Goal: Task Accomplishment & Management: Complete application form

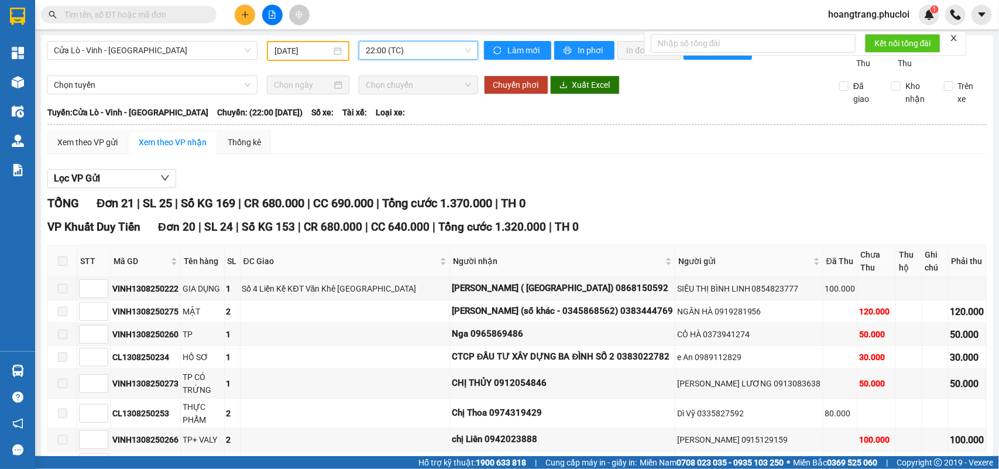
scroll to position [499, 0]
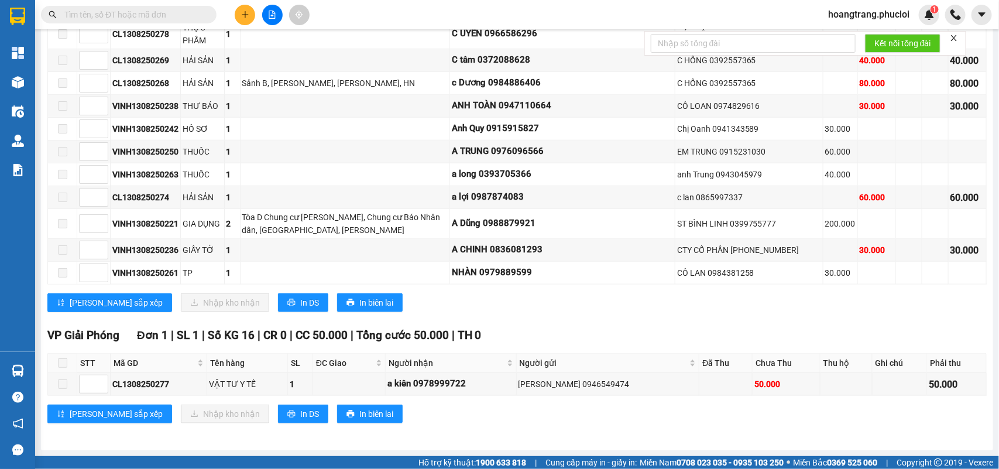
click at [270, 434] on div "TỔNG Đơn 21 | SL 25 | Số KG 169 | CR 680.000 | CC 690.000 | Tổng cước 1.370.000…" at bounding box center [516, 77] width 939 height 721
click at [238, 15] on button at bounding box center [245, 15] width 20 height 20
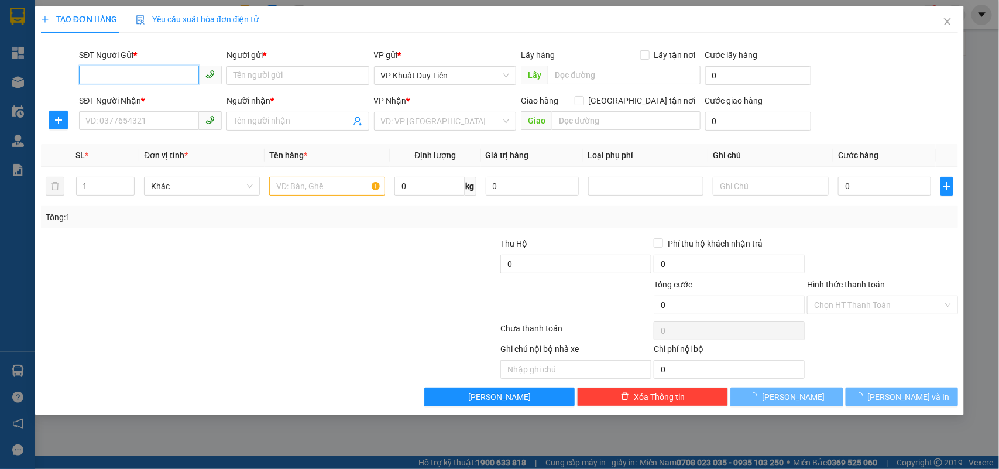
click at [157, 70] on input "SĐT Người Gửi *" at bounding box center [139, 75] width 120 height 19
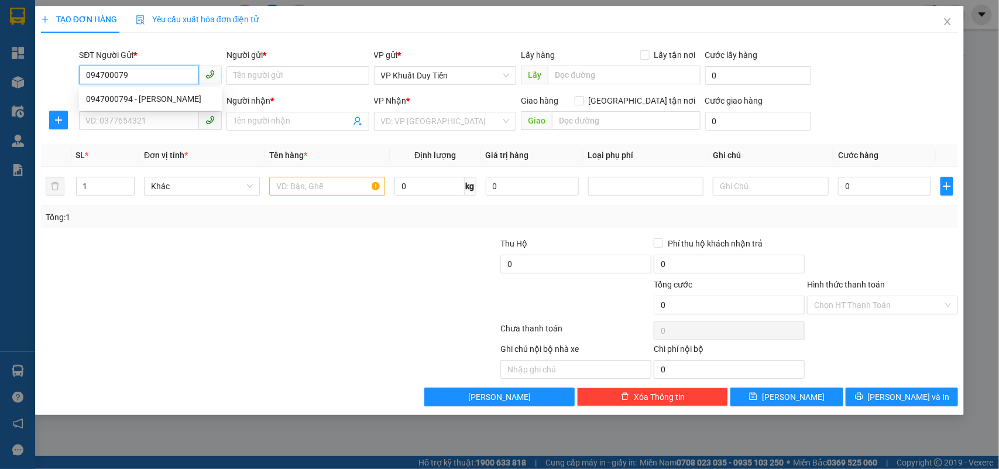
type input "0947000794"
click at [126, 92] on div "0947000794 - [PERSON_NAME]" at bounding box center [150, 98] width 129 height 13
type input "[PERSON_NAME]"
type input "0947000794"
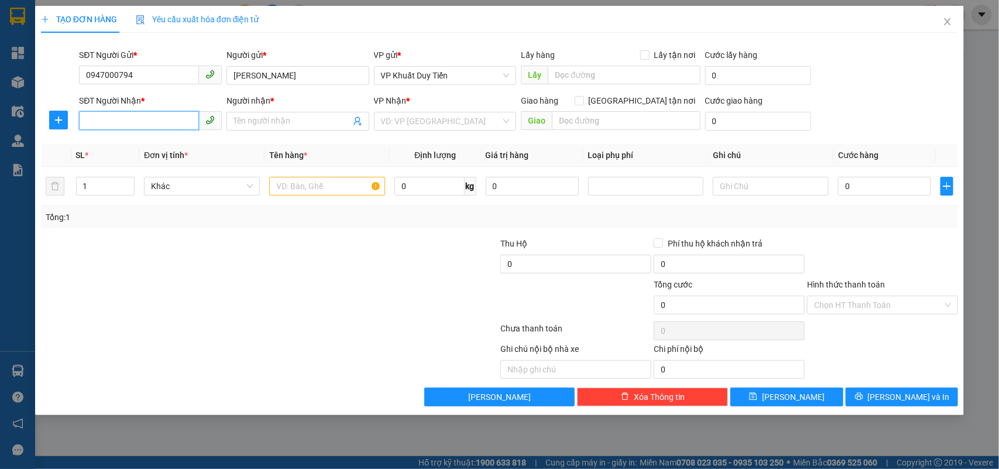
click at [129, 115] on input "SĐT Người Nhận *" at bounding box center [139, 120] width 120 height 19
click at [170, 167] on div "0399133957 - [PERSON_NAME]" at bounding box center [150, 163] width 129 height 13
type input "0399133957"
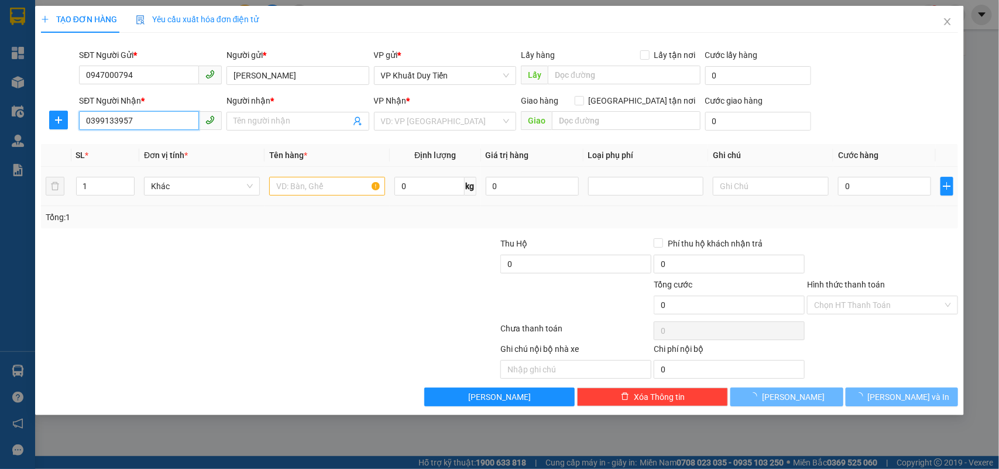
type input "[PERSON_NAME]"
checkbox input "true"
type input "22 [PERSON_NAME]"
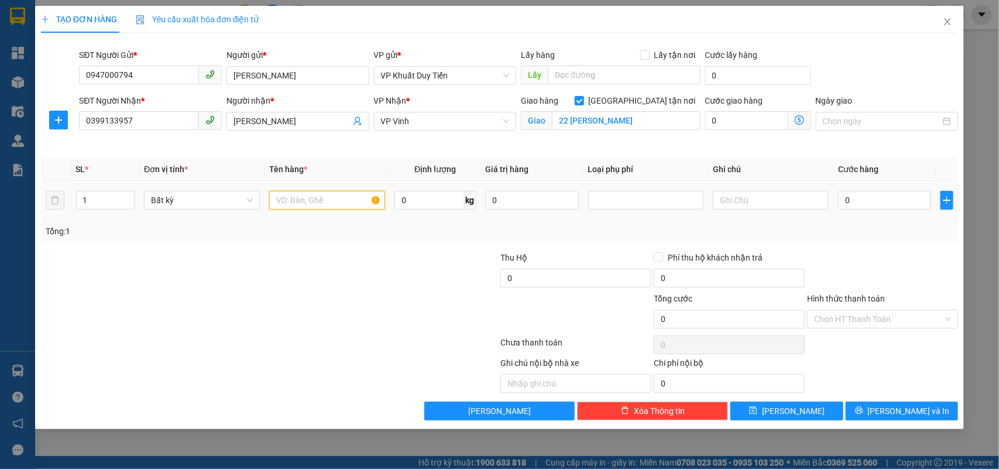
click at [315, 201] on input "text" at bounding box center [327, 200] width 116 height 19
type input "q"
type input "d"
type input "đồ cá nhân"
drag, startPoint x: 264, startPoint y: 235, endPoint x: 234, endPoint y: 228, distance: 31.2
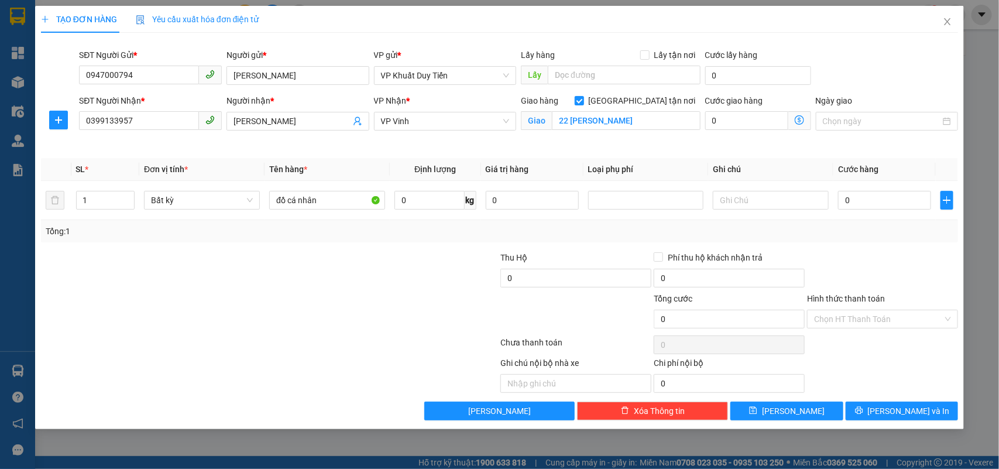
click at [262, 235] on div "Tổng: 1" at bounding box center [216, 231] width 341 height 13
click at [129, 194] on span "up" at bounding box center [128, 197] width 7 height 7
type input "4"
click at [129, 194] on span "up" at bounding box center [128, 197] width 7 height 7
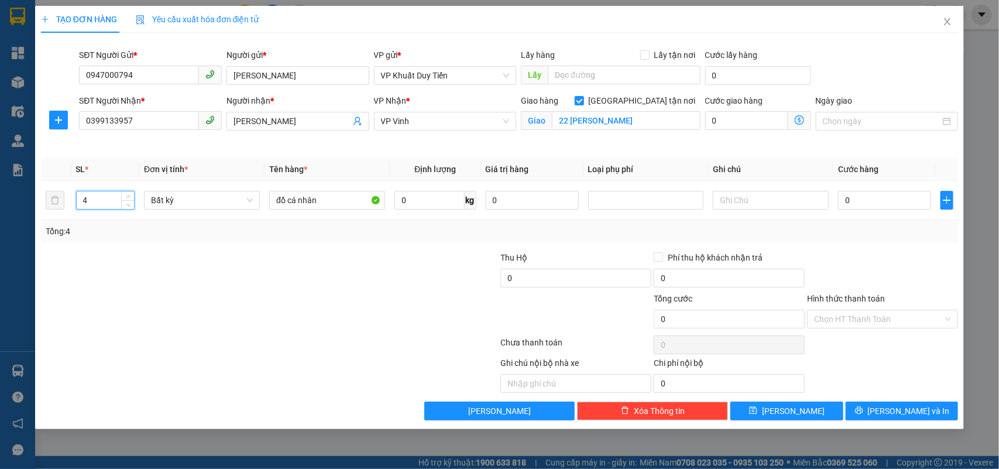
click at [192, 297] on div at bounding box center [193, 312] width 307 height 41
click at [865, 202] on input "0" at bounding box center [884, 200] width 93 height 19
click at [905, 206] on input "0" at bounding box center [884, 200] width 93 height 19
type input "1"
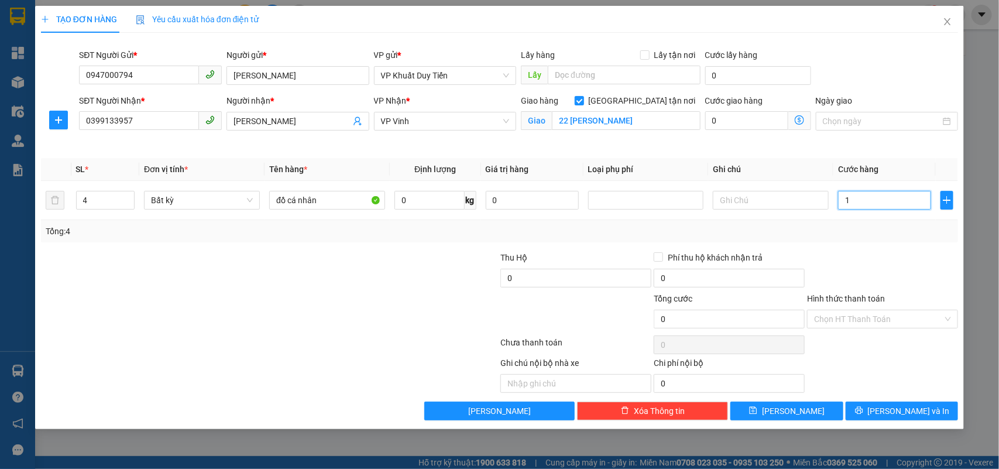
type input "1"
type input "17"
type input "170"
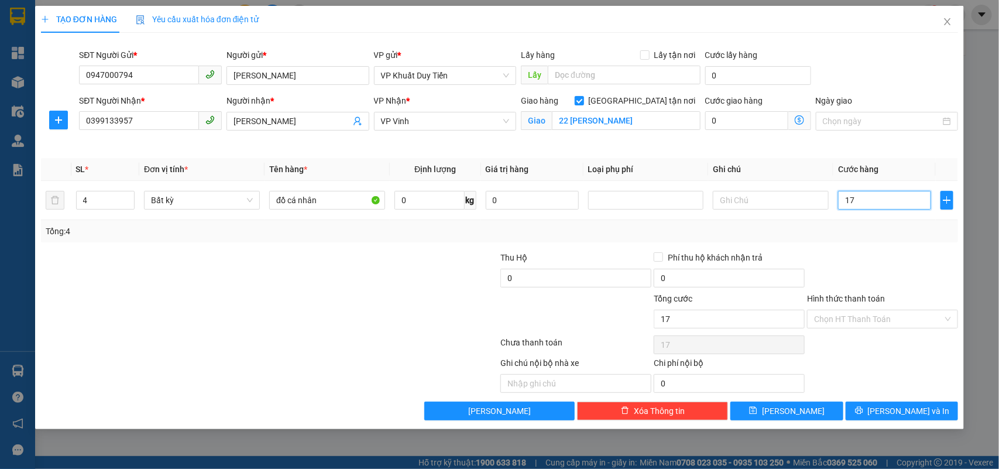
type input "170"
type input "170.000"
click at [858, 251] on div at bounding box center [882, 271] width 153 height 41
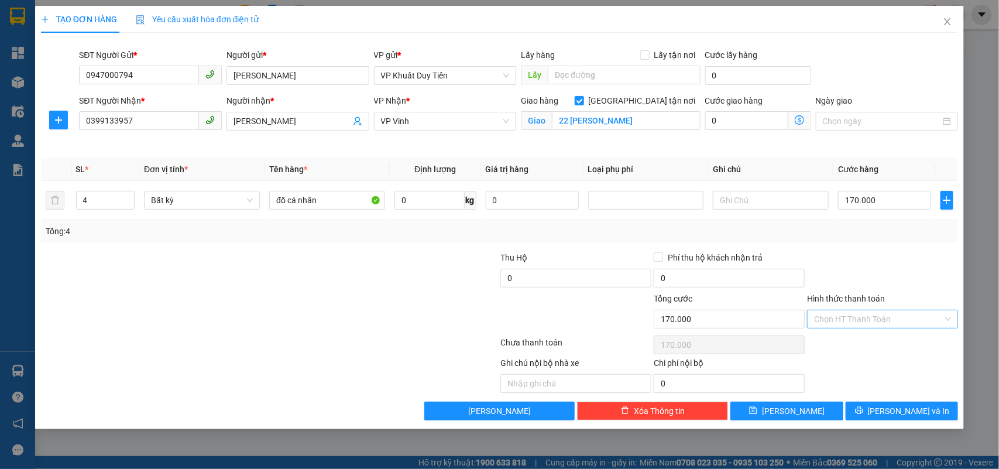
click at [885, 317] on input "Hình thức thanh toán" at bounding box center [878, 319] width 129 height 18
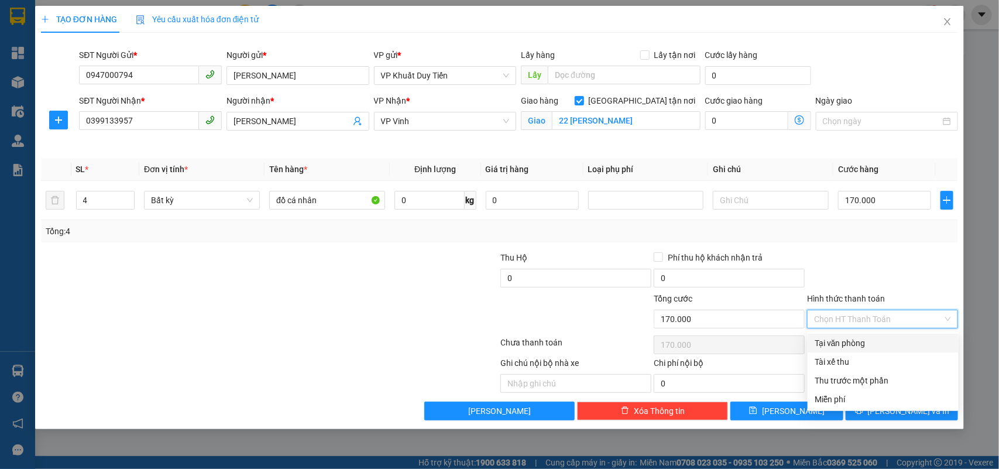
click at [855, 343] on div "Tại văn phòng" at bounding box center [882, 342] width 137 height 13
type input "0"
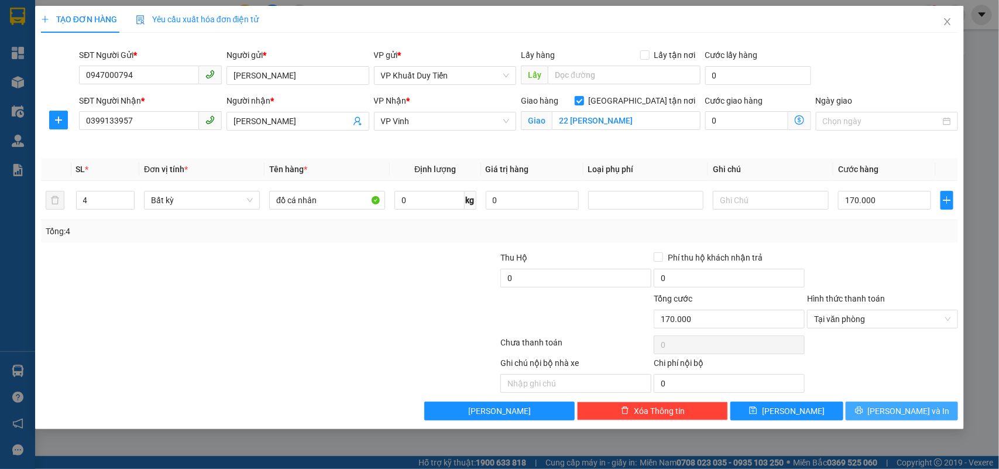
click at [863, 407] on icon "printer" at bounding box center [859, 410] width 8 height 8
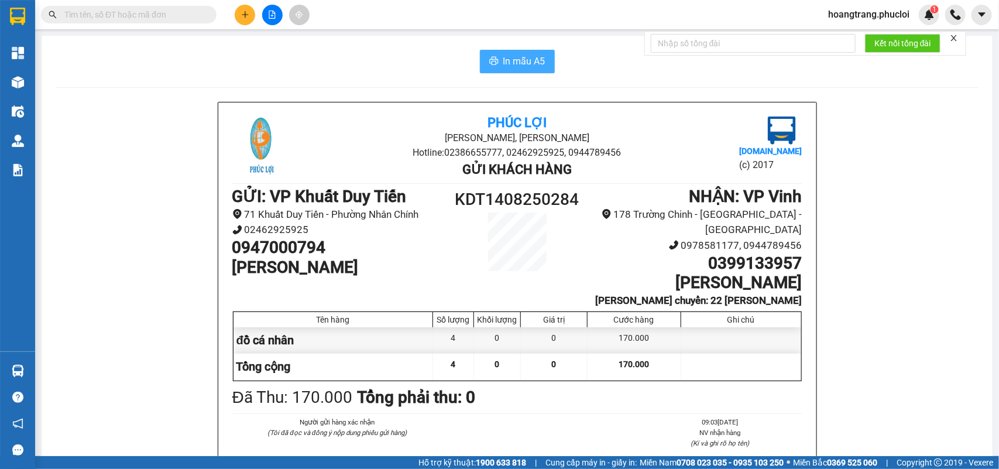
click at [530, 68] on span "In mẫu A5" at bounding box center [524, 61] width 42 height 15
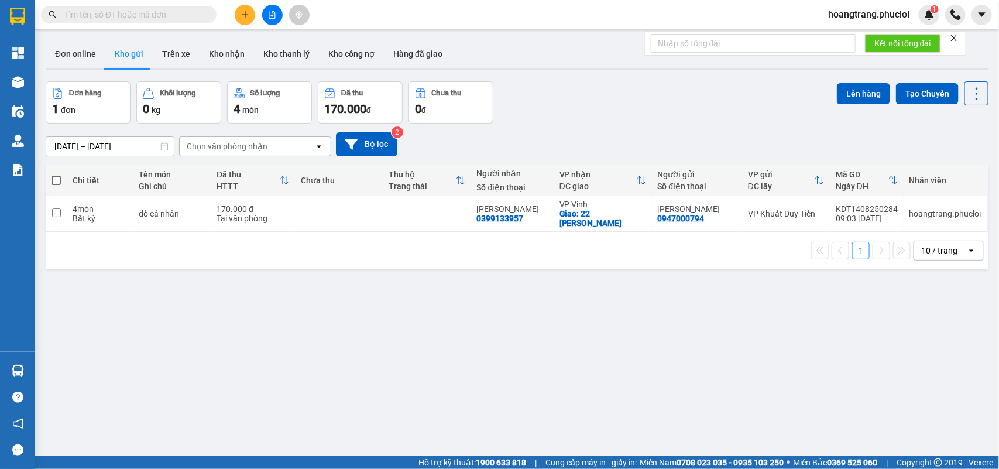
click at [372, 352] on div "ver 1.8.138 Đơn online Kho gửi Trên xe Kho nhận Kho thanh lý Kho công nợ Hàng đ…" at bounding box center [517, 269] width 952 height 469
click at [83, 12] on input "text" at bounding box center [133, 14] width 138 height 13
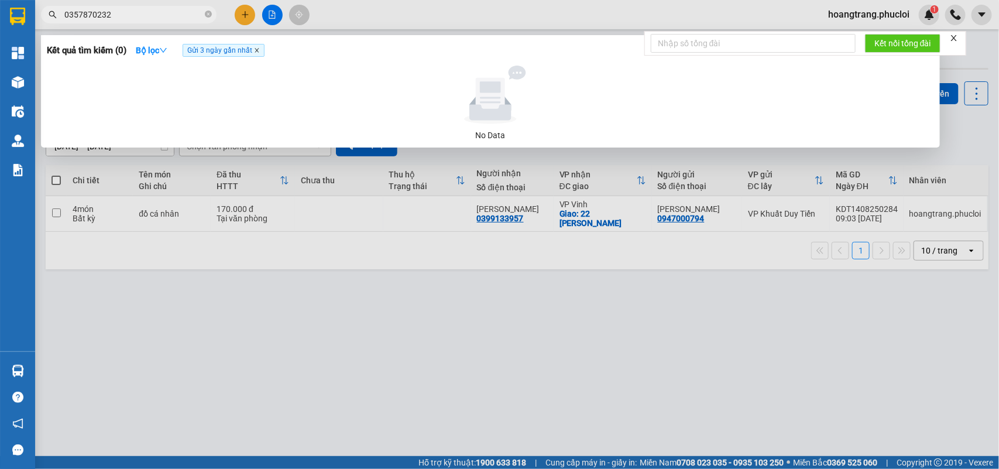
type input "0357870232"
click at [260, 53] on icon "close" at bounding box center [257, 50] width 6 height 6
click at [205, 15] on icon "close-circle" at bounding box center [208, 14] width 7 height 7
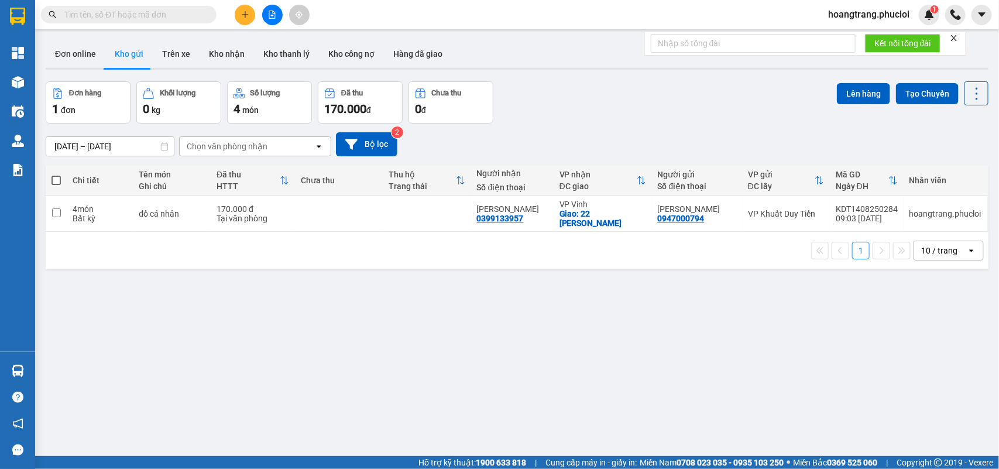
click at [170, 16] on input "text" at bounding box center [133, 14] width 138 height 13
click at [402, 339] on div "ver 1.8.138 Đơn online Kho gửi Trên xe Kho nhận Kho thanh lý Kho công nợ Hàng đ…" at bounding box center [517, 269] width 952 height 469
click at [151, 11] on input "text" at bounding box center [133, 14] width 138 height 13
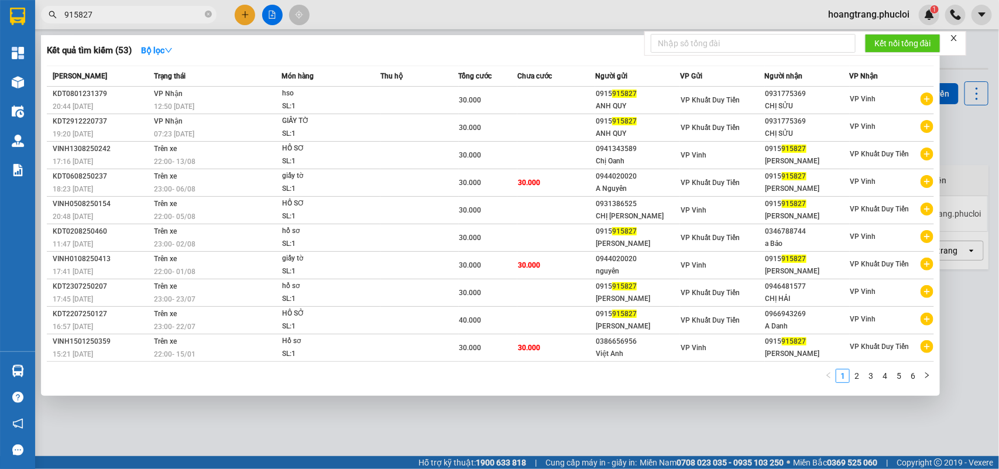
type input "915827"
click at [245, 19] on div at bounding box center [499, 234] width 999 height 469
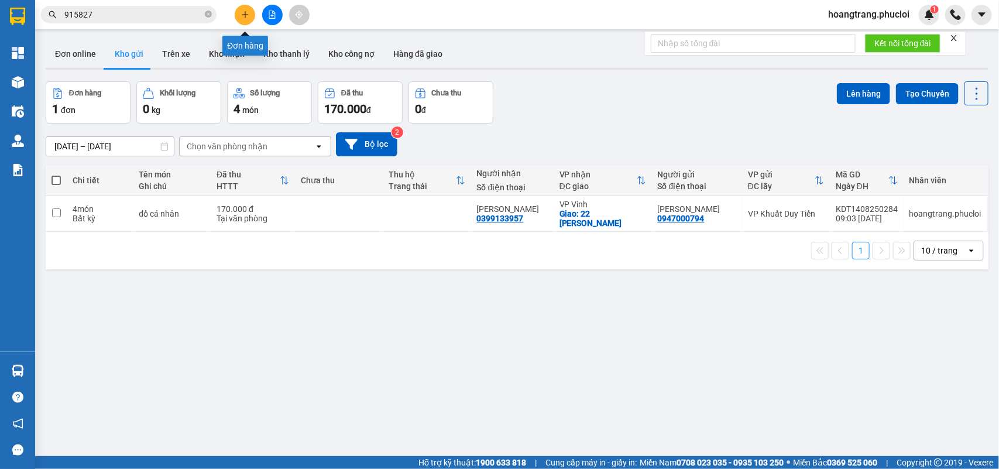
click at [245, 19] on button at bounding box center [245, 15] width 20 height 20
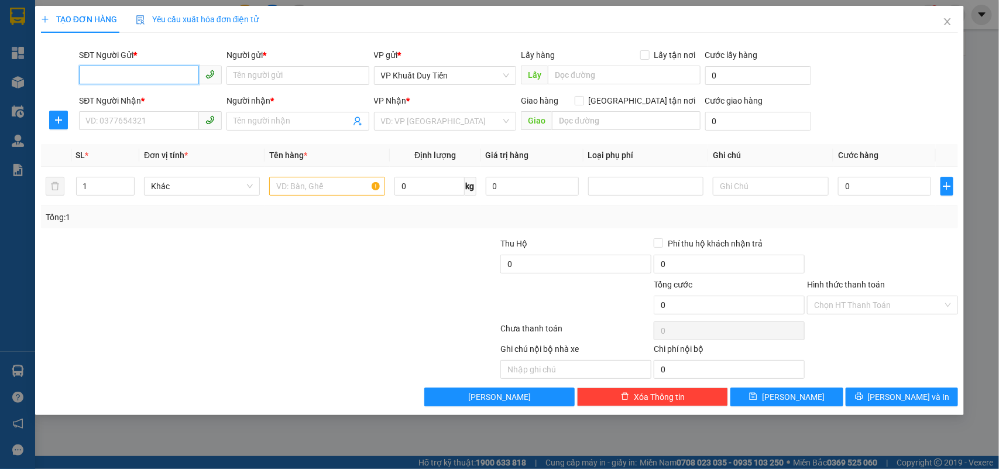
click at [141, 70] on input "SĐT Người Gửi *" at bounding box center [139, 75] width 120 height 19
type input "0979416316"
click at [145, 104] on div "0979416316 - thùy dương" at bounding box center [150, 98] width 129 height 13
type input "[PERSON_NAME]"
type input "0979416316"
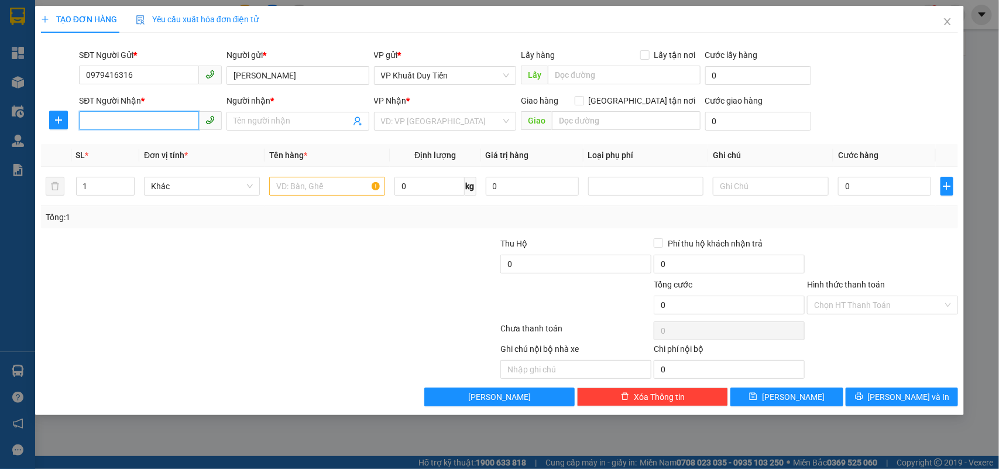
click at [153, 121] on input "SĐT Người Nhận *" at bounding box center [139, 120] width 120 height 19
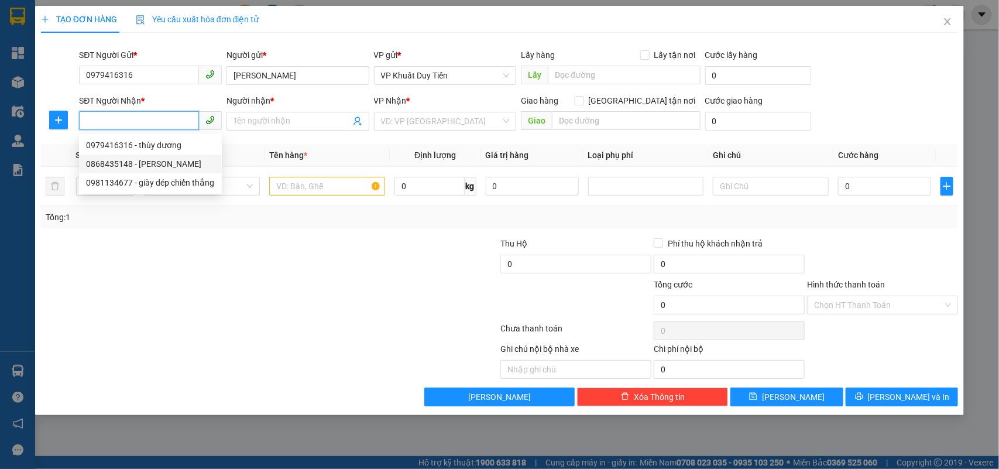
click at [152, 164] on div "0868435148 - [PERSON_NAME]" at bounding box center [150, 163] width 129 height 13
type input "0868435148"
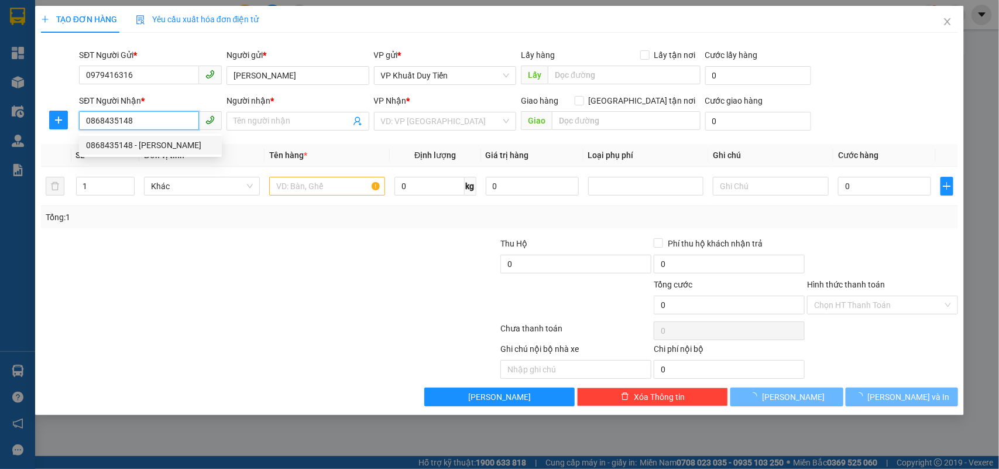
type input "[PERSON_NAME]"
checkbox input "true"
type input "cây gạo Diễn Châu"
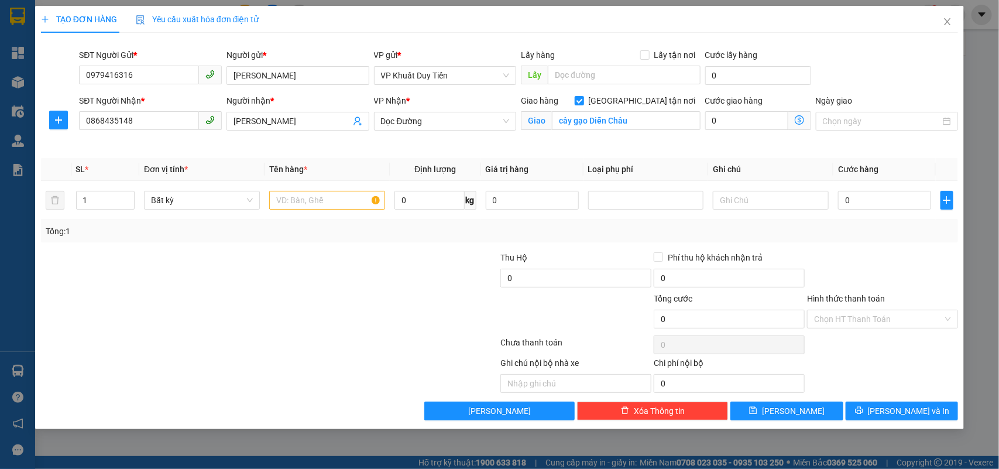
click at [282, 256] on div at bounding box center [193, 271] width 307 height 41
click at [308, 205] on input "text" at bounding box center [327, 200] width 116 height 19
type input "dép"
click at [530, 269] on input "0" at bounding box center [575, 278] width 151 height 19
type input "6.700.000"
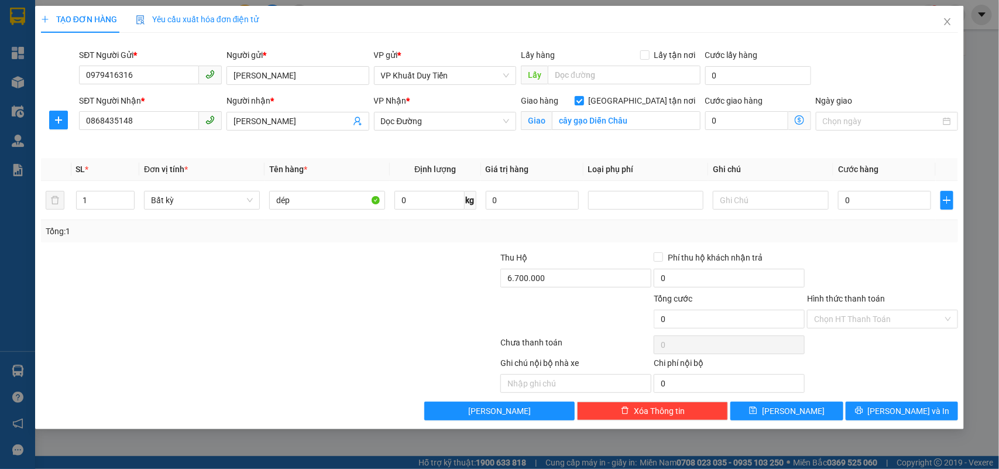
click at [463, 262] on div at bounding box center [422, 271] width 153 height 41
type input "1"
type input "12"
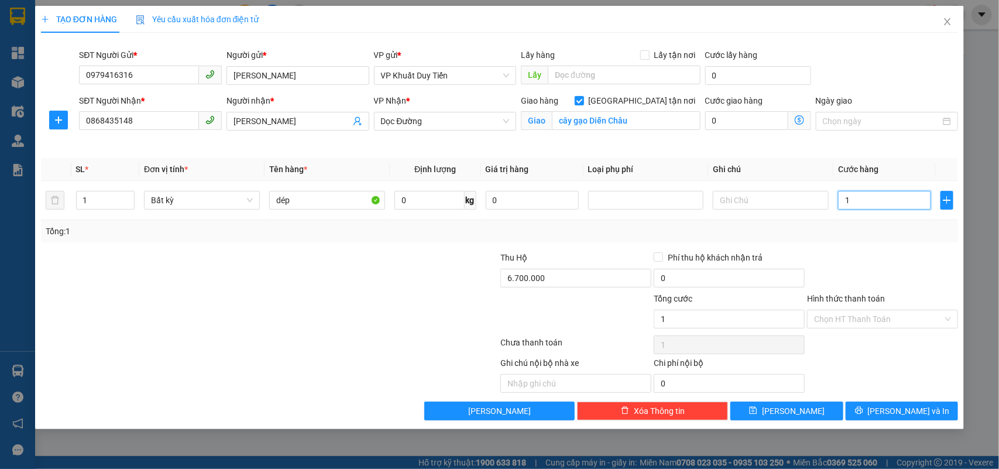
type input "12"
type input "120"
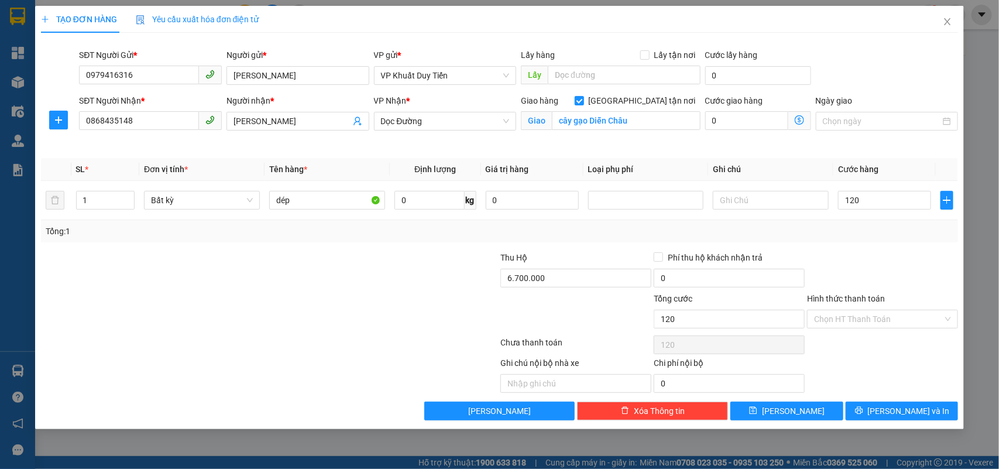
type input "120.000"
click at [844, 244] on div "Transit Pickup Surcharge Ids Transit Deliver Surcharge Ids Transit Deliver Surc…" at bounding box center [499, 231] width 917 height 378
click at [904, 408] on span "[PERSON_NAME] và In" at bounding box center [909, 410] width 82 height 13
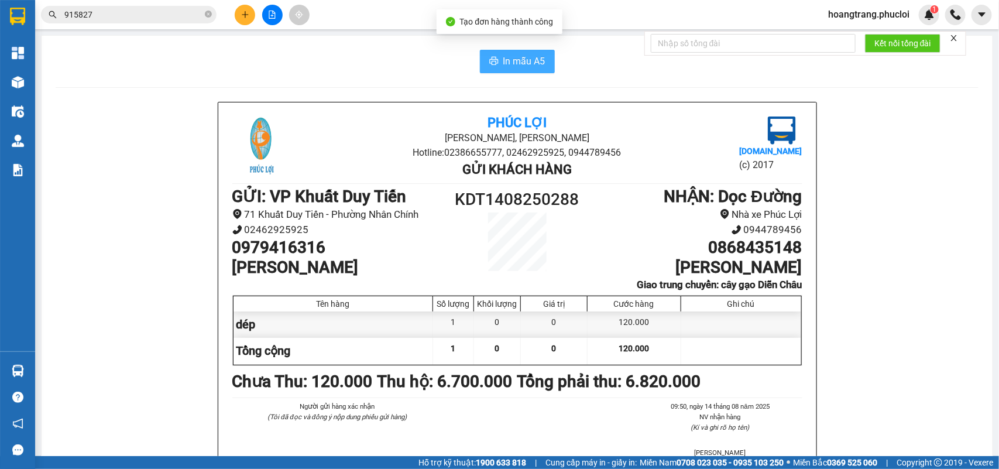
click at [503, 62] on span "In mẫu A5" at bounding box center [524, 61] width 42 height 15
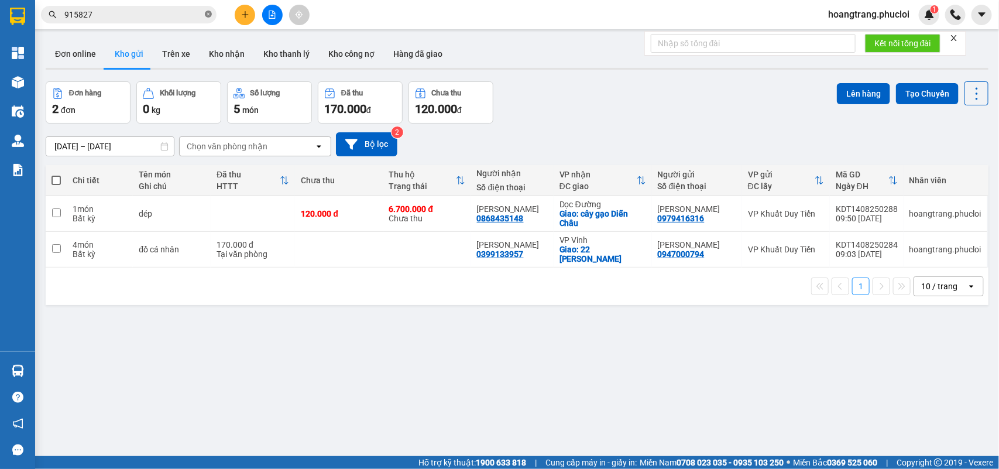
click at [205, 15] on icon "close-circle" at bounding box center [208, 14] width 7 height 7
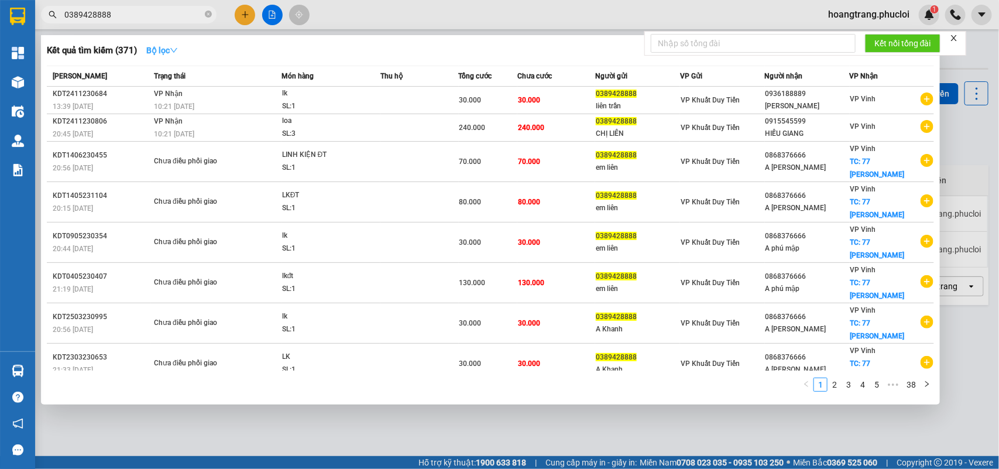
type input "0389428888"
click at [173, 51] on icon "down" at bounding box center [174, 50] width 8 height 8
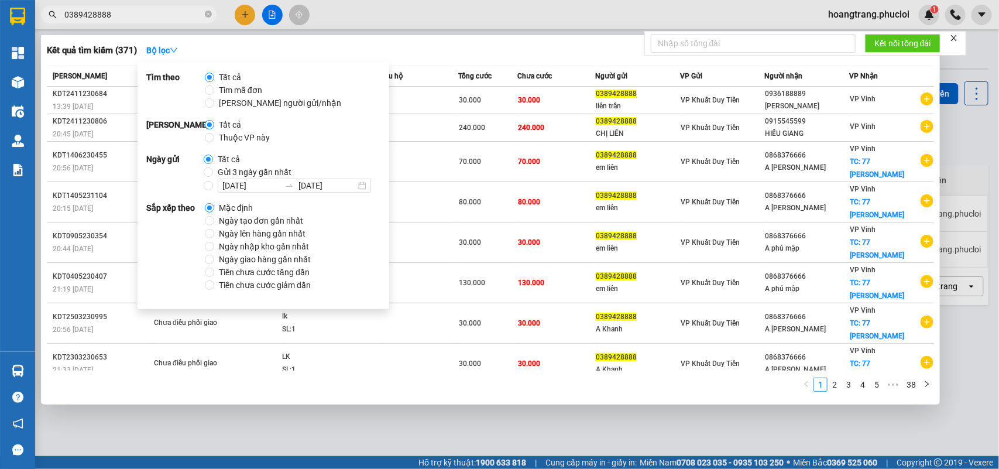
click at [243, 174] on span "Gửi 3 ngày gần nhất" at bounding box center [254, 172] width 83 height 13
click at [213, 174] on input "Gửi 3 ngày gần nhất" at bounding box center [208, 171] width 9 height 9
radio input "true"
radio input "false"
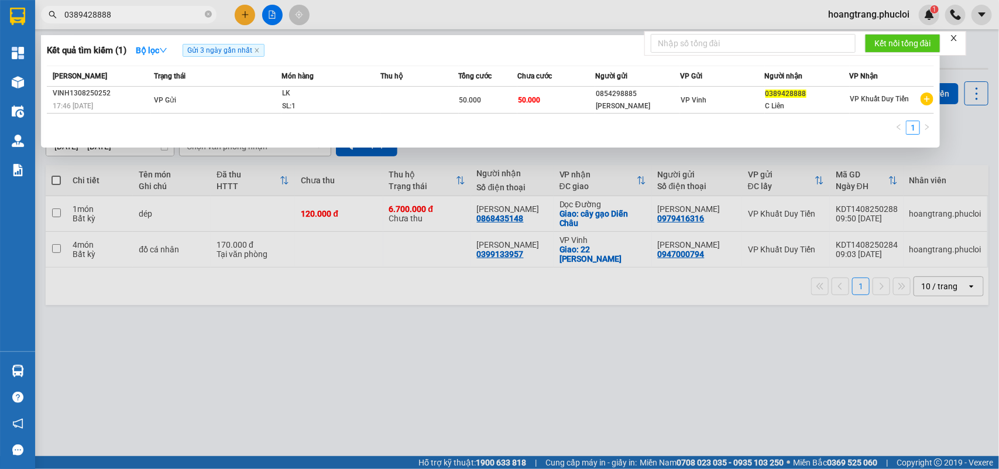
click at [624, 132] on div "1" at bounding box center [490, 131] width 887 height 21
click at [245, 15] on div at bounding box center [499, 234] width 999 height 469
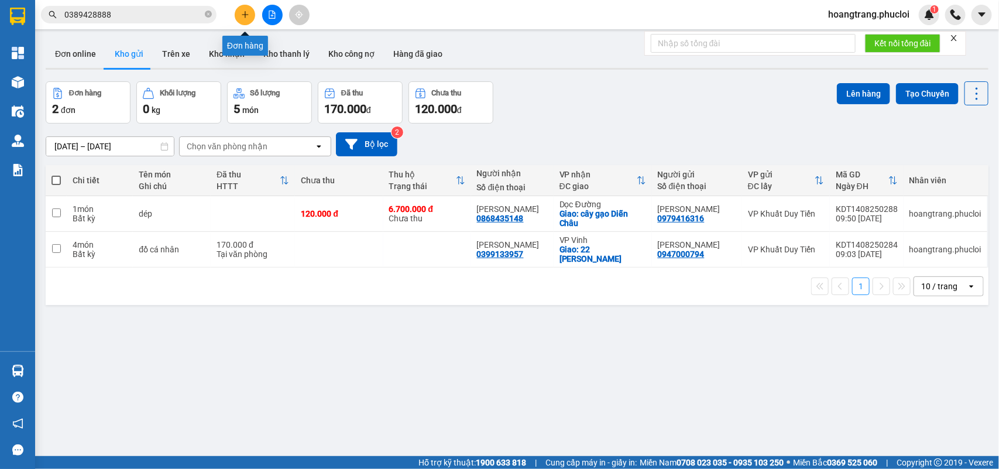
click at [245, 15] on icon "plus" at bounding box center [245, 14] width 1 height 6
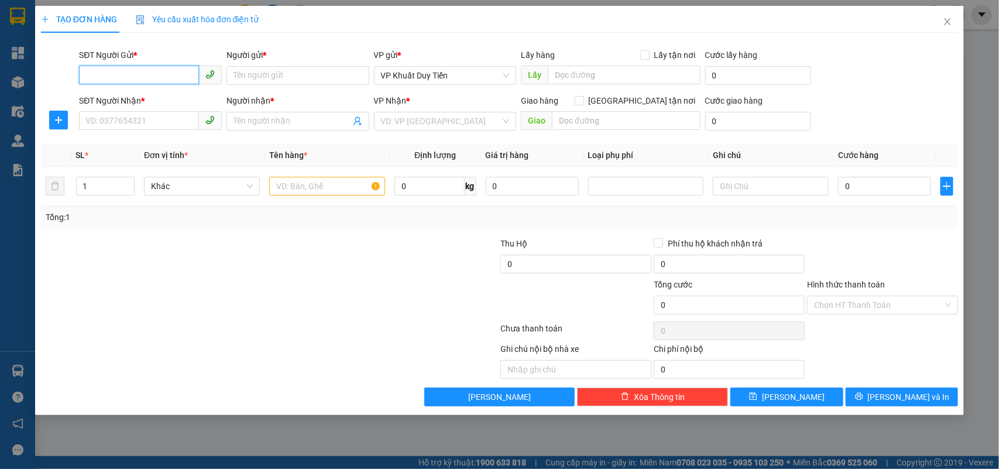
click at [135, 77] on input "SĐT Người Gửi *" at bounding box center [139, 75] width 120 height 19
type input "0334242148"
click at [273, 76] on input "Người gửi *" at bounding box center [297, 75] width 143 height 19
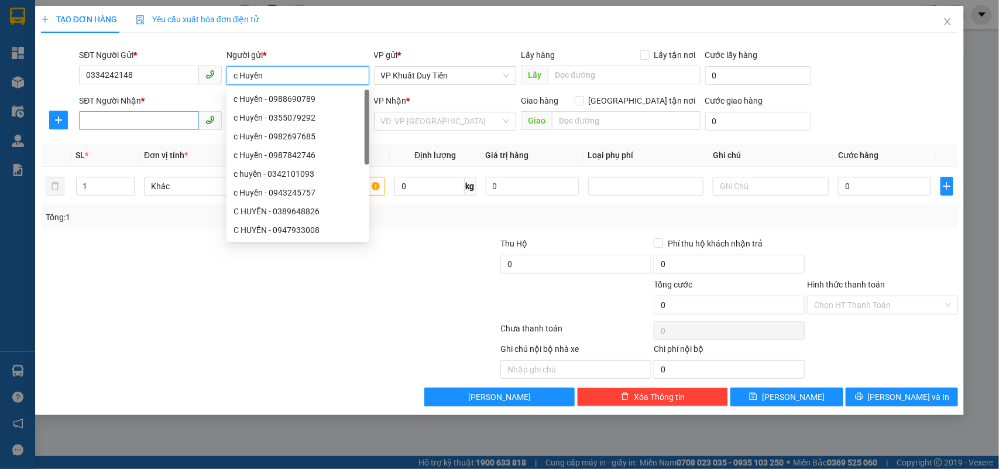
type input "c Huyền"
click at [120, 116] on input "SĐT Người Nhận *" at bounding box center [139, 120] width 120 height 19
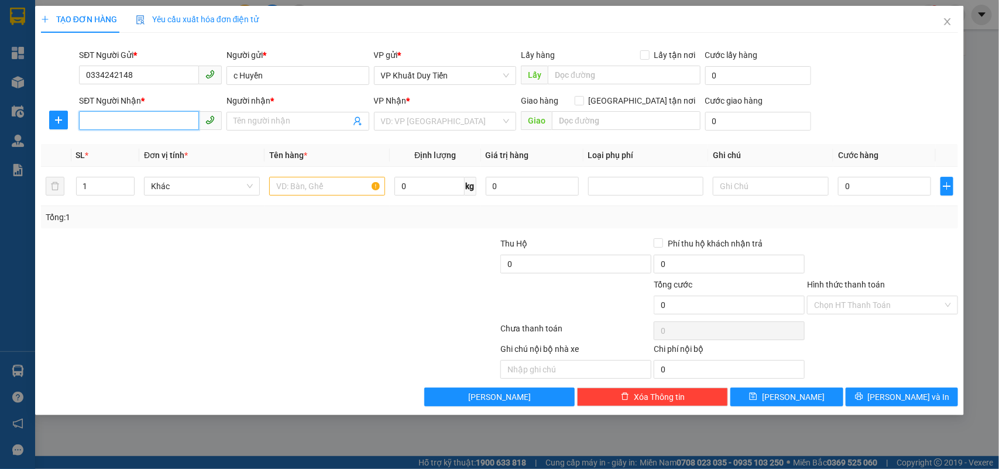
click at [145, 124] on input "SĐT Người Nhận *" at bounding box center [139, 120] width 120 height 19
drag, startPoint x: 146, startPoint y: 75, endPoint x: 33, endPoint y: 75, distance: 113.5
click at [33, 75] on div "TẠO ĐƠN HÀNG Yêu cầu xuất hóa đơn điện tử Transit Pickup Surcharge Ids Transit …" at bounding box center [499, 234] width 999 height 469
click at [139, 125] on input "SĐT Người Nhận *" at bounding box center [139, 120] width 120 height 19
paste input "0334242148"
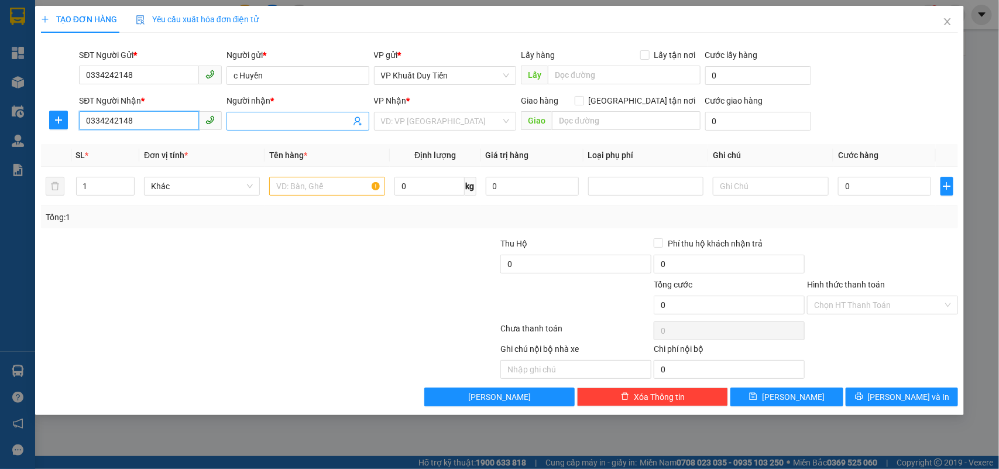
type input "0334242148"
click at [259, 125] on input "Người nhận *" at bounding box center [291, 121] width 117 height 13
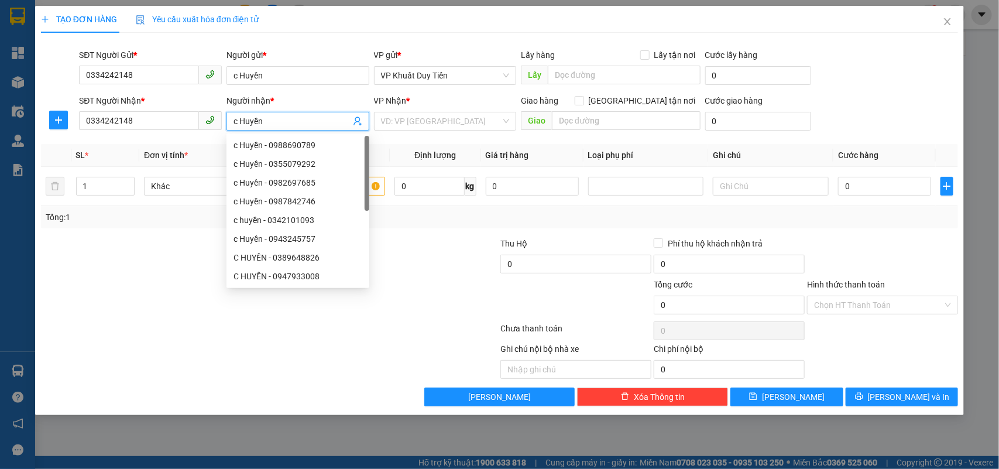
type input "c Huyền"
click at [127, 268] on div at bounding box center [193, 257] width 307 height 41
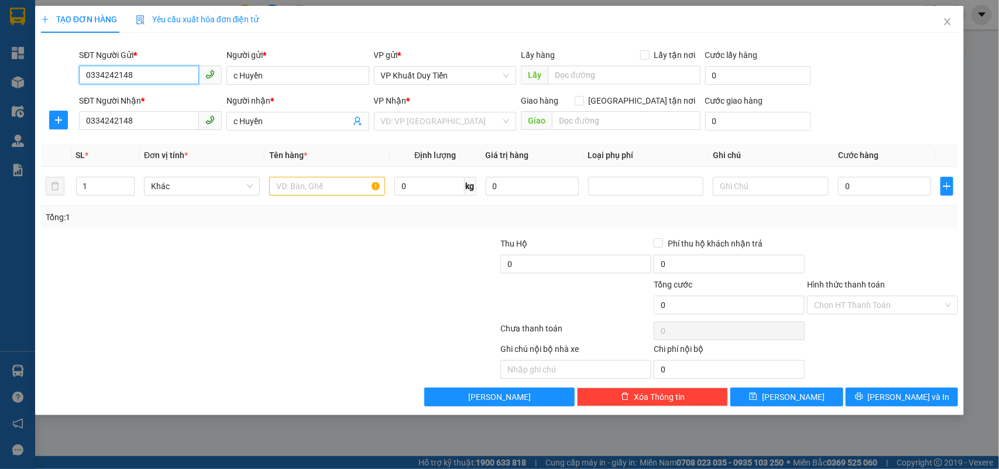
drag, startPoint x: 118, startPoint y: 80, endPoint x: 0, endPoint y: 92, distance: 118.8
click at [0, 92] on div "TẠO ĐƠN HÀNG Yêu cầu xuất hóa đơn điện tử Transit Pickup Surcharge Ids Transit …" at bounding box center [499, 234] width 999 height 469
type input "0972355565"
click at [162, 100] on div "0972355565 - a Vệ" at bounding box center [150, 98] width 129 height 13
type input "a Vệ"
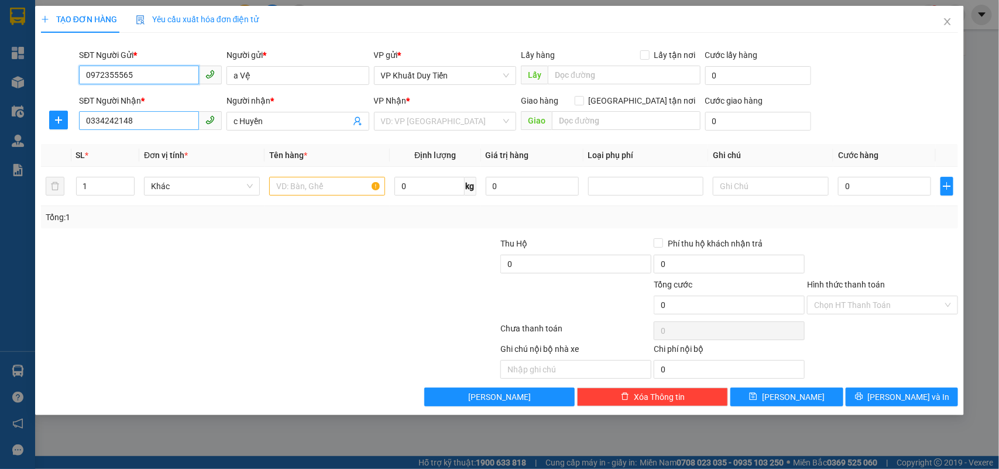
type input "0972355565"
click at [145, 123] on input "0334242148" at bounding box center [139, 120] width 120 height 19
drag, startPoint x: 145, startPoint y: 123, endPoint x: 0, endPoint y: 120, distance: 144.5
click at [0, 120] on div "TẠO ĐƠN HÀNG Yêu cầu xuất hóa đơn điện tử Transit Pickup Surcharge Ids Transit …" at bounding box center [499, 234] width 999 height 469
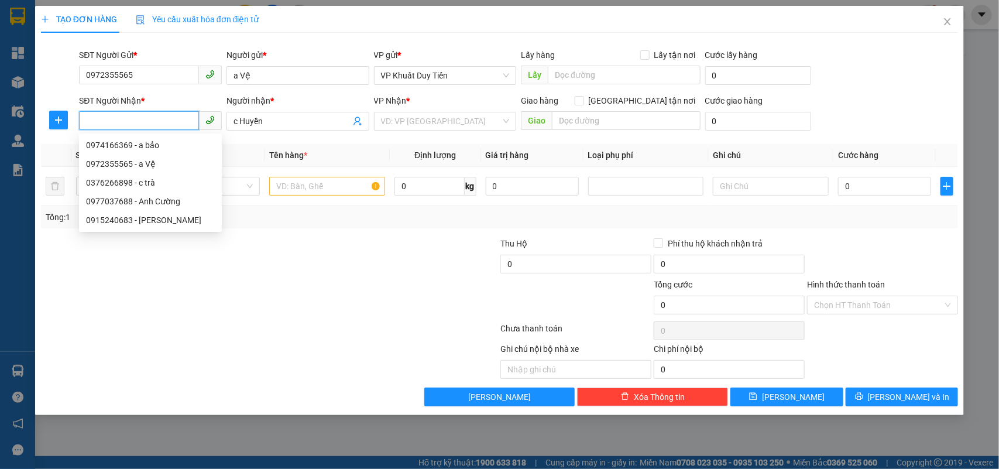
type input "0334242148"
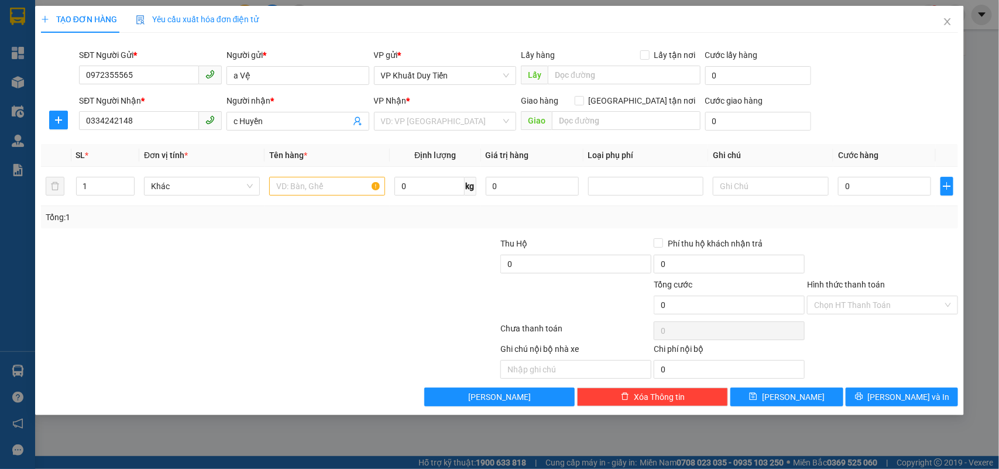
click at [326, 286] on div at bounding box center [193, 298] width 307 height 41
click at [390, 124] on input "search" at bounding box center [441, 121] width 121 height 18
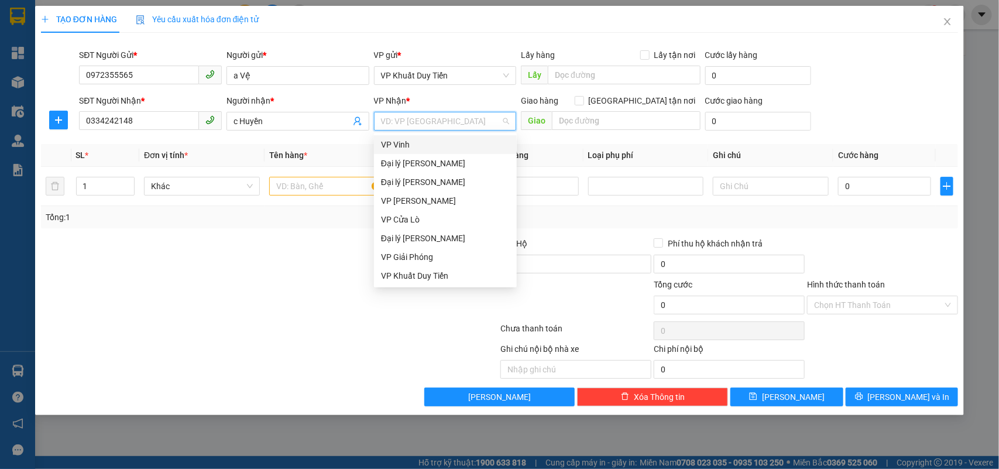
click at [410, 141] on div "VP Vinh" at bounding box center [445, 144] width 129 height 13
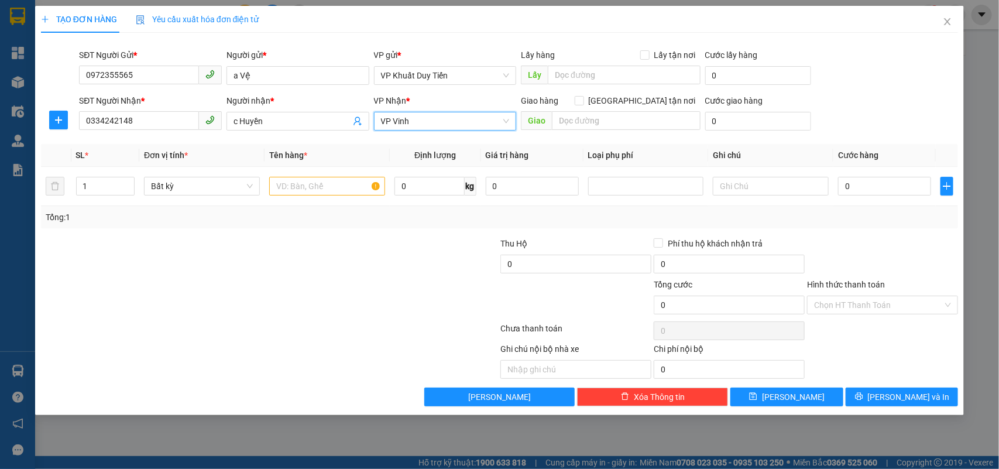
click at [284, 270] on div at bounding box center [193, 257] width 307 height 41
click at [319, 190] on input "text" at bounding box center [327, 186] width 116 height 19
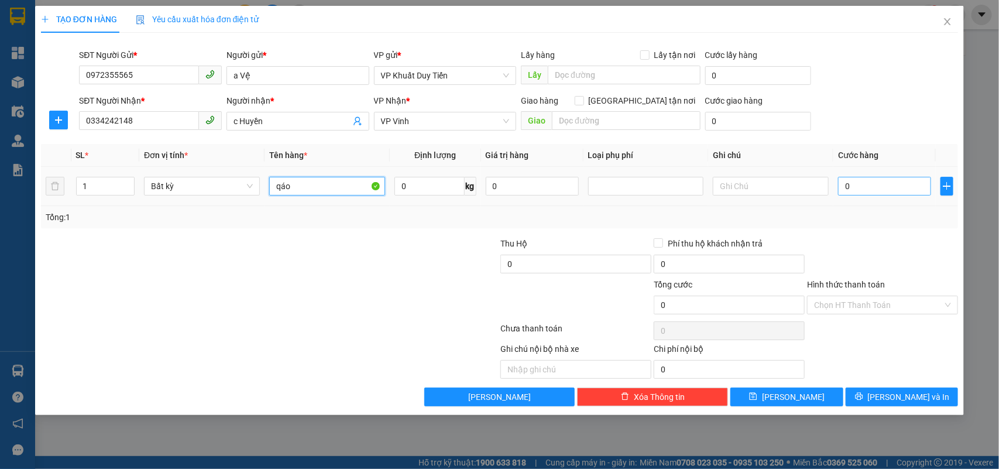
type input "qáo"
click at [858, 191] on input "0" at bounding box center [884, 186] width 93 height 19
click at [458, 187] on input "0" at bounding box center [429, 186] width 70 height 19
type input "25"
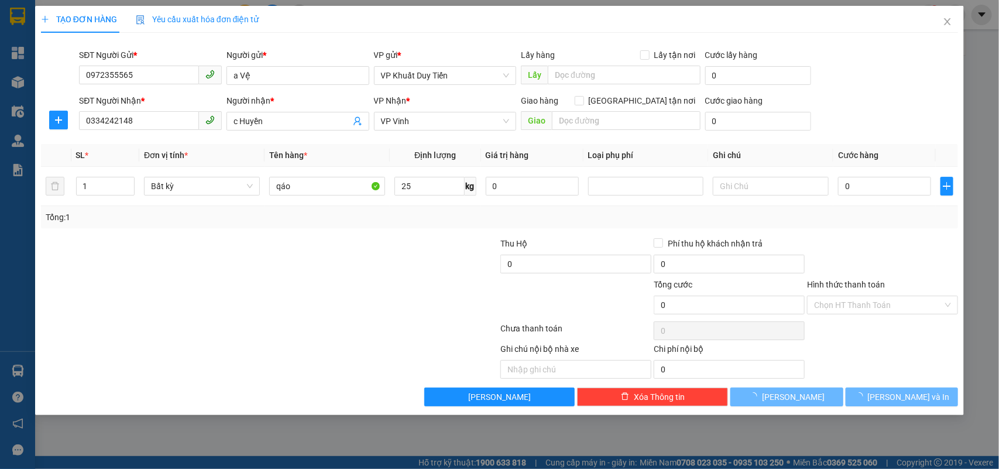
click at [439, 253] on div at bounding box center [422, 257] width 153 height 41
type input "60.000"
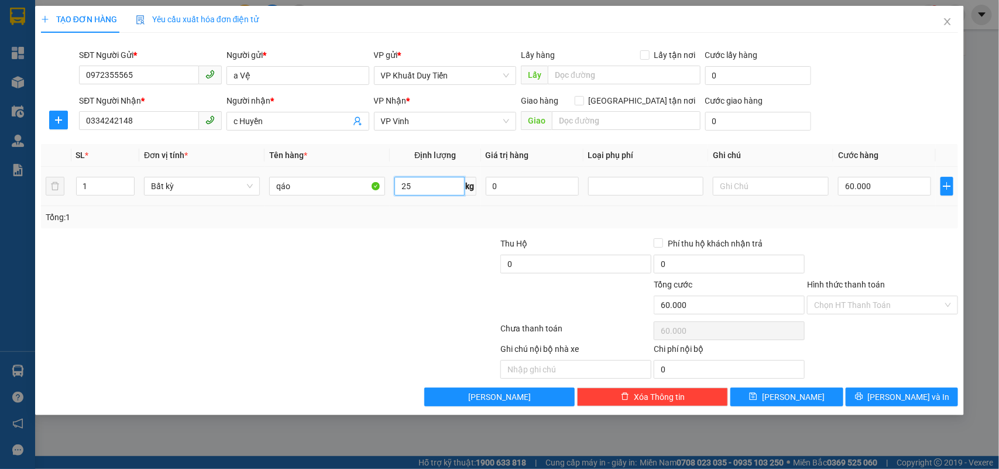
click at [427, 189] on input "25" at bounding box center [429, 186] width 70 height 19
type input "0"
click at [894, 184] on input "60.000" at bounding box center [884, 186] width 93 height 19
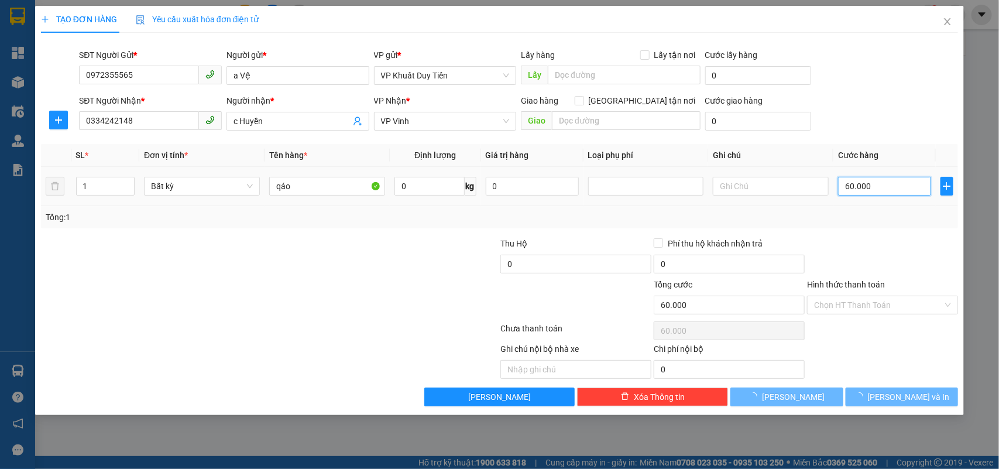
type input "0"
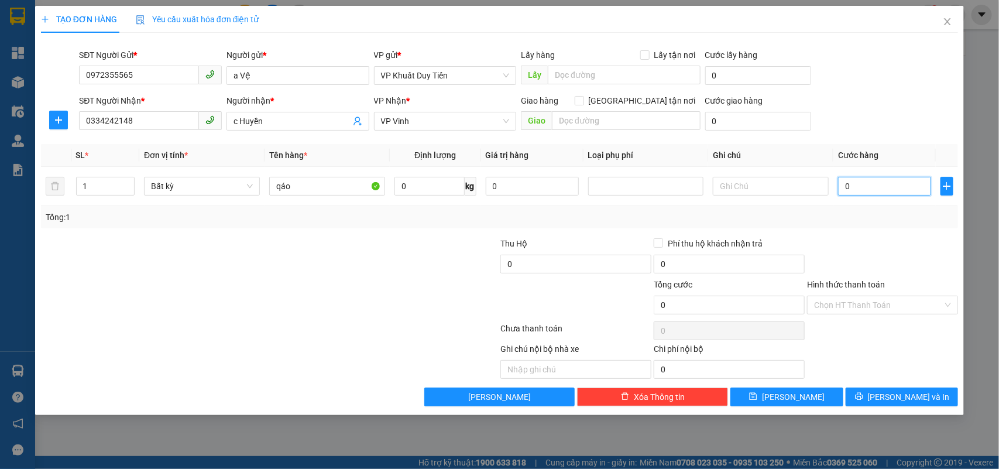
type input "06"
type input "6"
type input "060"
type input "60"
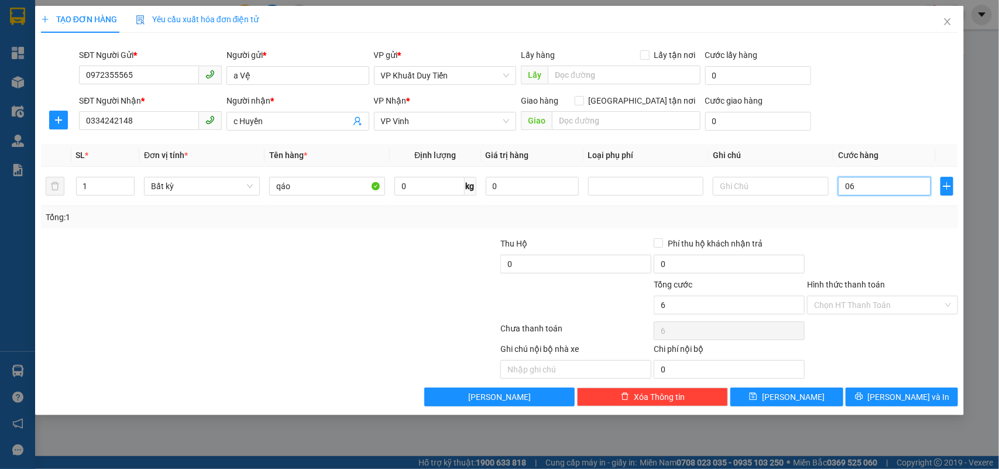
type input "60"
type input "60.000"
drag, startPoint x: 848, startPoint y: 250, endPoint x: 851, endPoint y: 242, distance: 8.7
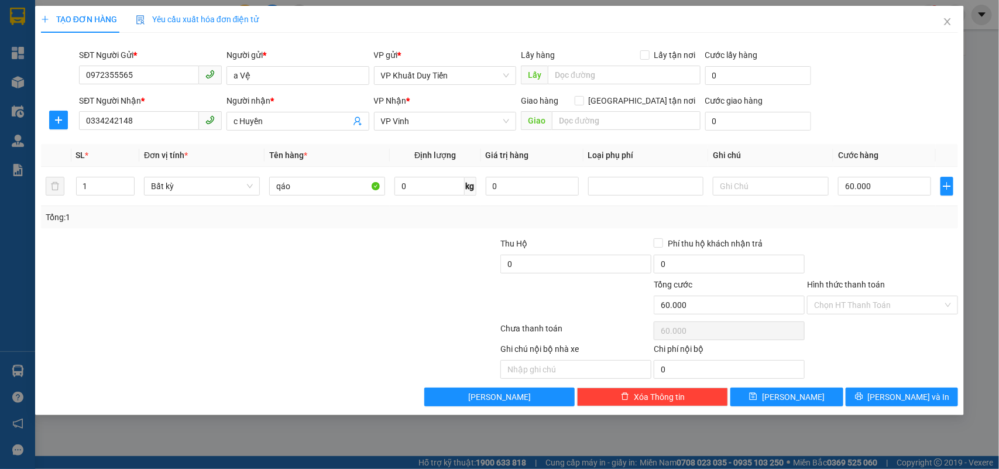
click at [849, 250] on div at bounding box center [882, 257] width 153 height 41
click at [893, 230] on div "Transit Pickup Surcharge Ids Transit Deliver Surcharge Ids Transit Deliver Surc…" at bounding box center [499, 224] width 917 height 364
click at [862, 397] on icon "printer" at bounding box center [859, 397] width 8 height 8
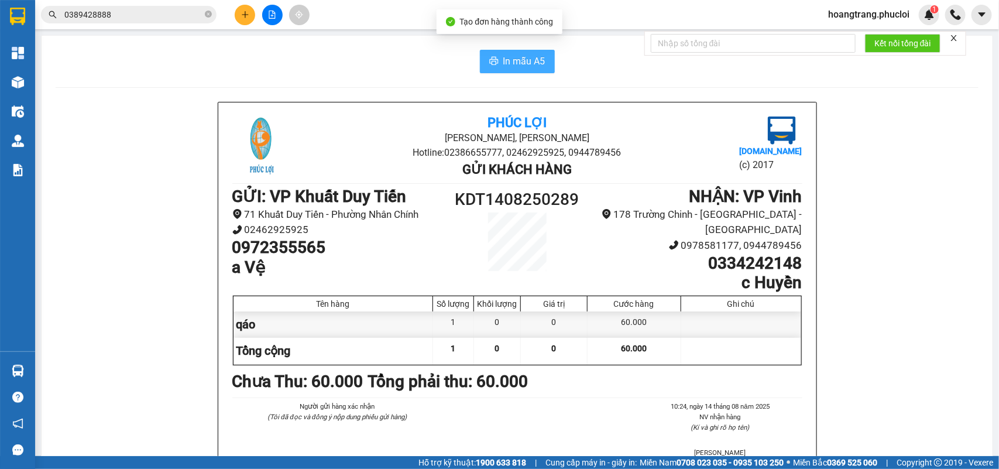
click at [495, 69] on button "In mẫu A5" at bounding box center [517, 61] width 75 height 23
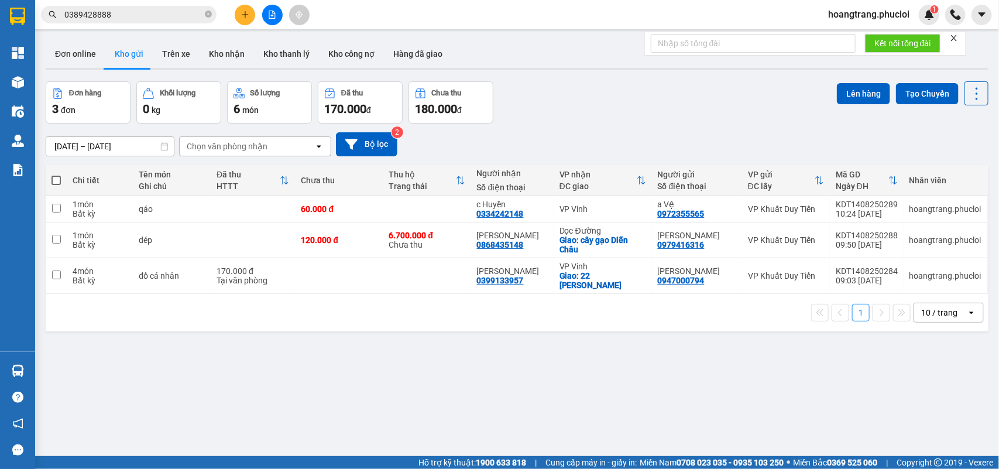
click at [725, 366] on div "ver 1.8.138 Đơn online Kho gửi Trên xe Kho nhận Kho thanh lý Kho công nợ Hàng đ…" at bounding box center [517, 269] width 952 height 469
click at [246, 12] on icon "plus" at bounding box center [245, 15] width 8 height 8
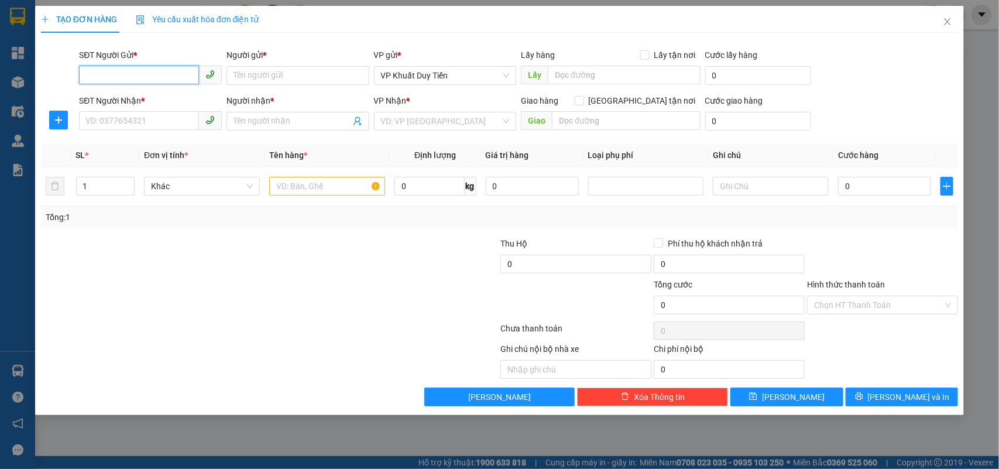
click at [122, 67] on input "SĐT Người Gửi *" at bounding box center [139, 75] width 120 height 19
click at [157, 103] on div "0392682766 - măng trúc đại phát" at bounding box center [150, 98] width 129 height 13
type input "0392682766"
type input "măng trúc đại phát"
type input "0392682766"
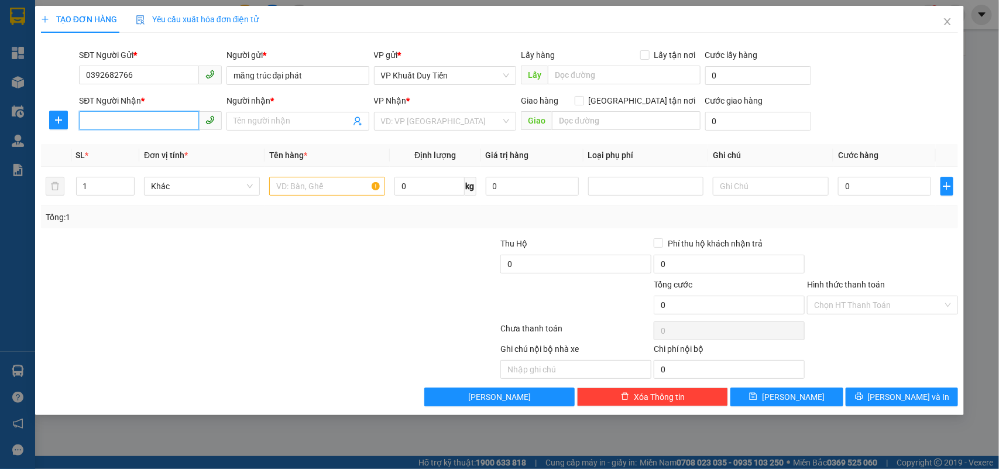
click at [141, 121] on input "SĐT Người Nhận *" at bounding box center [139, 120] width 120 height 19
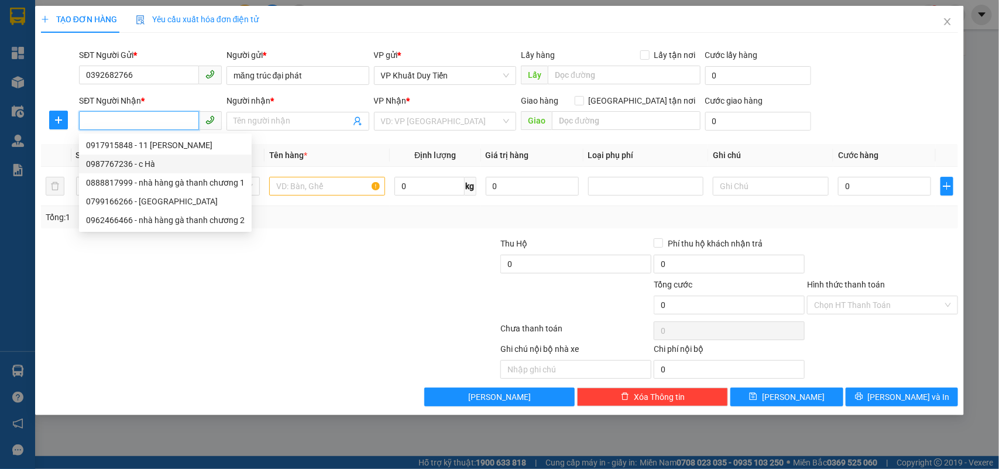
click at [101, 161] on div "0987767236 - c Hà" at bounding box center [165, 163] width 159 height 13
type input "0987767236"
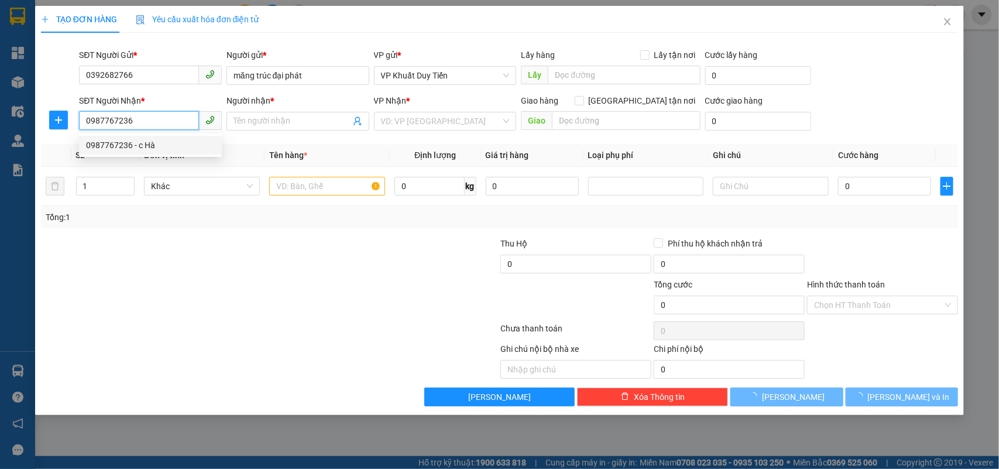
type input "[PERSON_NAME]"
checkbox input "true"
type input "45 [PERSON_NAME]"
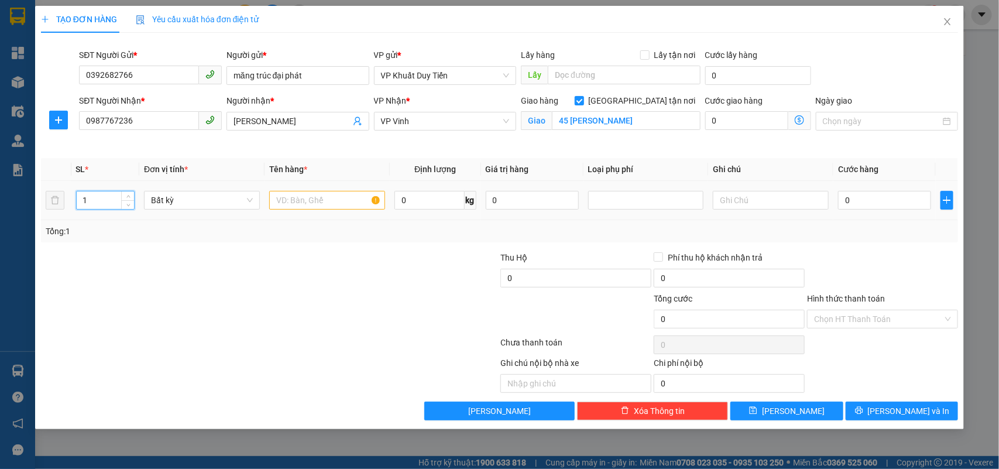
click at [92, 201] on input "1" at bounding box center [106, 200] width 58 height 18
type input "15"
click at [281, 206] on input "text" at bounding box center [327, 200] width 116 height 19
type input "15 măng nhỡ"
click at [841, 198] on input "0" at bounding box center [884, 200] width 93 height 19
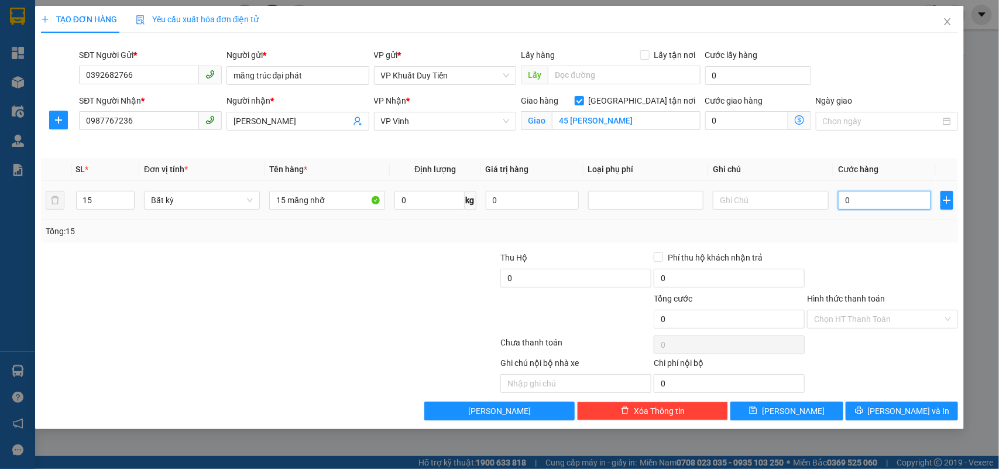
type input "3"
type input "30"
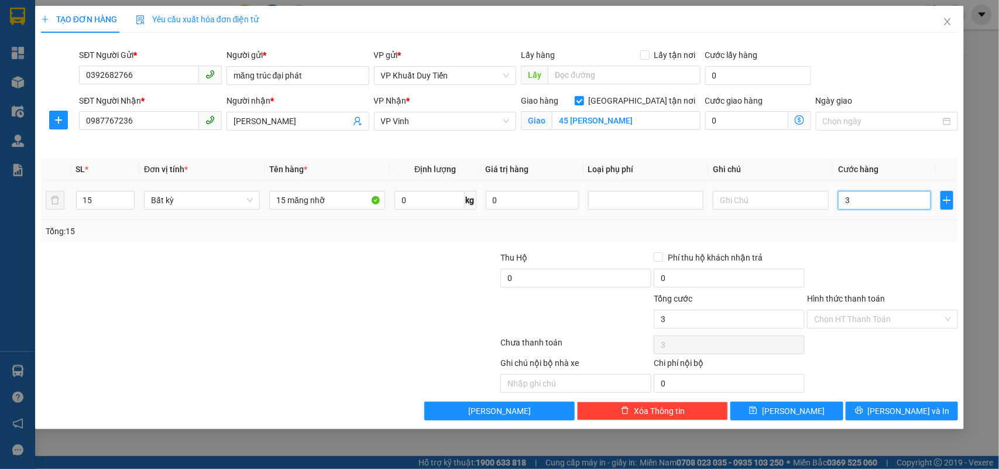
type input "30"
type input "300"
type input "3.000"
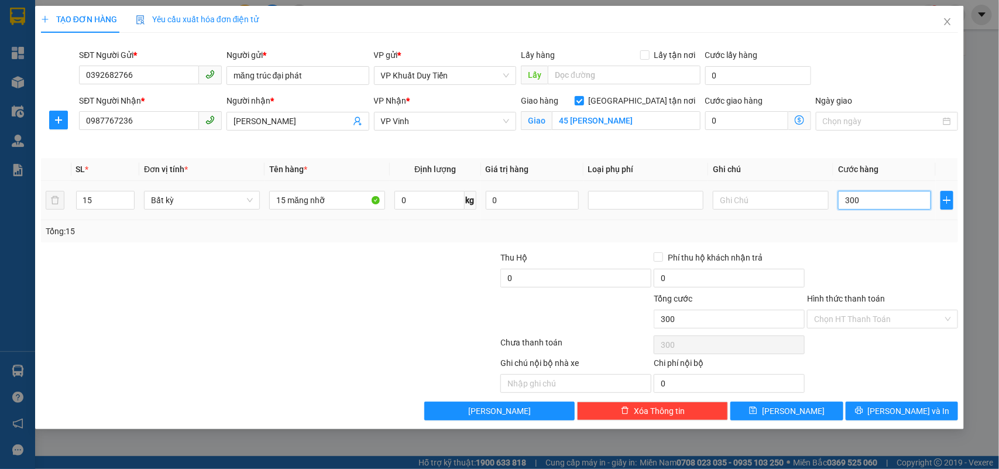
type input "3.000"
type input "30.000"
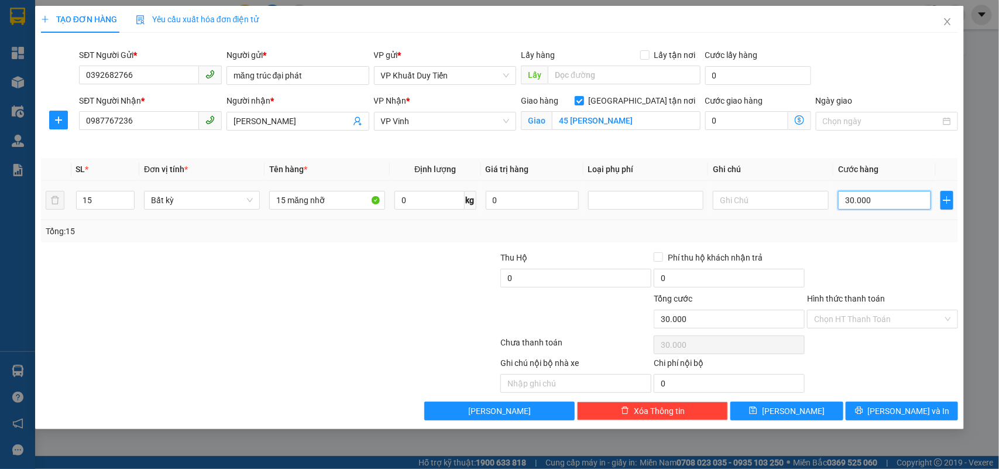
type input "300.000"
click at [896, 415] on span "[PERSON_NAME] và In" at bounding box center [909, 410] width 82 height 13
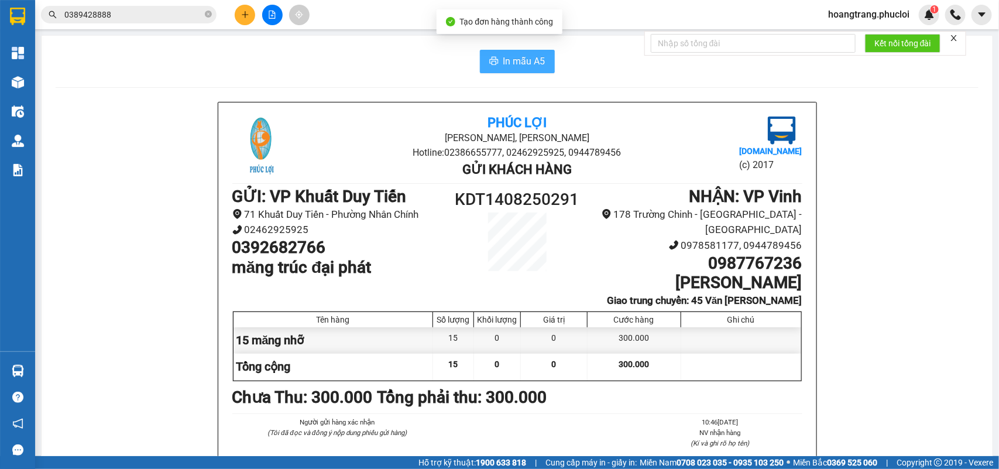
click at [517, 59] on span "In mẫu A5" at bounding box center [524, 61] width 42 height 15
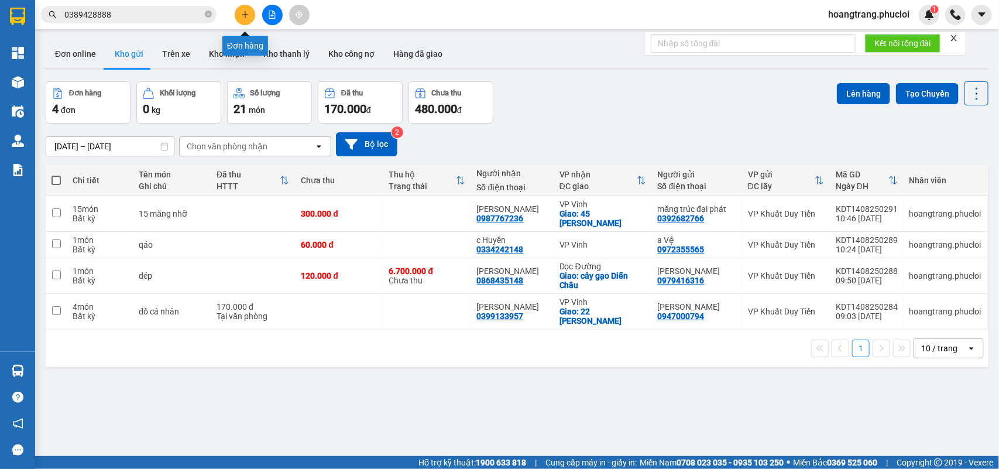
click at [244, 13] on icon "plus" at bounding box center [245, 15] width 8 height 8
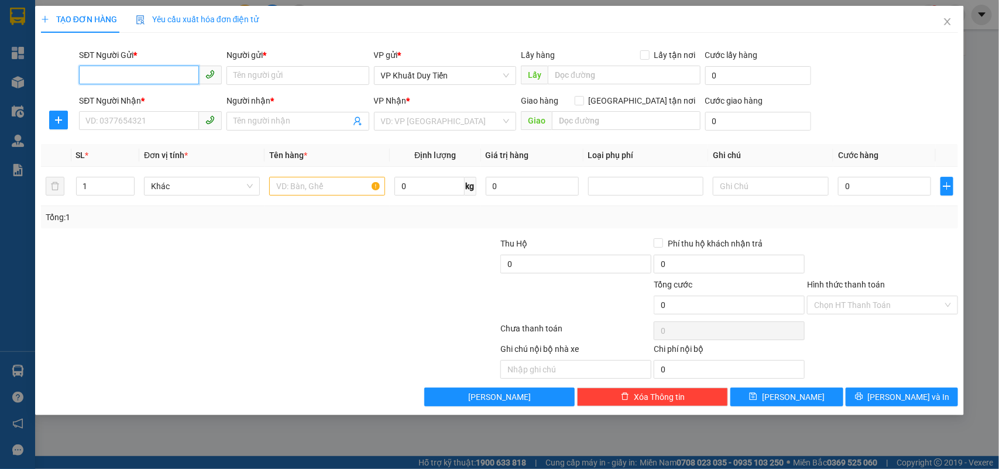
click at [162, 81] on input "SĐT Người Gửi *" at bounding box center [139, 75] width 120 height 19
click at [143, 100] on div "0392682766 - măng trúc đại phát" at bounding box center [150, 98] width 129 height 13
type input "0392682766"
type input "măng trúc đại phát"
type input "0392682766"
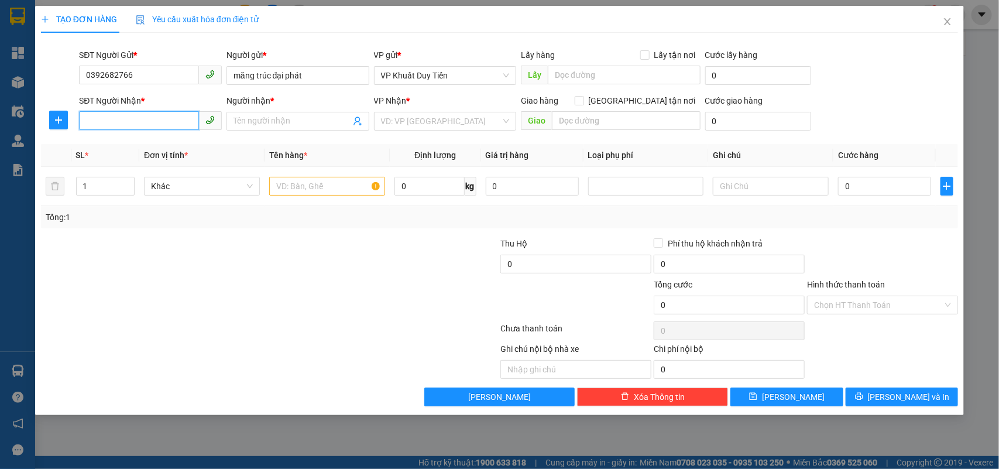
click at [132, 115] on input "SĐT Người Nhận *" at bounding box center [139, 120] width 120 height 19
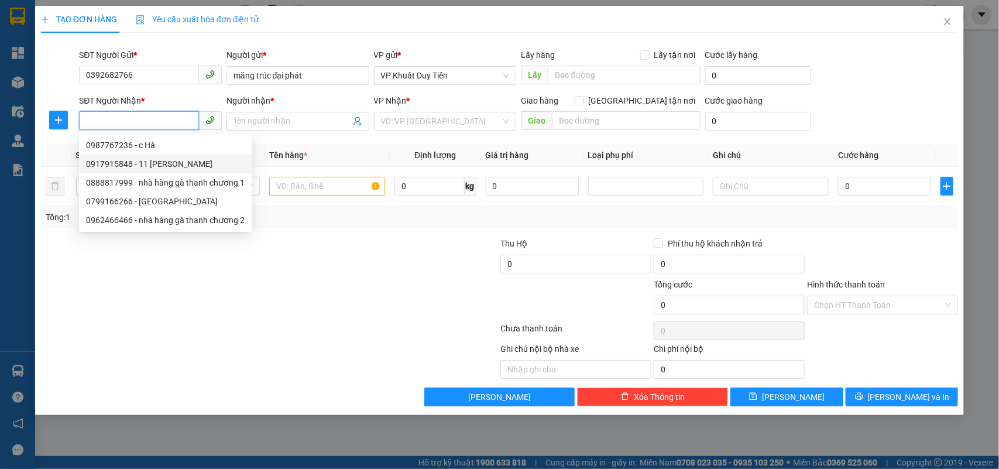
click at [125, 166] on div "0917915848 - 11 [PERSON_NAME]" at bounding box center [165, 163] width 159 height 13
type input "0917915848"
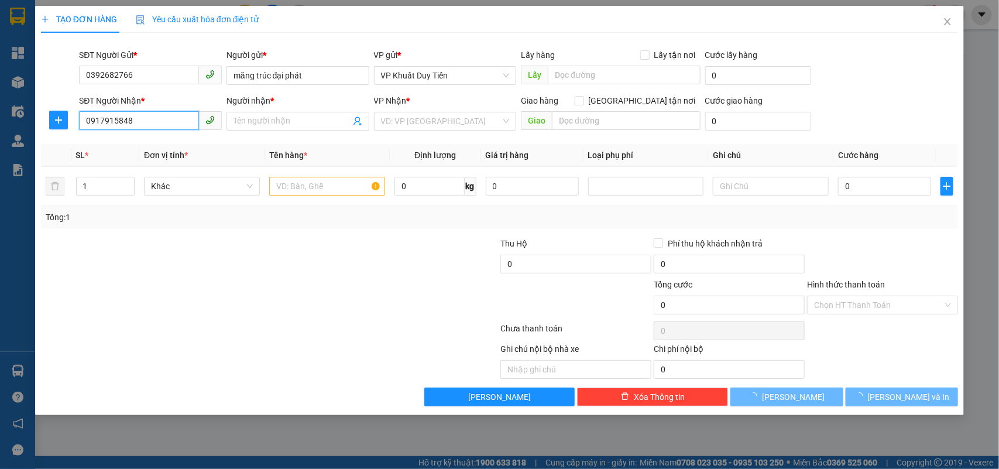
type input "11 [PERSON_NAME]"
checkbox input "true"
type input "11 [PERSON_NAME]"
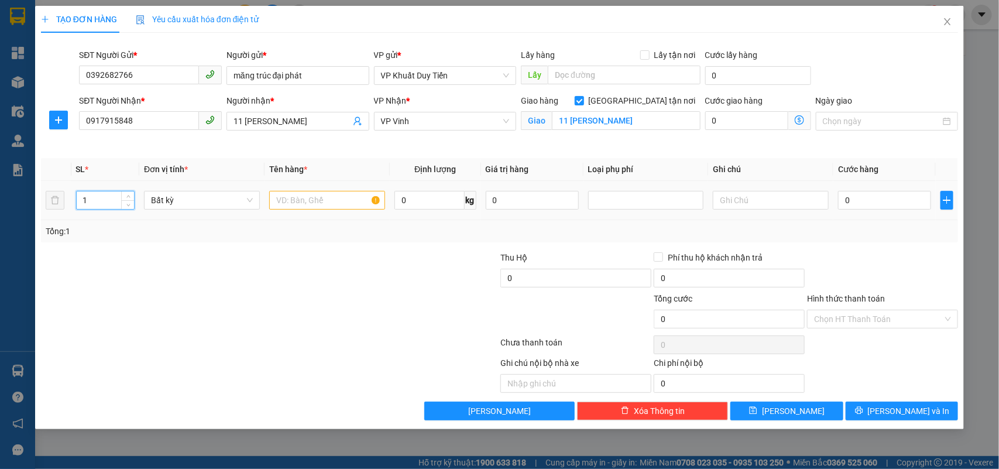
click at [97, 202] on input "1" at bounding box center [106, 200] width 58 height 18
type input "5"
click at [276, 203] on input "text" at bounding box center [327, 200] width 116 height 19
type input "5 to"
click at [847, 201] on input "0" at bounding box center [884, 200] width 93 height 19
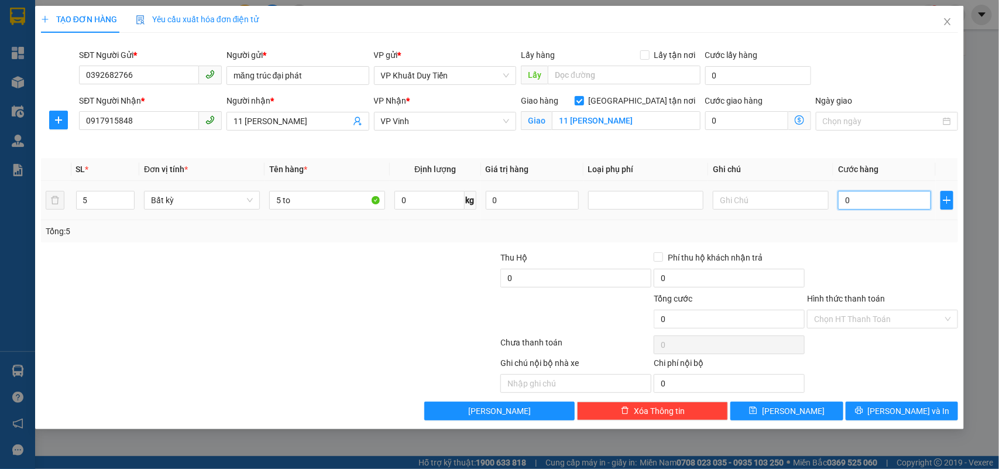
type input "1"
type input "10"
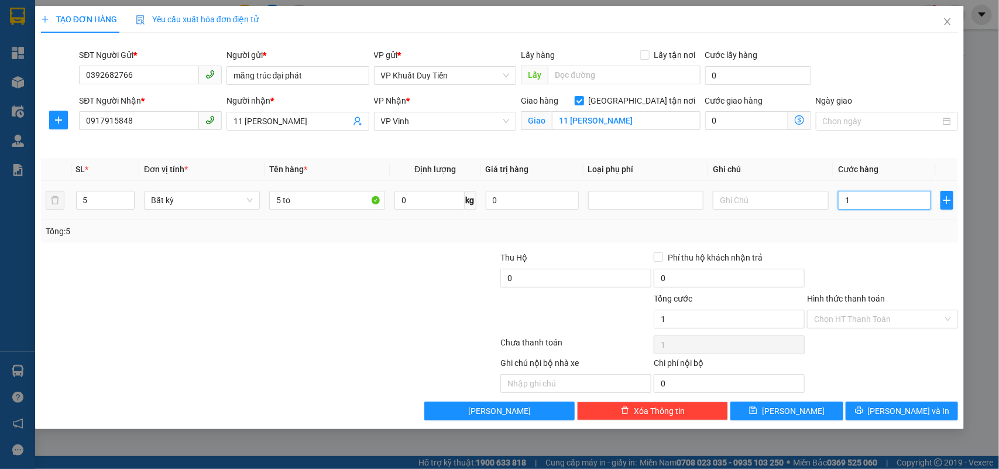
type input "10"
type input "100"
type input "1.000"
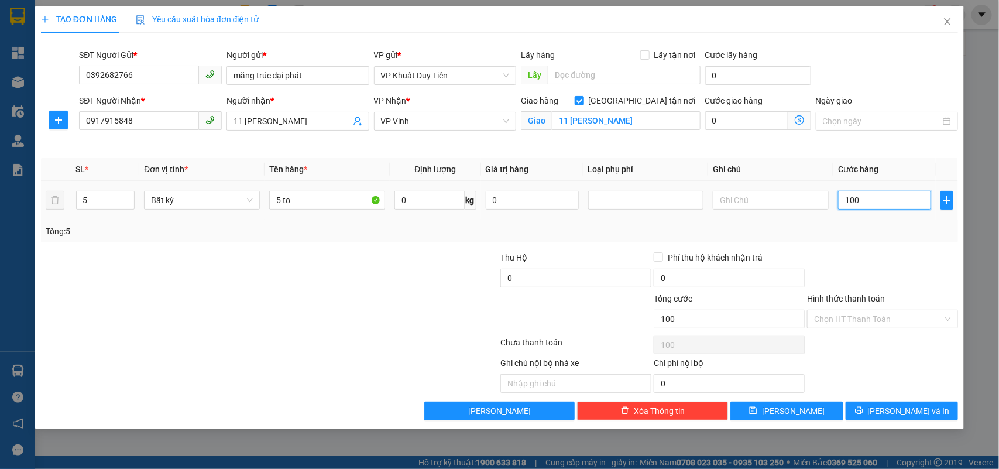
type input "1.000"
type input "10.000"
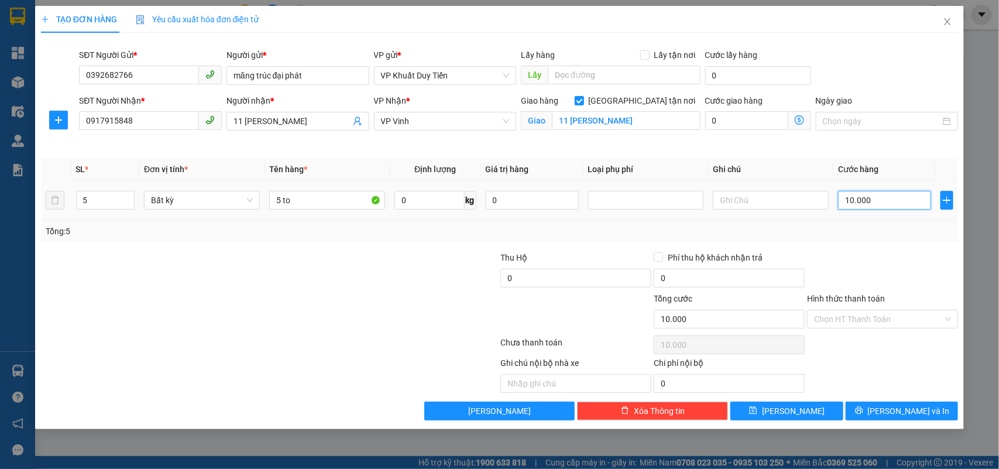
type input "100.000"
click at [890, 411] on button "[PERSON_NAME] và In" at bounding box center [901, 410] width 112 height 19
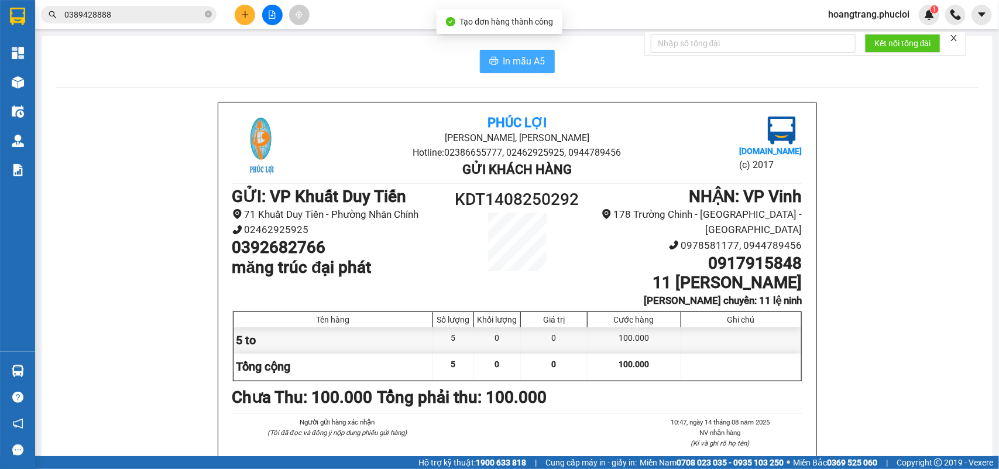
click at [527, 63] on span "In mẫu A5" at bounding box center [524, 61] width 42 height 15
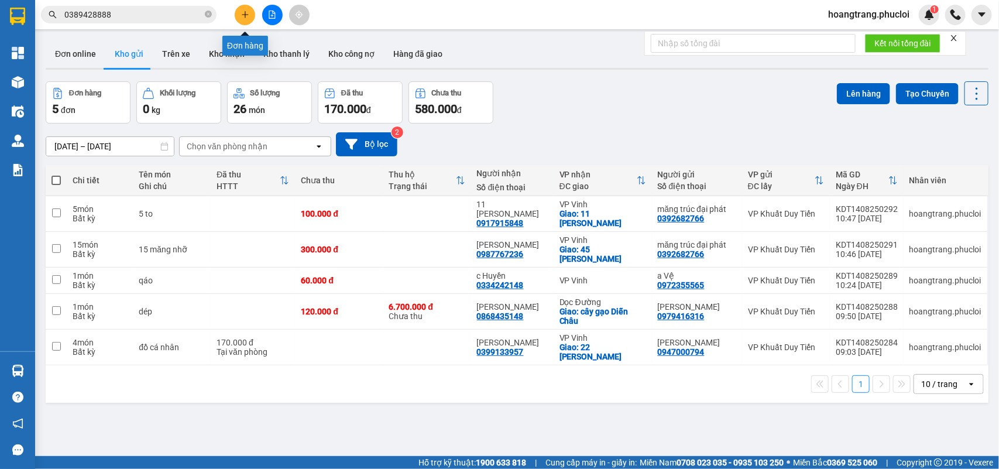
click at [247, 16] on icon "plus" at bounding box center [245, 15] width 8 height 8
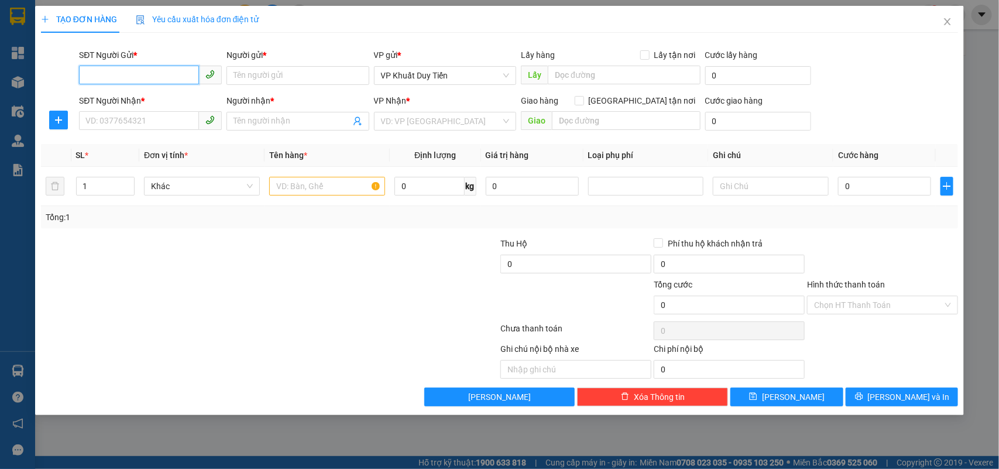
click at [132, 75] on input "SĐT Người Gửi *" at bounding box center [139, 75] width 120 height 19
click at [128, 105] on div "0985839869 - anh Tường" at bounding box center [150, 99] width 143 height 19
type input "0985839869"
type input "anh Tường"
type input "0985839869"
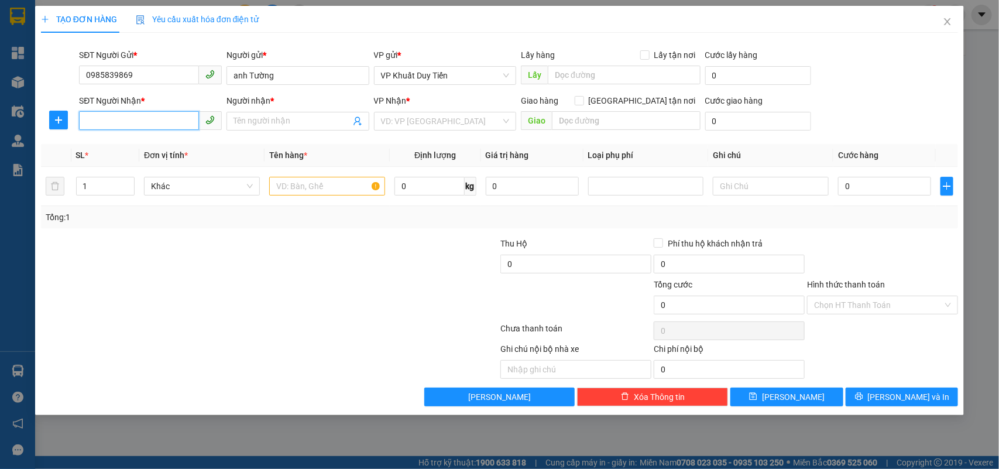
click at [123, 118] on input "SĐT Người Nhận *" at bounding box center [139, 120] width 120 height 19
click at [125, 145] on div "0976522678 - chị [PERSON_NAME]" at bounding box center [150, 145] width 129 height 13
type input "0976522678"
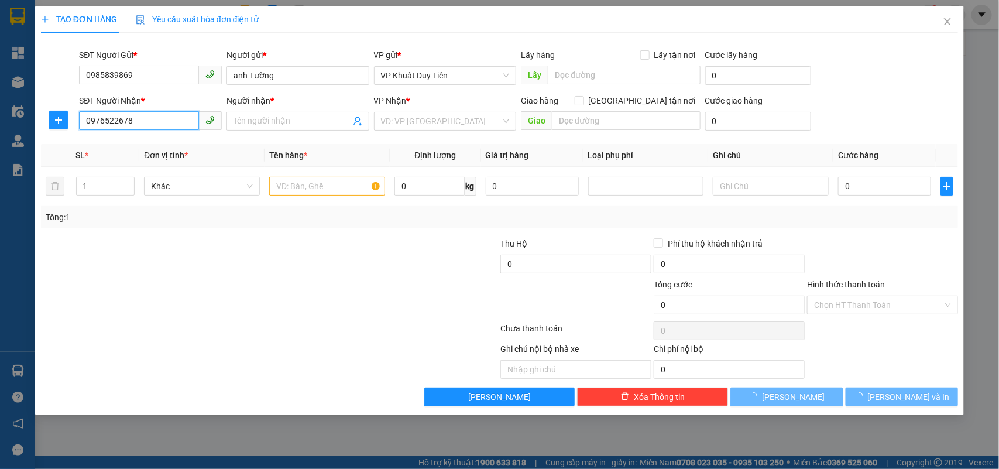
type input "chị [PERSON_NAME]"
checkbox input "true"
type input "[STREET_ADDRESS][PERSON_NAME]"
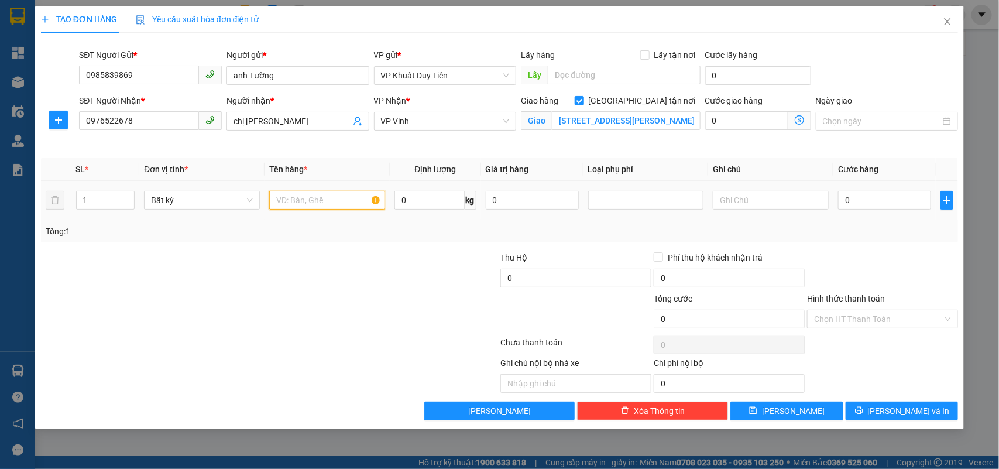
click at [278, 202] on input "text" at bounding box center [327, 200] width 116 height 19
type input "[PERSON_NAME]"
click at [838, 202] on input "0" at bounding box center [884, 200] width 93 height 19
type input "1"
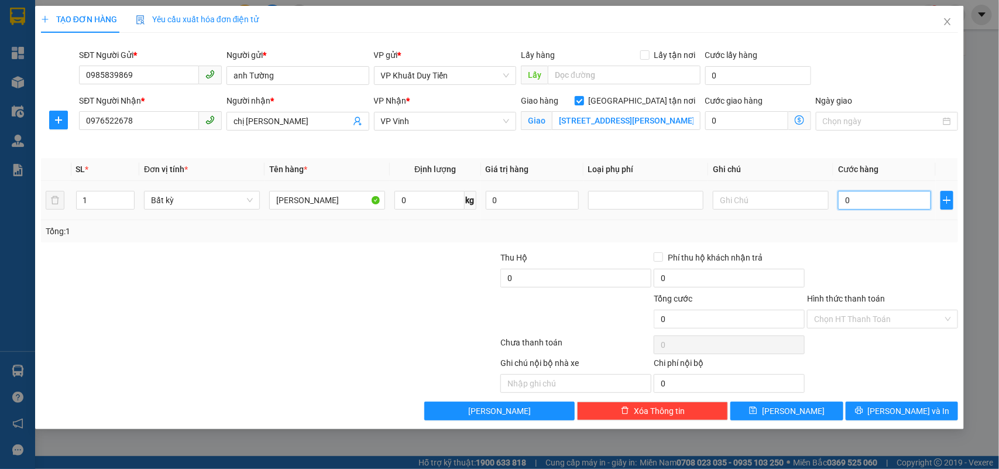
type input "1"
type input "10"
type input "100"
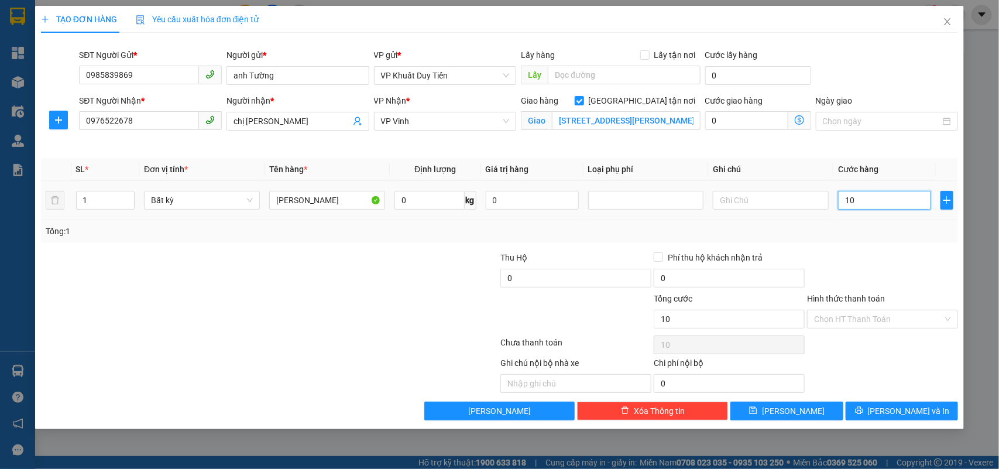
type input "100"
type input "1.000"
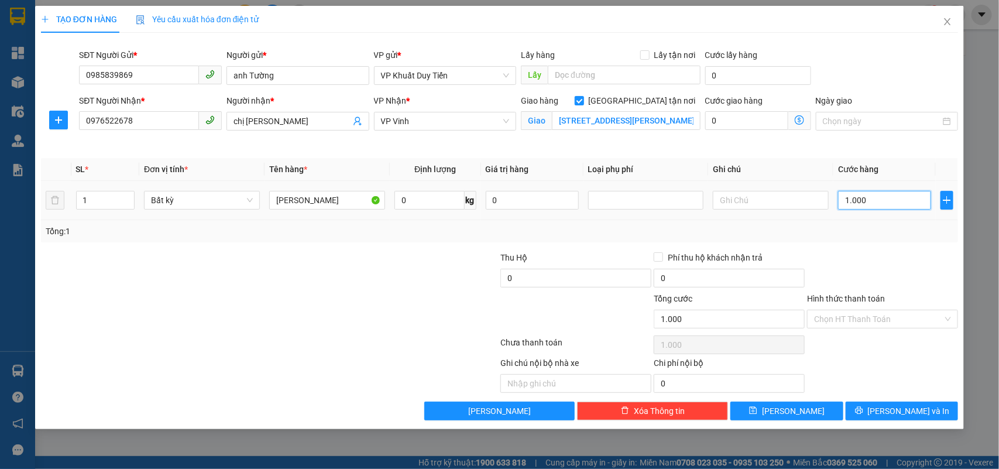
type input "10.000"
type input "100.000"
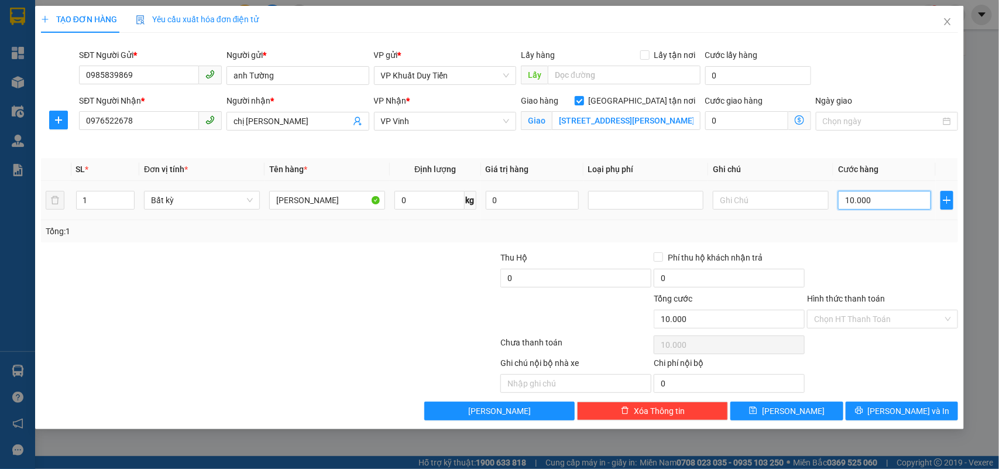
type input "100.000"
click at [906, 405] on span "[PERSON_NAME] và In" at bounding box center [909, 410] width 82 height 13
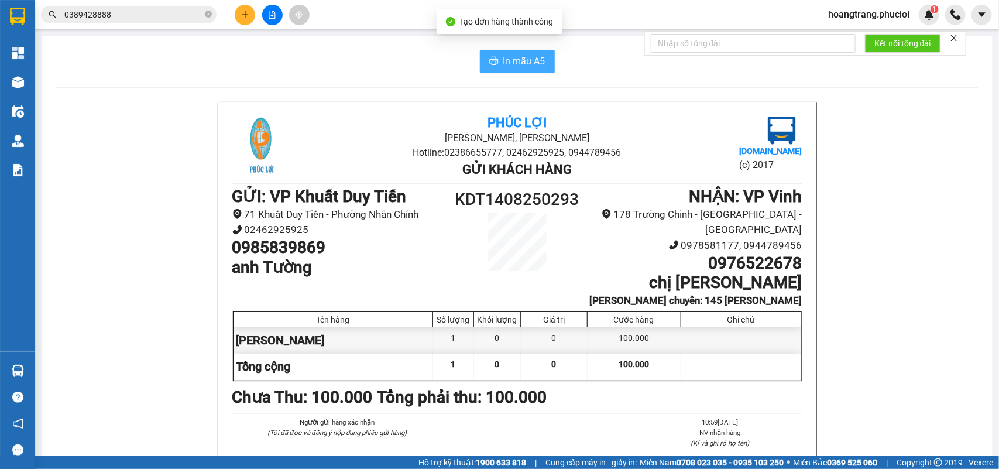
click at [519, 71] on button "In mẫu A5" at bounding box center [517, 61] width 75 height 23
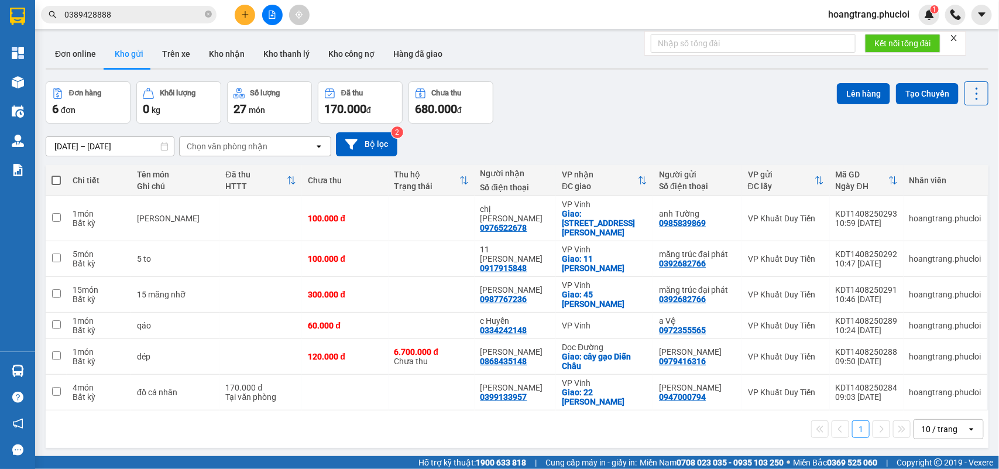
click at [241, 10] on button at bounding box center [245, 15] width 20 height 20
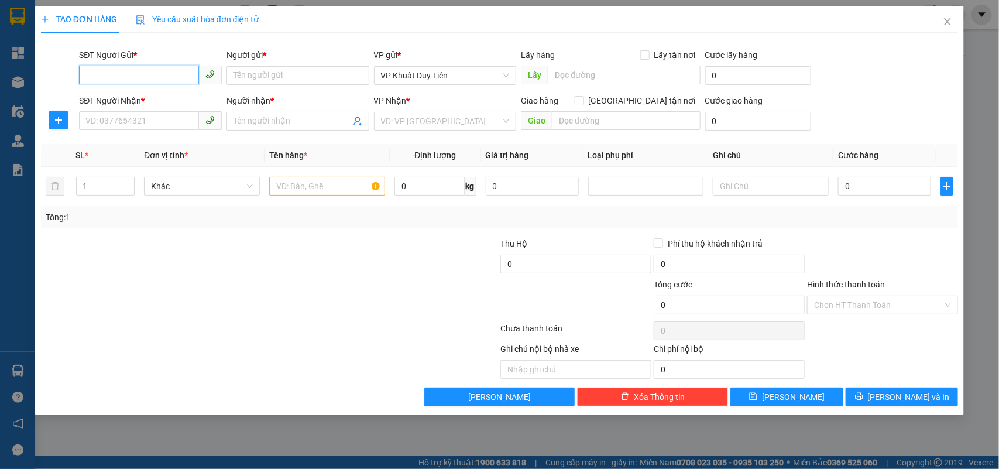
click at [182, 70] on input "SĐT Người Gửi *" at bounding box center [139, 75] width 120 height 19
click at [132, 100] on div "0984845121 - Giang" at bounding box center [150, 98] width 129 height 13
type input "0984845121"
type input "Giang"
type input "0984845121"
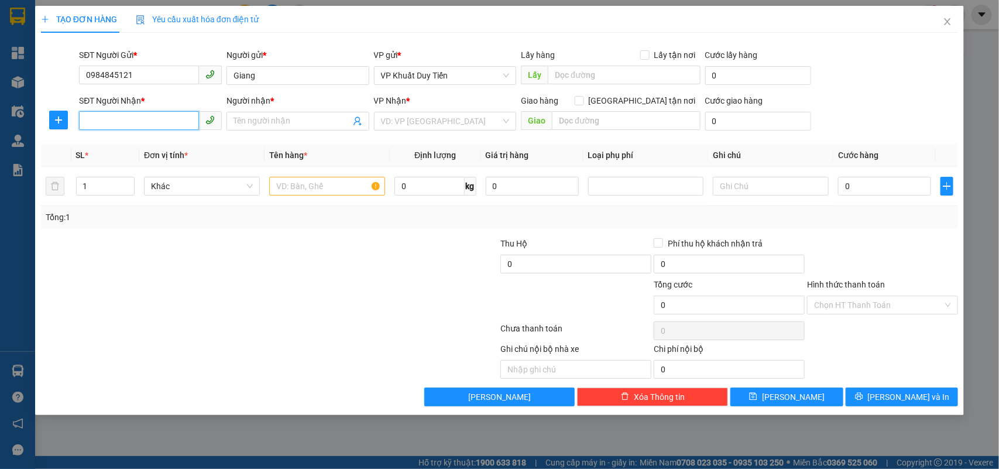
click at [127, 119] on input "SĐT Người Nhận *" at bounding box center [139, 120] width 120 height 19
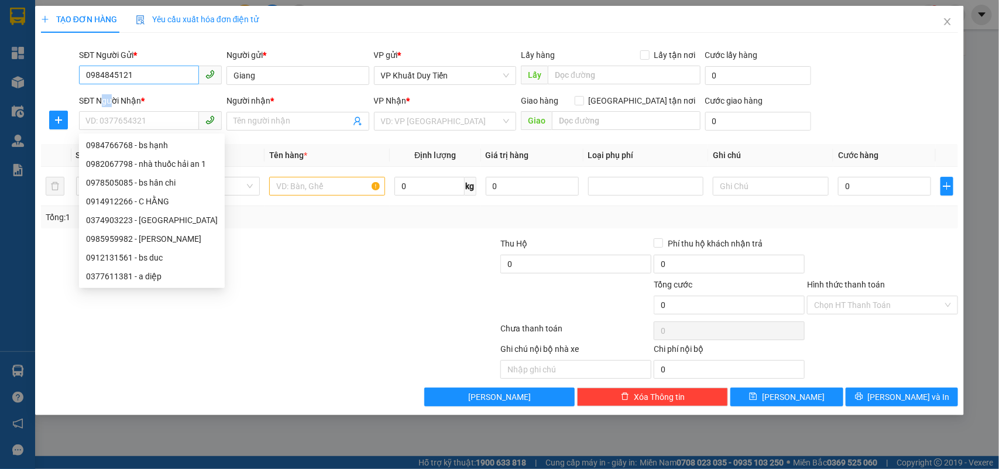
drag, startPoint x: 109, startPoint y: 92, endPoint x: 119, endPoint y: 84, distance: 13.3
click at [116, 94] on form "SĐT Người Gửi * 0984845121 Người gửi * Giang VP gửi * VP [PERSON_NAME] Lấy hàng…" at bounding box center [499, 92] width 917 height 87
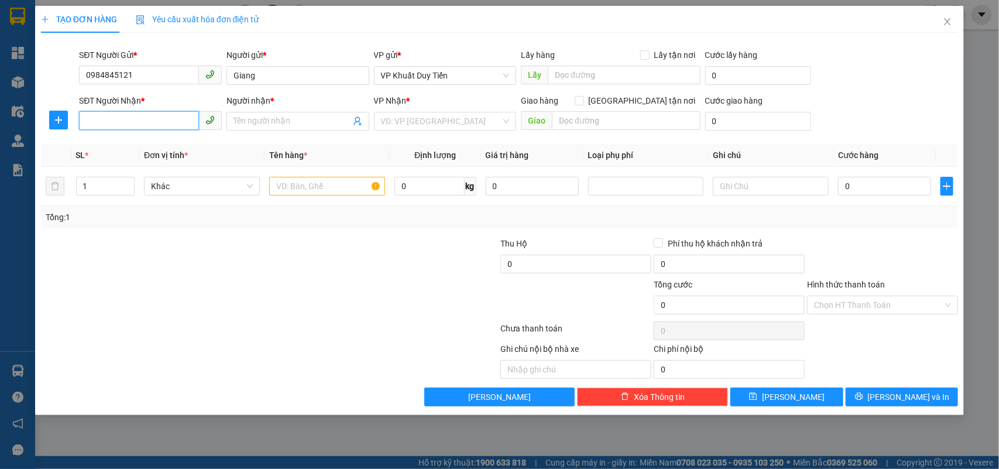
click at [117, 115] on input "SĐT Người Nhận *" at bounding box center [139, 120] width 120 height 19
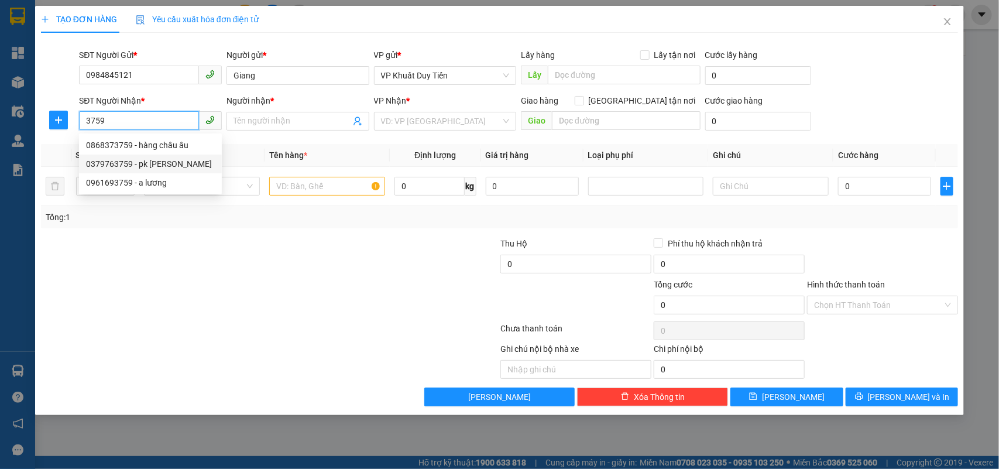
click at [126, 170] on div "0379763759 - pk [PERSON_NAME]" at bounding box center [150, 163] width 143 height 19
type input "0379763759"
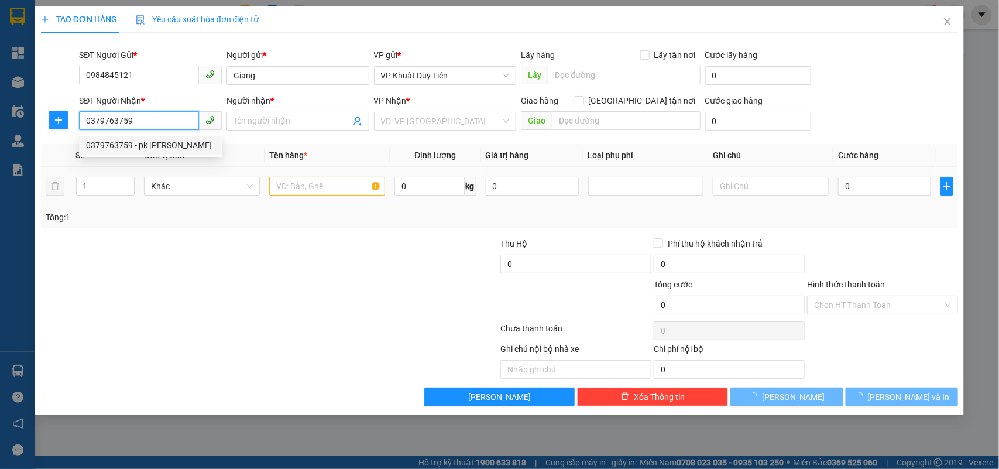
type input "pk [PERSON_NAME]"
checkbox input "true"
type input "159 [PERSON_NAME]"
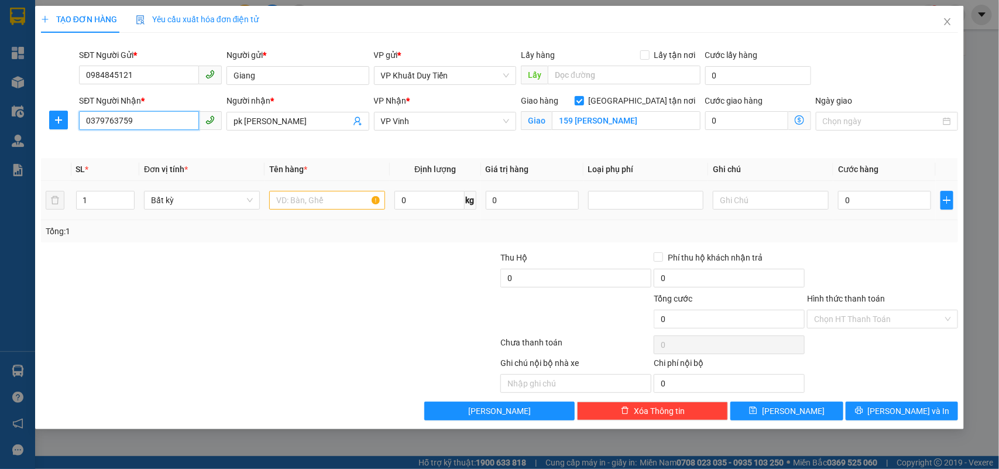
type input "0379763759"
drag, startPoint x: 71, startPoint y: 188, endPoint x: 85, endPoint y: 199, distance: 17.5
click at [82, 196] on input "1" at bounding box center [106, 200] width 58 height 18
click at [86, 198] on input "1" at bounding box center [106, 200] width 58 height 18
type input "2"
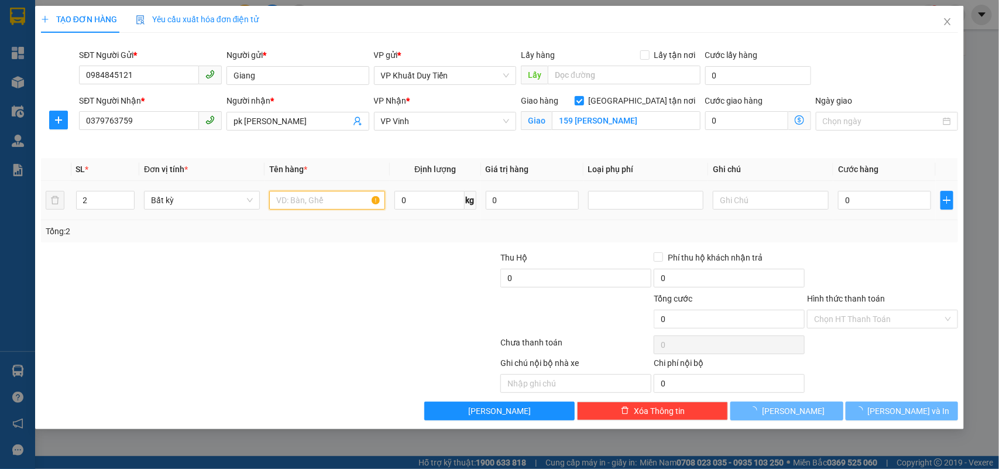
click at [287, 200] on input "text" at bounding box center [327, 200] width 116 height 19
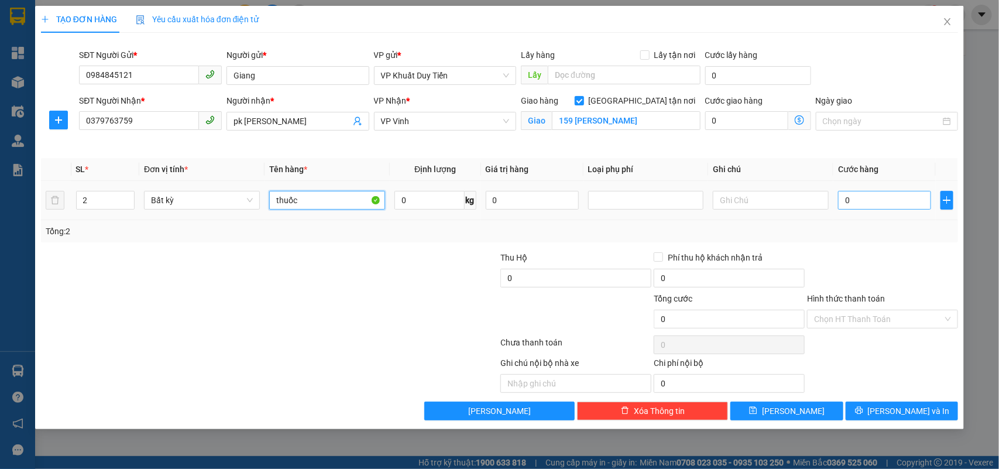
type input "thuốc"
click at [844, 193] on input "0" at bounding box center [884, 200] width 93 height 19
type input "1"
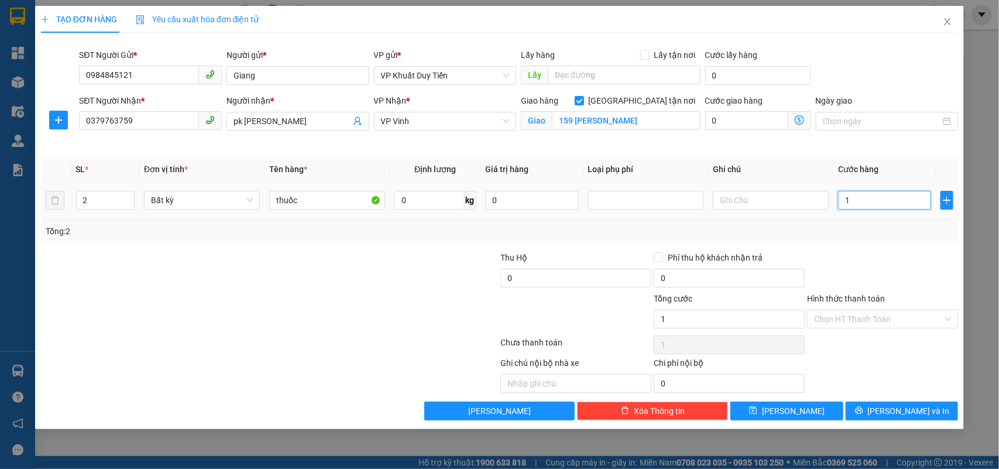
type input "12"
type input "120"
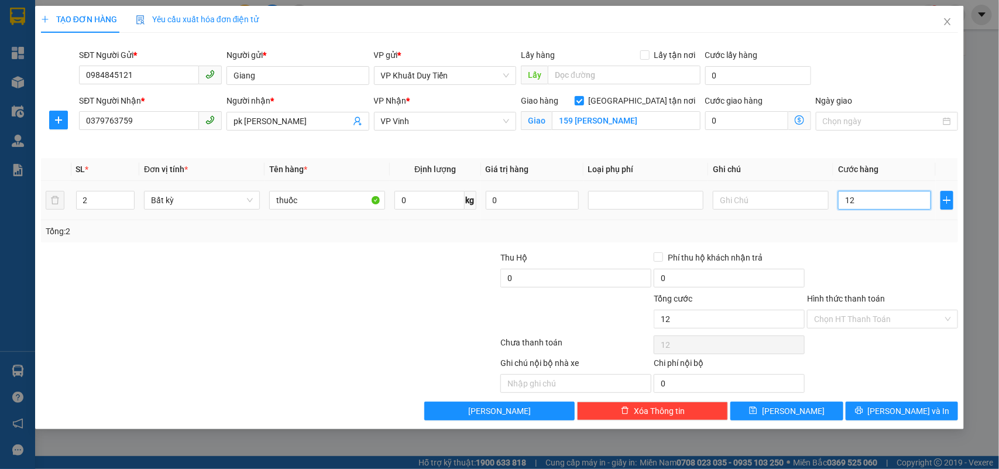
type input "120"
type input "1.200"
type input "12.000"
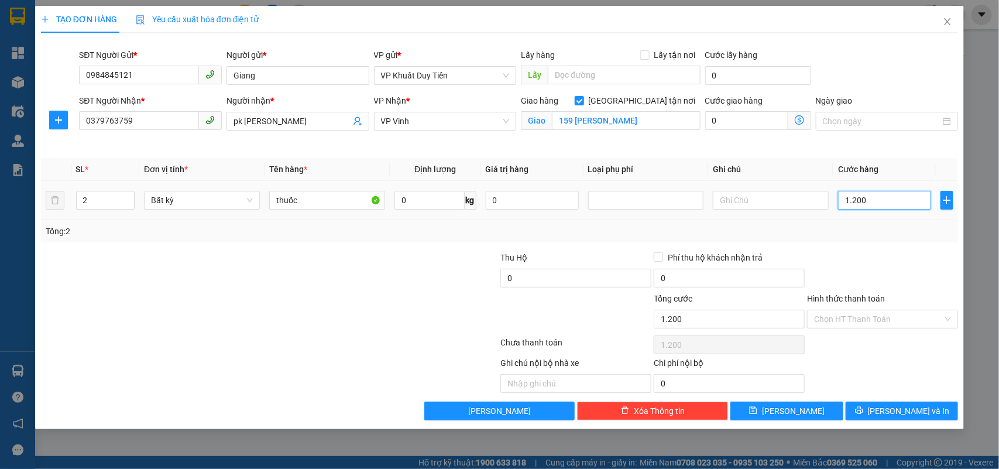
type input "12.000"
type input "120.000"
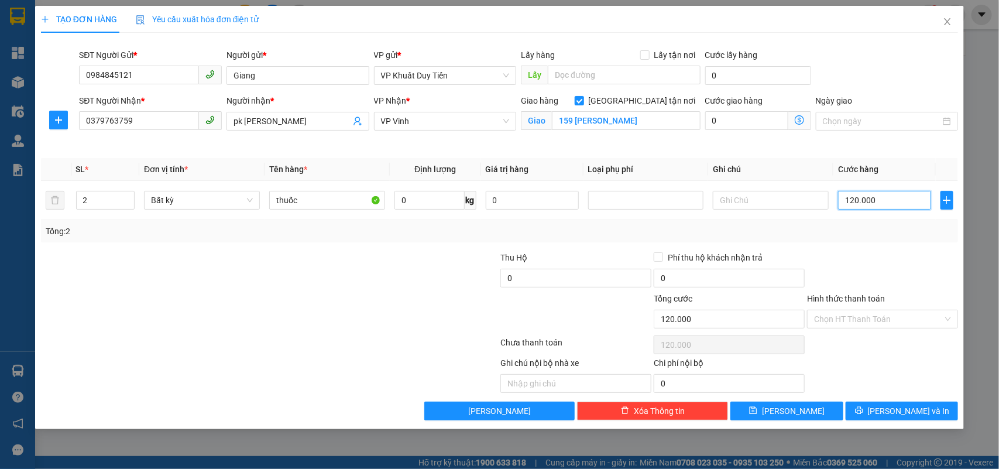
type input "120.000"
click at [833, 296] on label "Hình thức thanh toán" at bounding box center [846, 298] width 78 height 9
click at [833, 310] on input "Hình thức thanh toán" at bounding box center [878, 319] width 129 height 18
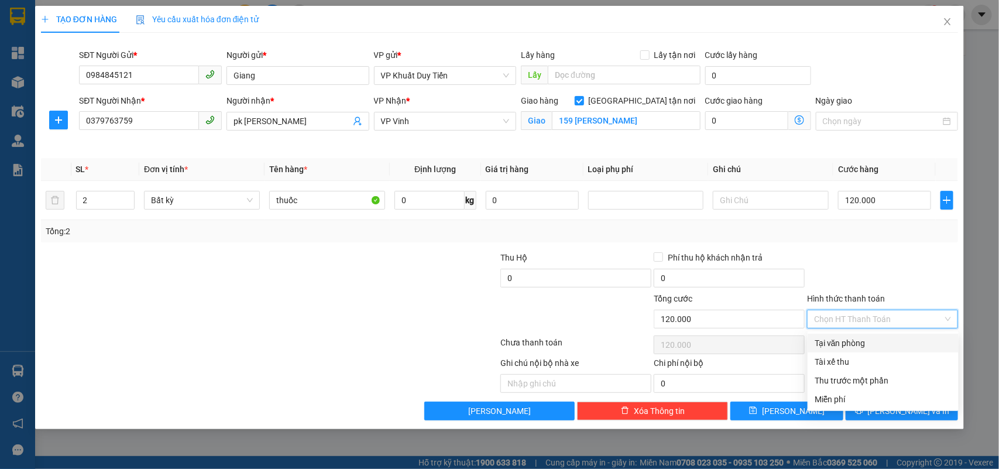
click at [854, 341] on div "Tại văn phòng" at bounding box center [882, 342] width 137 height 13
type input "0"
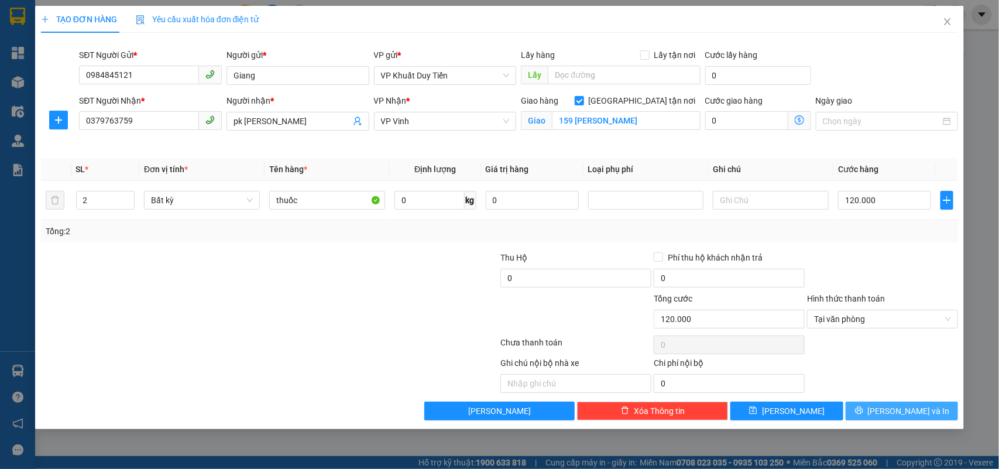
click at [863, 410] on icon "printer" at bounding box center [859, 410] width 8 height 8
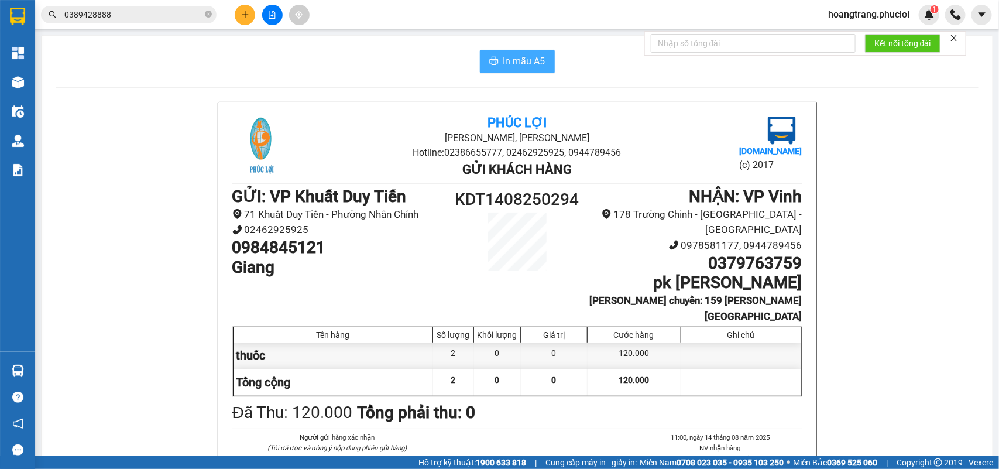
click at [511, 67] on span "In mẫu A5" at bounding box center [524, 61] width 42 height 15
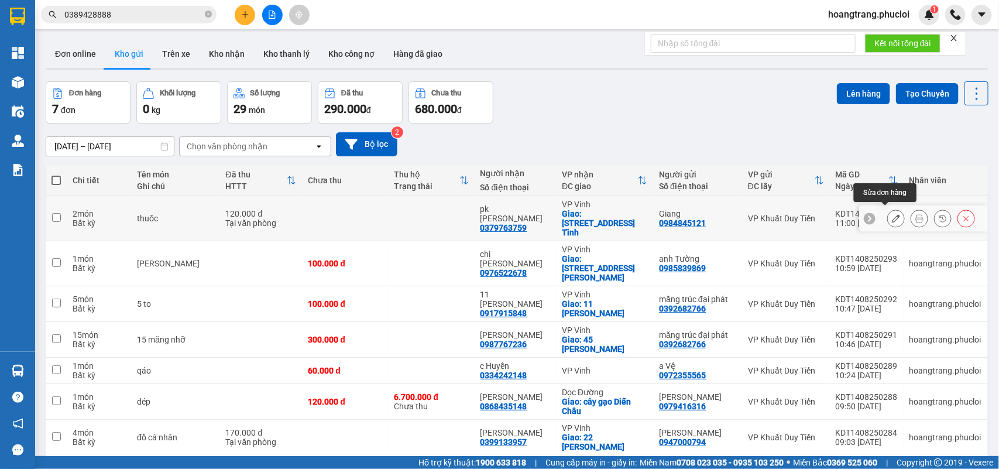
click at [892, 214] on icon at bounding box center [896, 218] width 8 height 8
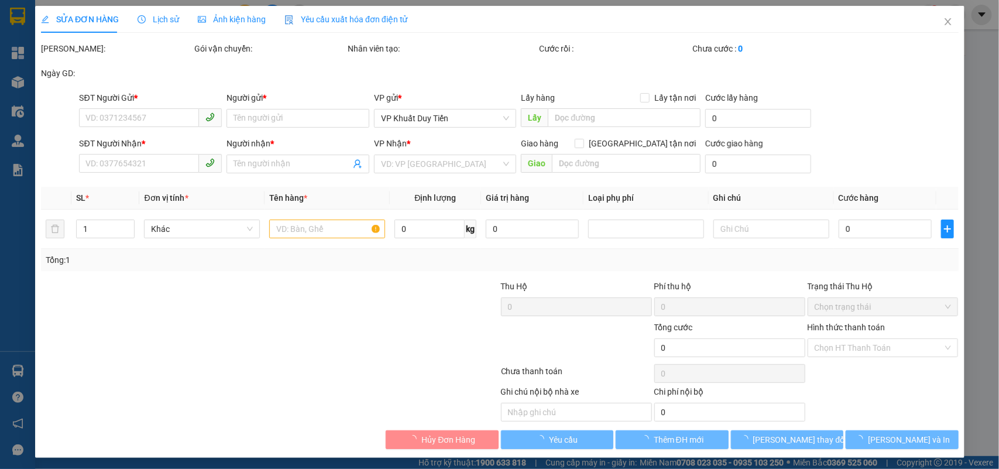
type input "0984845121"
type input "Giang"
type input "0379763759"
type input "pk [PERSON_NAME]"
checkbox input "true"
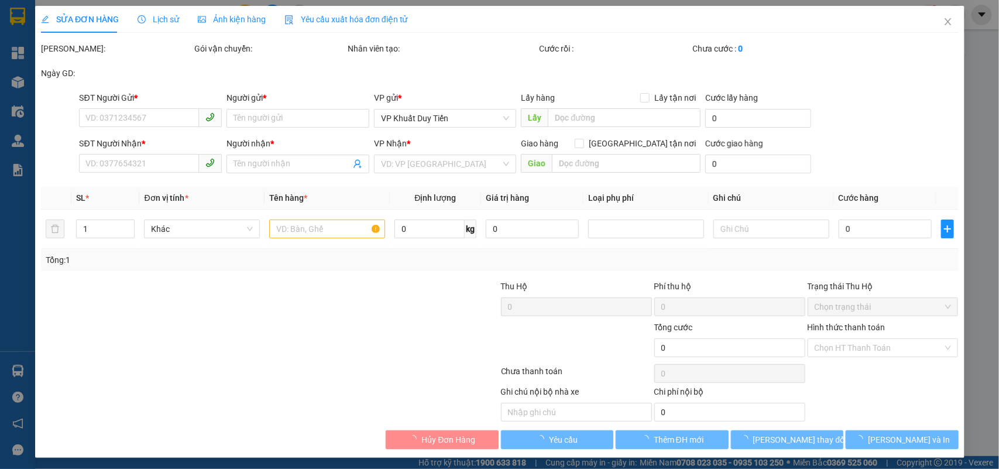
type input "159 [PERSON_NAME]"
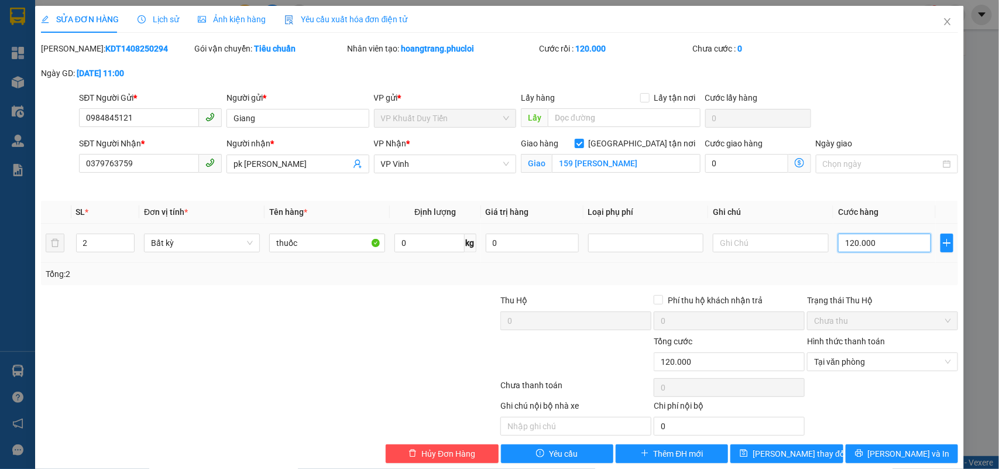
click at [871, 245] on input "120.000" at bounding box center [884, 242] width 93 height 19
type input "0"
click at [838, 246] on input "0" at bounding box center [884, 242] width 93 height 19
type input "10"
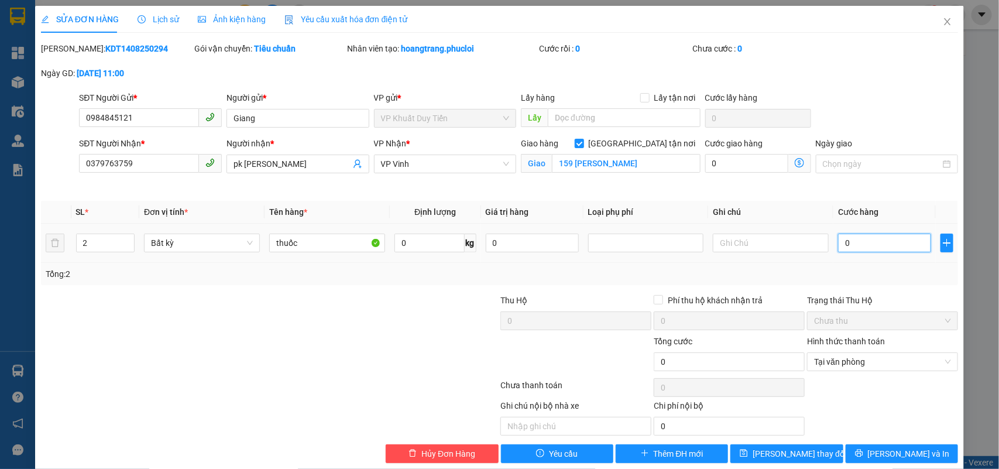
type input "10"
type input "150"
click at [828, 302] on div "Trạng thái Thu Hộ" at bounding box center [882, 300] width 151 height 13
click at [837, 341] on label "Hình thức thanh toán" at bounding box center [846, 340] width 78 height 9
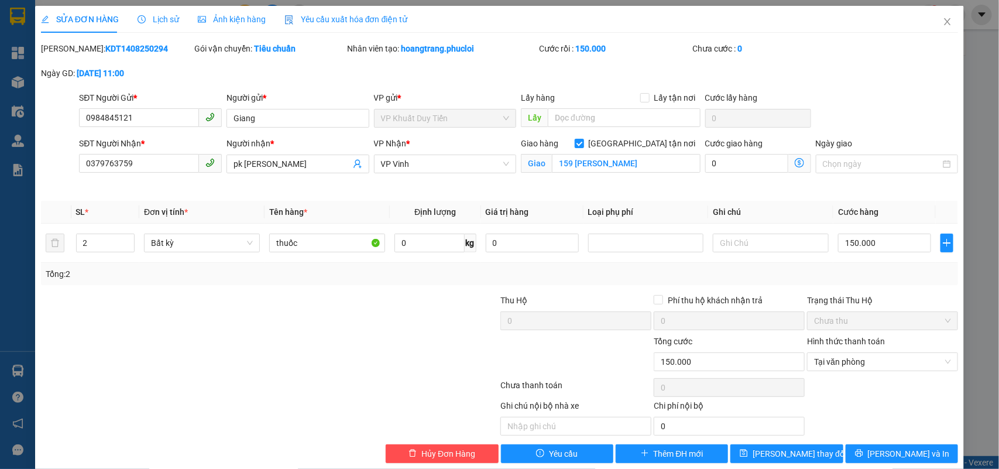
click at [837, 353] on input "Hình thức thanh toán" at bounding box center [878, 362] width 129 height 18
click at [841, 387] on div "Tại văn phòng" at bounding box center [873, 385] width 135 height 13
click at [797, 453] on span "[PERSON_NAME] thay đổi" at bounding box center [799, 453] width 94 height 13
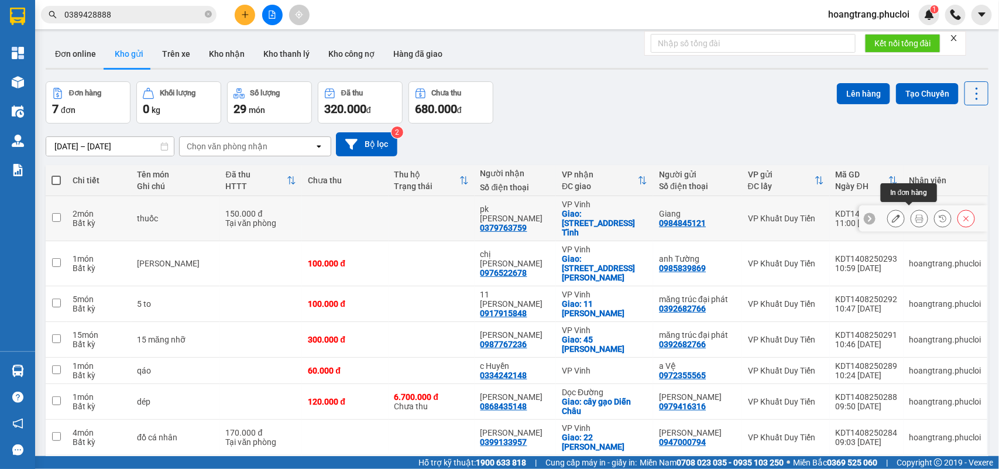
click at [915, 215] on icon at bounding box center [919, 218] width 8 height 8
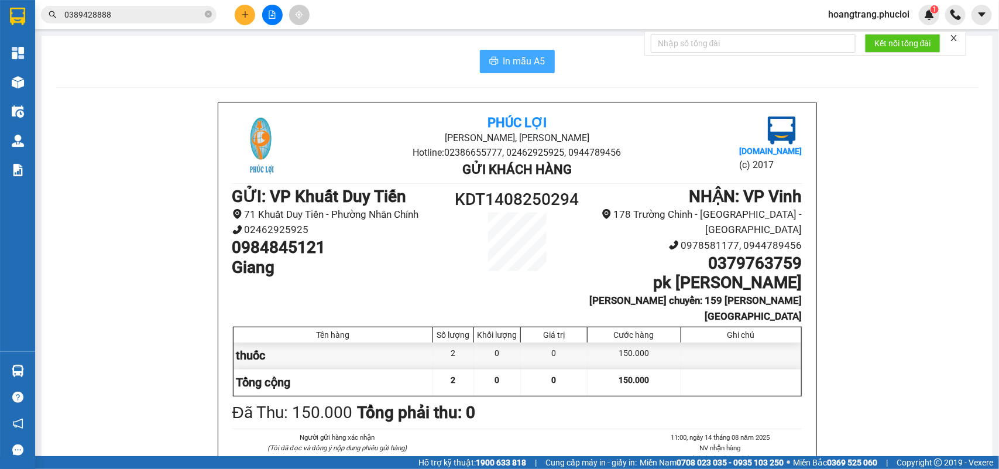
click at [524, 66] on span "In mẫu A5" at bounding box center [524, 61] width 42 height 15
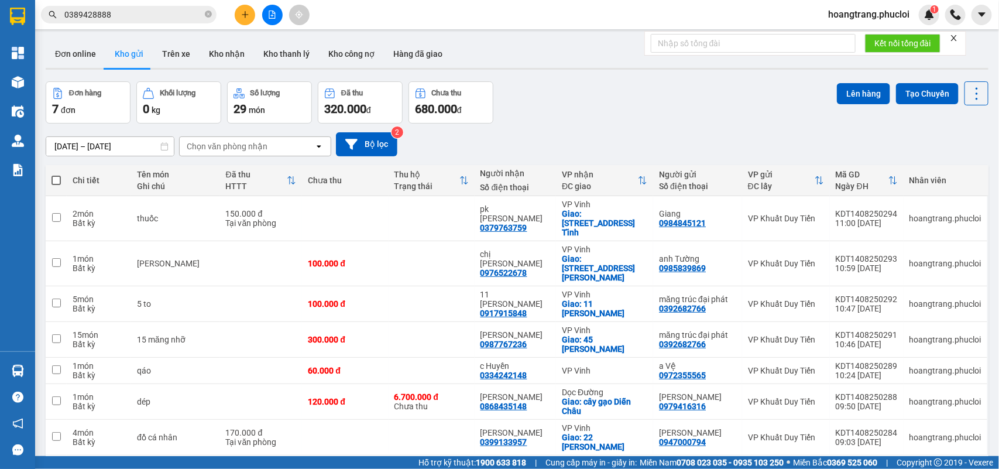
click at [909, 335] on div "hoangtrang.phucloi" at bounding box center [945, 339] width 72 height 9
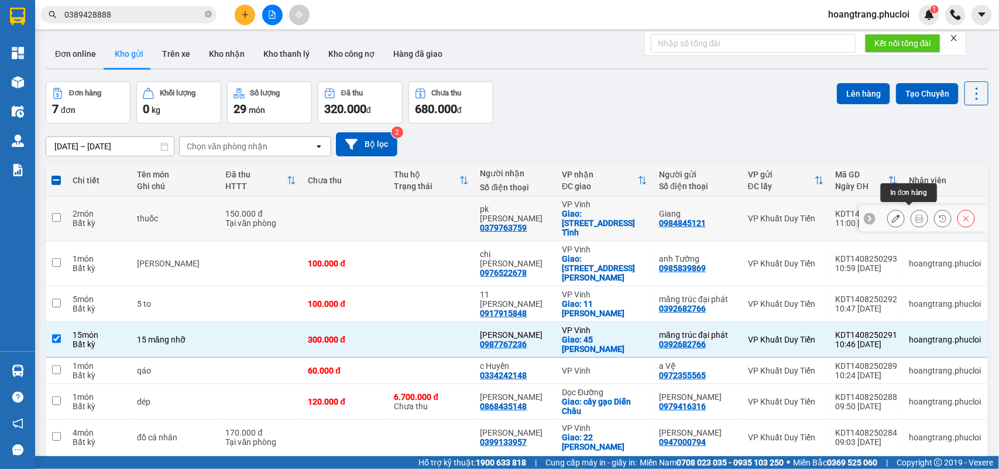
click at [915, 215] on icon at bounding box center [919, 218] width 8 height 8
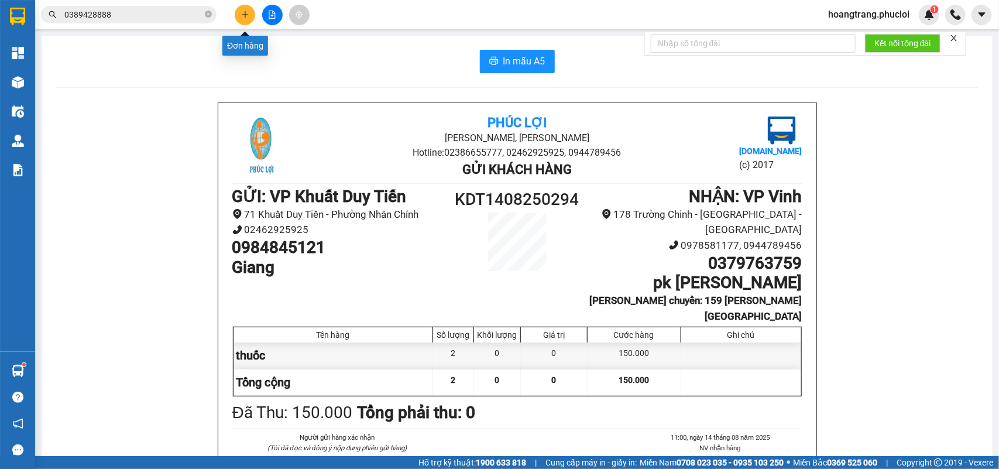
click at [239, 16] on button at bounding box center [245, 15] width 20 height 20
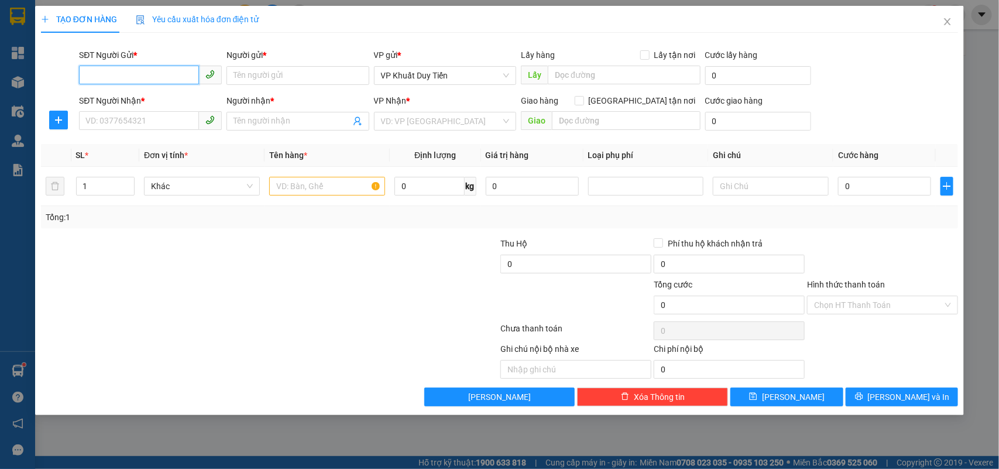
click at [187, 68] on input "SĐT Người Gửi *" at bounding box center [139, 75] width 120 height 19
click at [145, 99] on div "0888559678 - công ty công nghệ hóa sinh" at bounding box center [162, 98] width 153 height 13
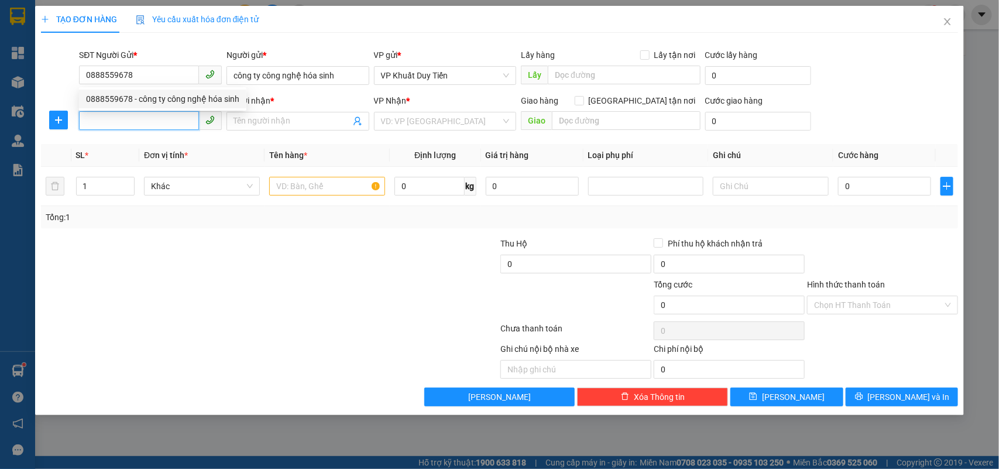
click at [143, 122] on input "SĐT Người Nhận *" at bounding box center [139, 120] width 120 height 19
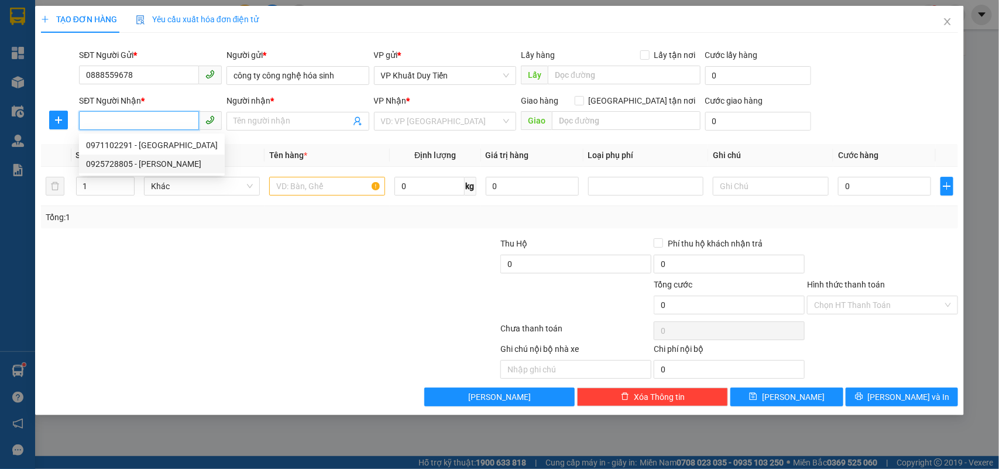
click at [150, 167] on div "0925728805 - [PERSON_NAME]" at bounding box center [152, 163] width 132 height 13
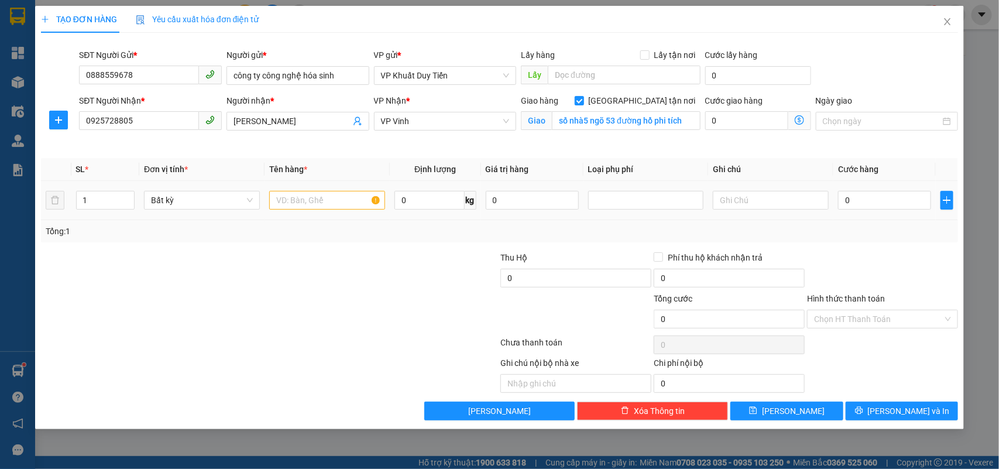
click at [284, 190] on div at bounding box center [327, 199] width 116 height 23
click at [281, 195] on input "text" at bounding box center [327, 200] width 116 height 19
click at [878, 206] on input "0" at bounding box center [884, 200] width 93 height 19
click at [857, 301] on label "Hình thức thanh toán" at bounding box center [846, 298] width 78 height 9
click at [857, 310] on input "Hình thức thanh toán" at bounding box center [878, 319] width 129 height 18
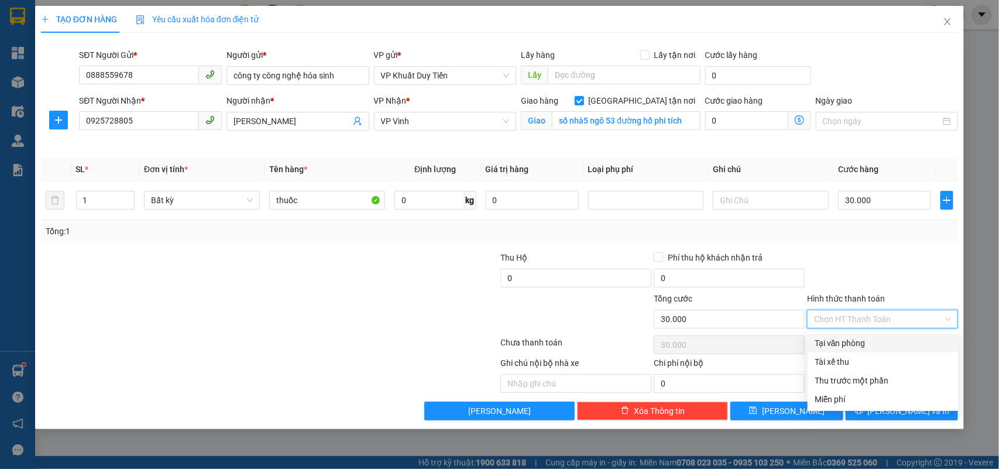
click at [853, 345] on div "Tại văn phòng" at bounding box center [882, 342] width 137 height 13
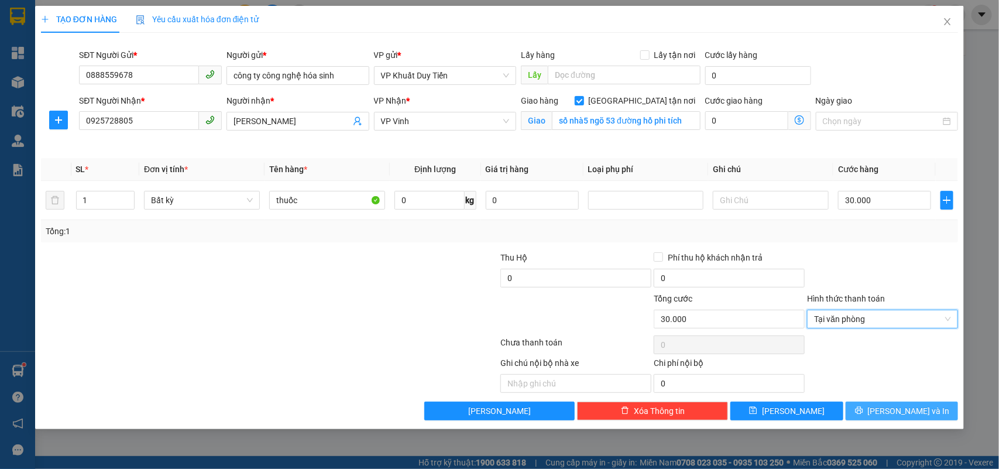
click at [900, 407] on span "[PERSON_NAME] và In" at bounding box center [909, 410] width 82 height 13
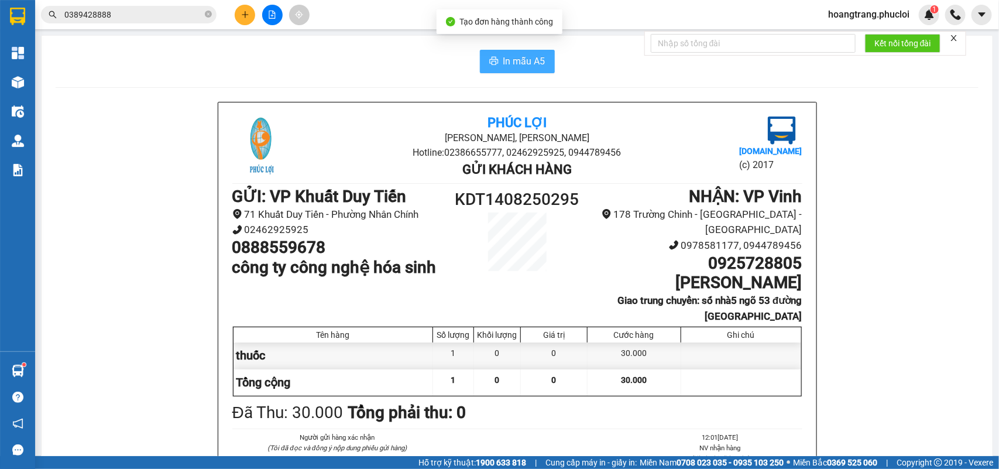
click at [511, 67] on span "In mẫu A5" at bounding box center [524, 61] width 42 height 15
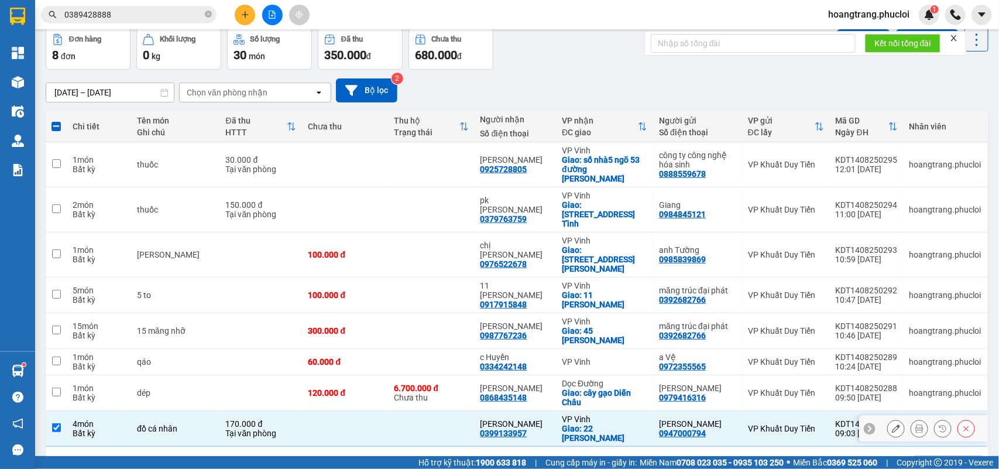
click at [749, 442] on div "ver 1.8.138 Đơn online Kho gửi Trên xe Kho nhận Kho thanh lý Kho công nợ Hàng đ…" at bounding box center [517, 234] width 952 height 507
click at [762, 82] on div "[DATE] – [DATE] Press the down arrow key to interact with the calendar and sele…" at bounding box center [517, 90] width 943 height 24
click at [246, 15] on icon "plus" at bounding box center [245, 15] width 8 height 8
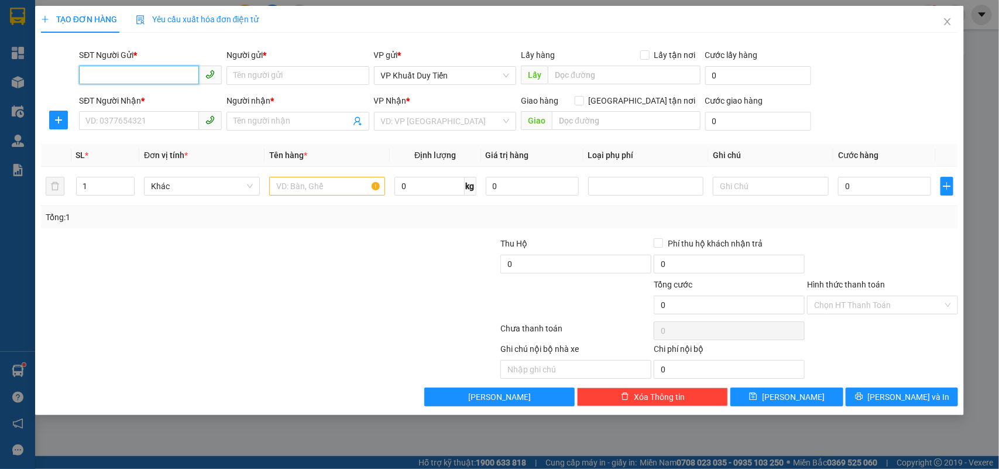
click at [152, 75] on input "SĐT Người Gửi *" at bounding box center [139, 75] width 120 height 19
click at [252, 77] on input "Người gửi *" at bounding box center [297, 75] width 143 height 19
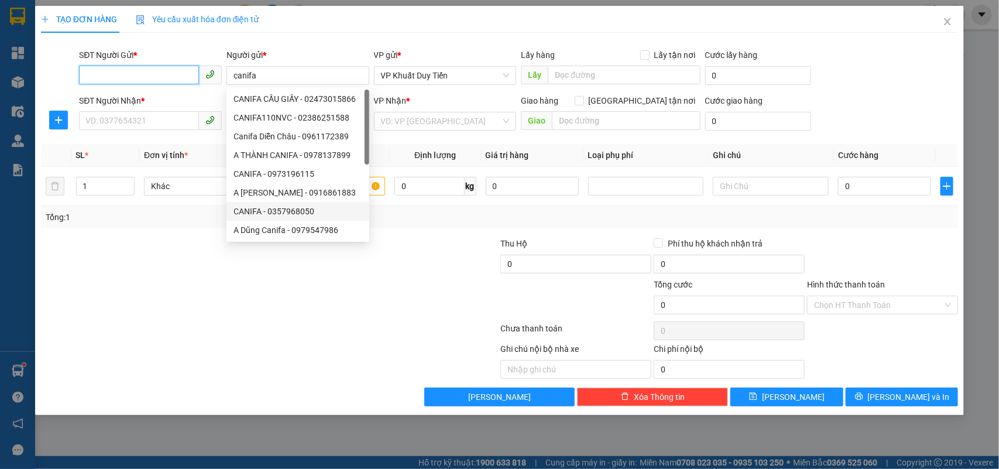
click at [145, 77] on input "SĐT Người Gửi *" at bounding box center [139, 75] width 120 height 19
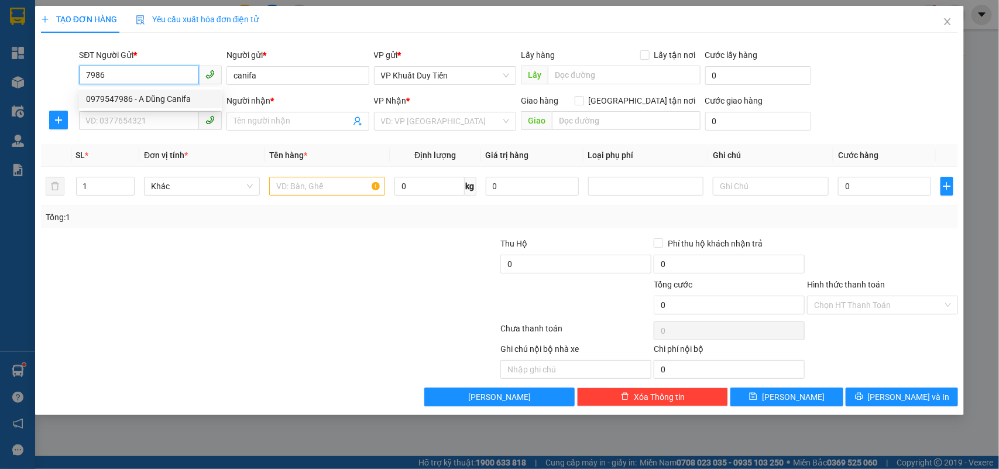
click at [138, 95] on div "0979547986 - A Dũng Canifa" at bounding box center [150, 98] width 129 height 13
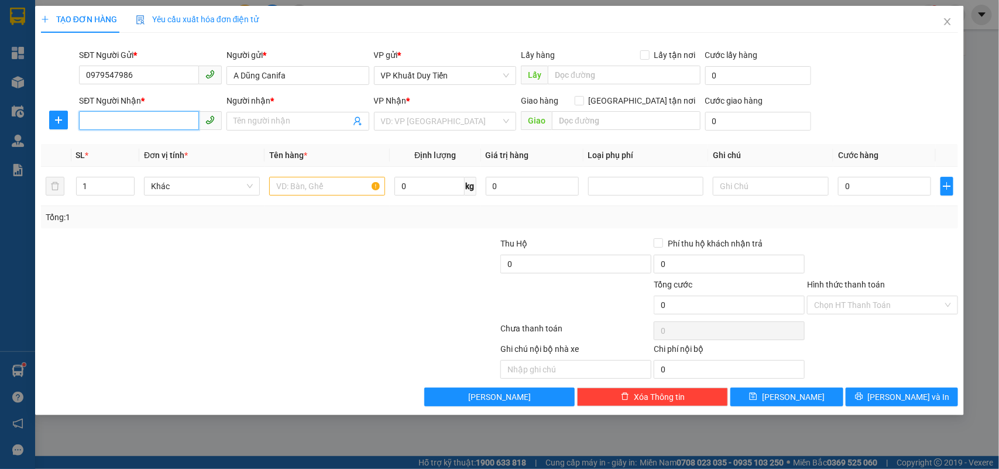
click at [139, 119] on input "SĐT Người Nhận *" at bounding box center [139, 120] width 120 height 19
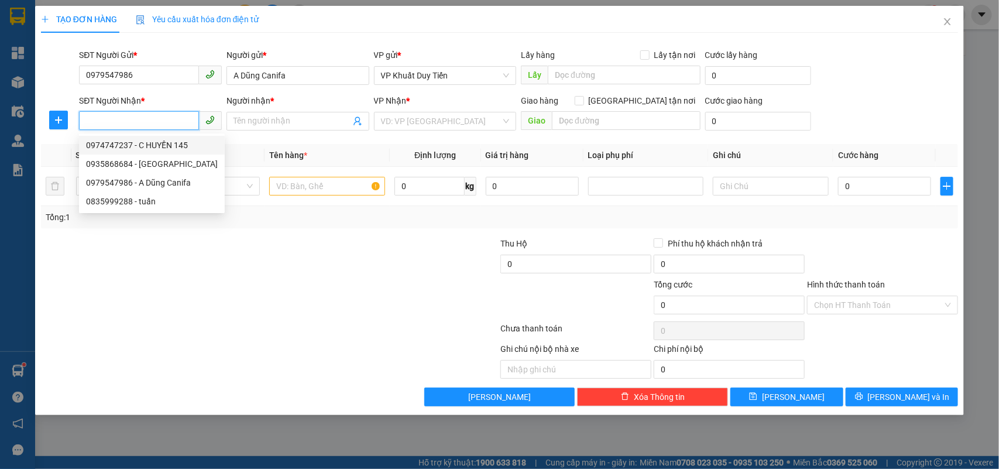
click at [165, 141] on div "0974747237 - C HUYỀN 145" at bounding box center [152, 145] width 132 height 13
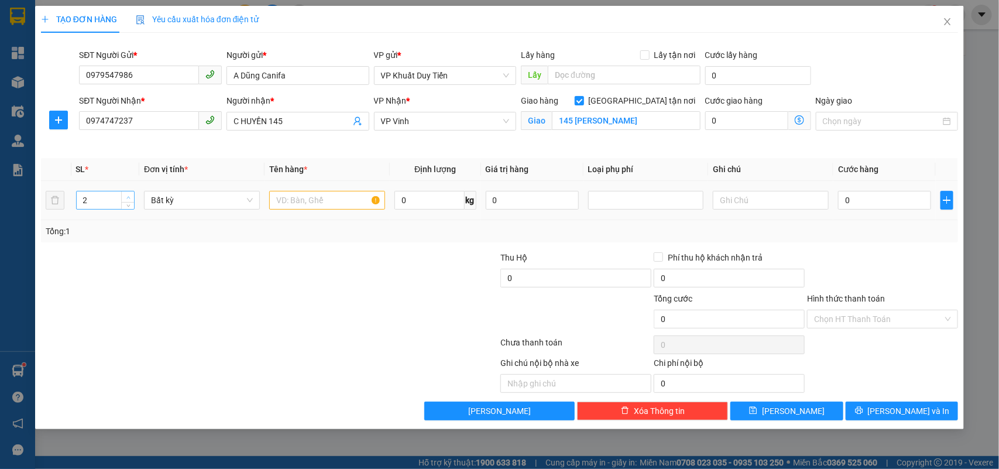
click at [126, 195] on icon "up" at bounding box center [128, 197] width 4 height 4
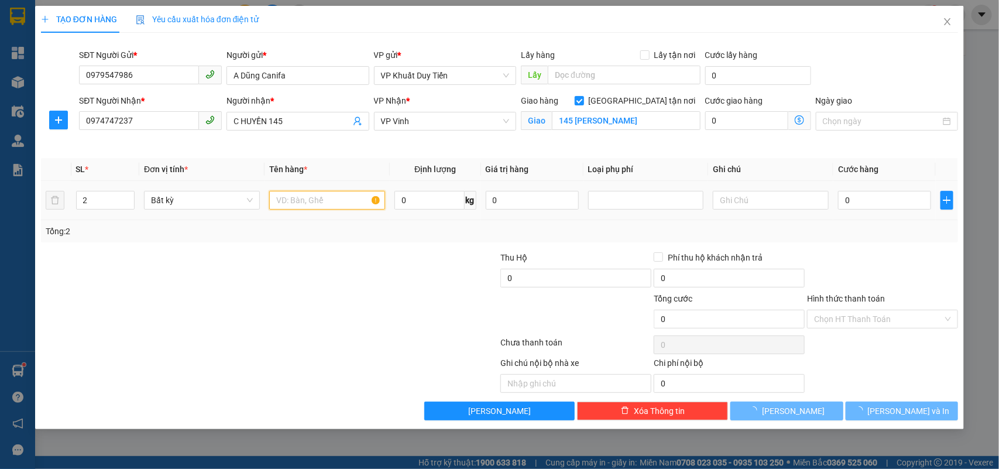
click at [284, 197] on input "text" at bounding box center [327, 200] width 116 height 19
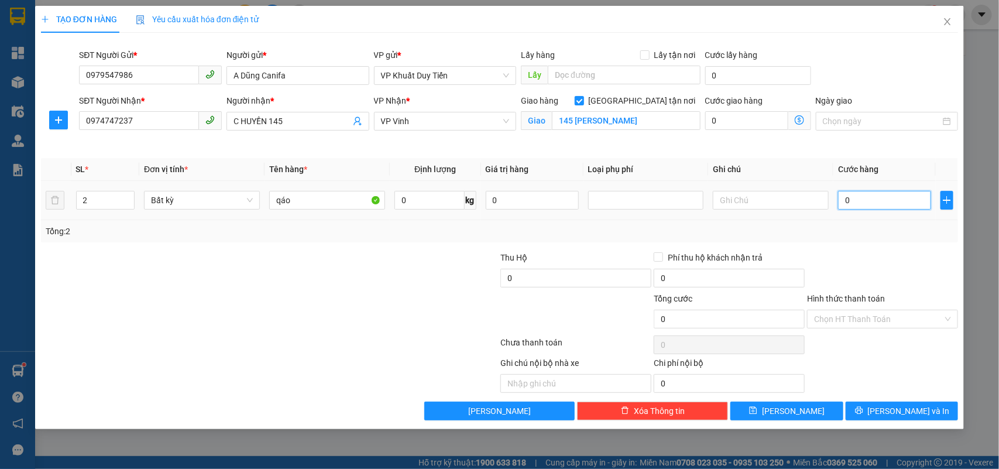
click at [848, 208] on input "0" at bounding box center [884, 200] width 93 height 19
click at [854, 369] on div "Ghi chú nội bộ nhà xe Chi phí nội bộ 0" at bounding box center [500, 374] width 920 height 36
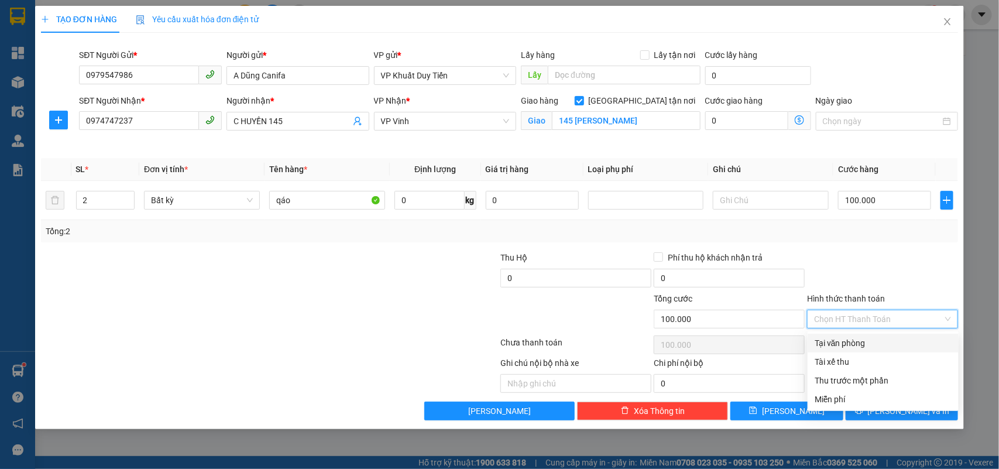
click at [870, 313] on input "Hình thức thanh toán" at bounding box center [878, 319] width 129 height 18
click at [852, 346] on div "Tại văn phòng" at bounding box center [882, 342] width 137 height 13
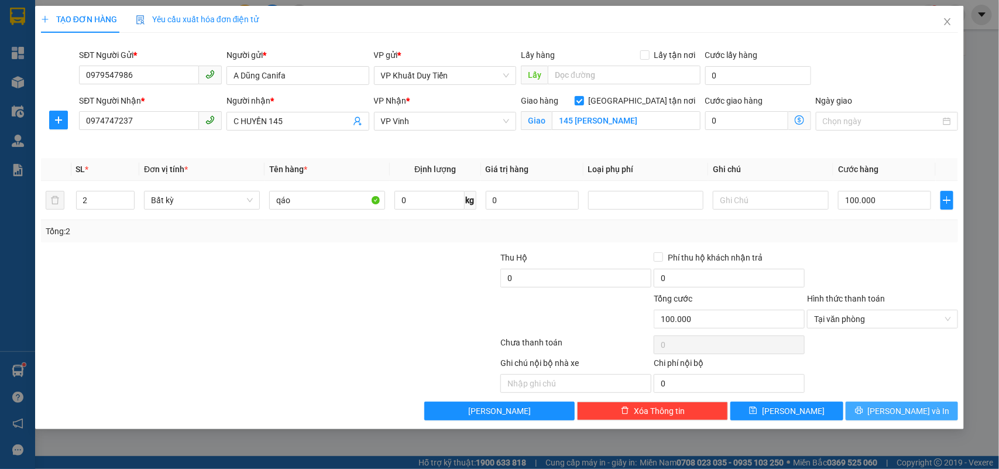
click at [890, 410] on button "[PERSON_NAME] và In" at bounding box center [901, 410] width 112 height 19
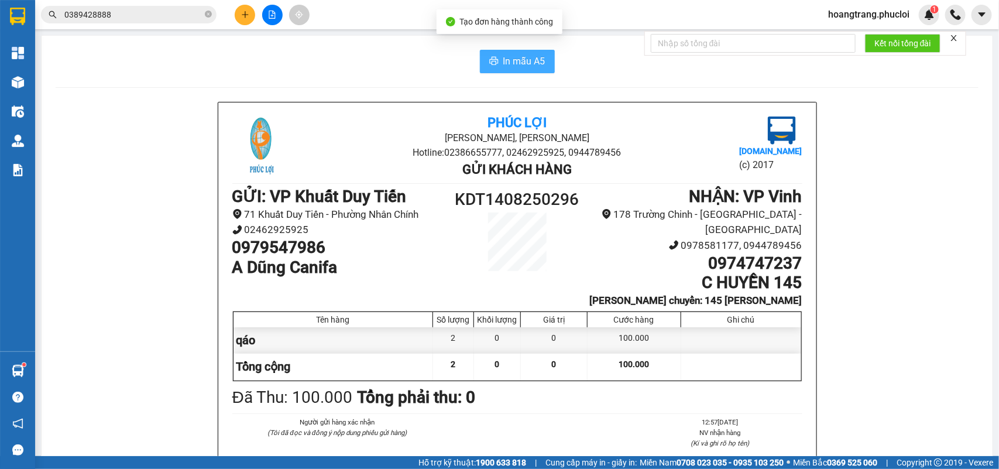
click at [521, 61] on span "In mẫu A5" at bounding box center [524, 61] width 42 height 15
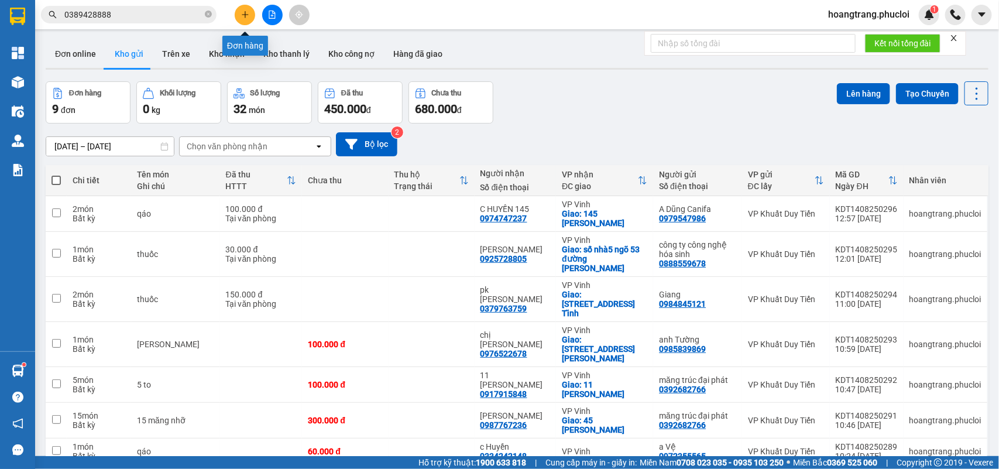
click at [250, 15] on button at bounding box center [245, 15] width 20 height 20
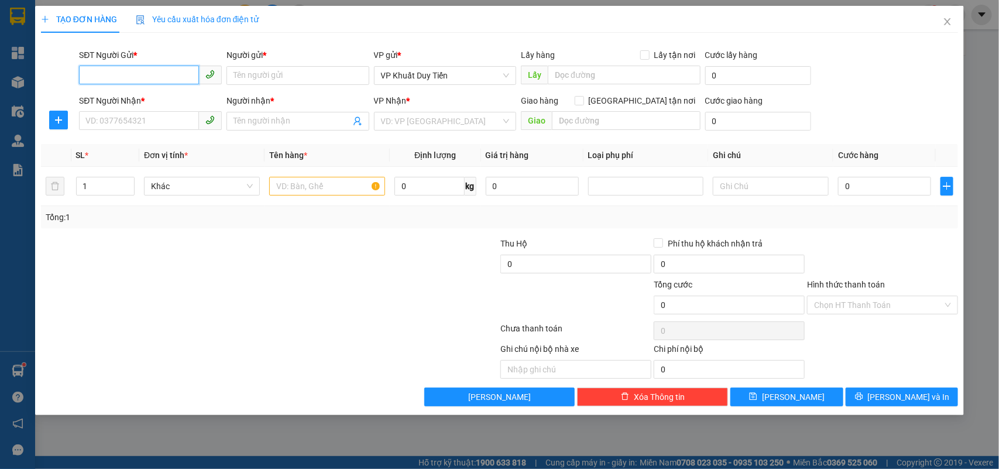
drag, startPoint x: 170, startPoint y: 77, endPoint x: 998, endPoint y: 460, distance: 912.5
click at [170, 79] on input "SĐT Người Gửi *" at bounding box center [139, 75] width 120 height 19
click at [167, 94] on div "0979547986 - A Dũng Canifa" at bounding box center [150, 98] width 129 height 13
click at [168, 117] on input "SĐT Người Nhận *" at bounding box center [139, 120] width 120 height 19
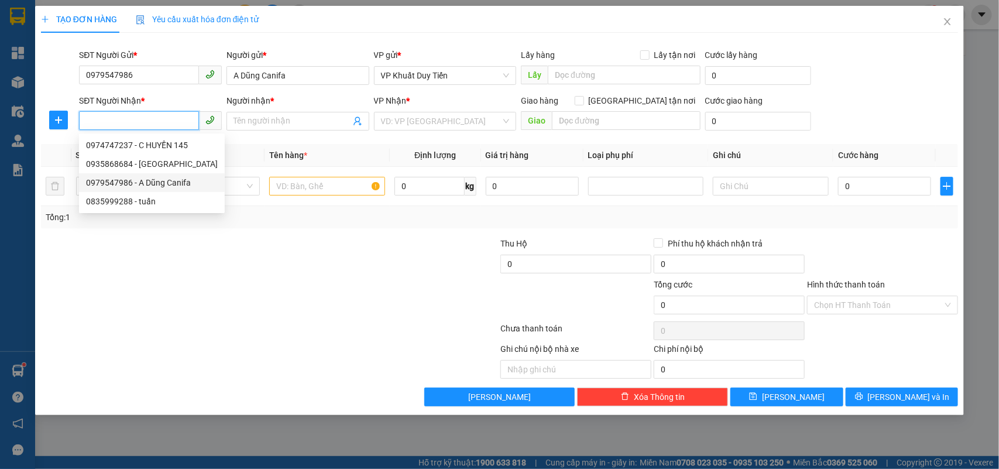
click at [178, 184] on div "0979547986 - A Dũng Canifa" at bounding box center [152, 182] width 132 height 13
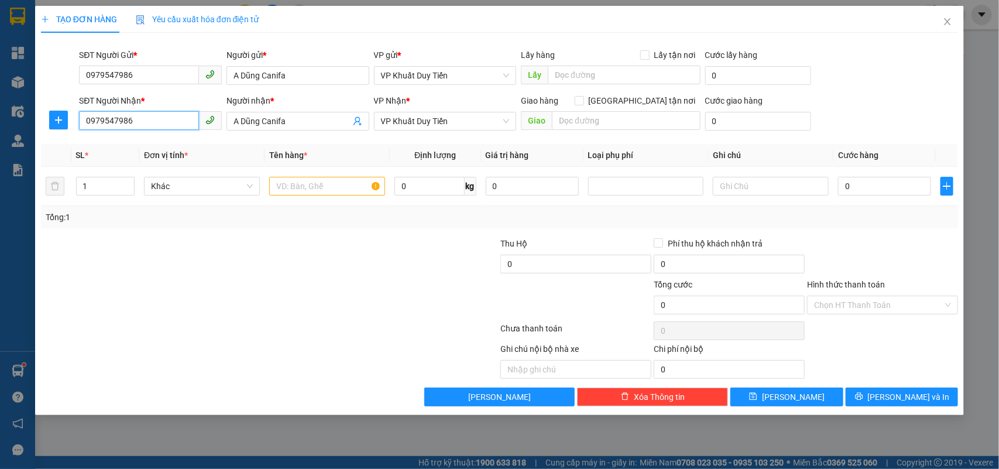
drag, startPoint x: 155, startPoint y: 123, endPoint x: 1, endPoint y: 132, distance: 154.7
click at [0, 132] on div "TẠO ĐƠN HÀNG Yêu cầu xuất hóa đơn điện tử Transit Pickup Surcharge Ids Transit …" at bounding box center [499, 234] width 999 height 469
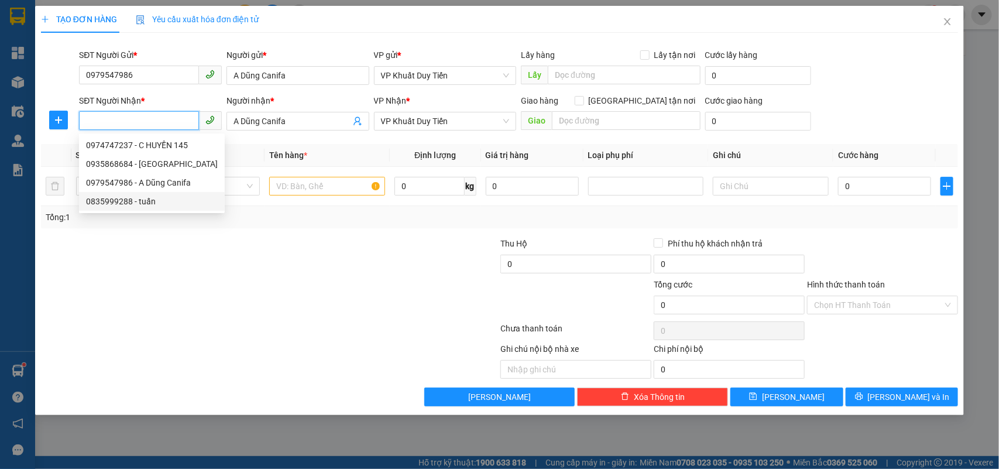
click at [148, 202] on div "0835999288 - tuấn" at bounding box center [152, 201] width 132 height 13
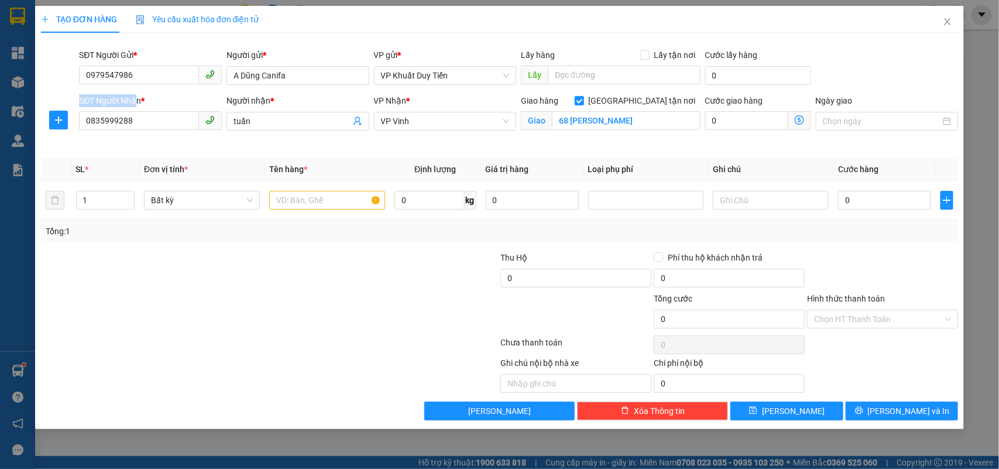
drag, startPoint x: 135, startPoint y: 109, endPoint x: 45, endPoint y: 100, distance: 90.0
click at [45, 100] on div "SĐT Người Nhận * 0835999288 Người nhận * tuấn VP Nhận * VP Vinh Giao hàng Giao …" at bounding box center [500, 121] width 920 height 55
drag, startPoint x: 147, startPoint y: 119, endPoint x: 18, endPoint y: 126, distance: 129.5
click at [18, 126] on div "TẠO ĐƠN HÀNG Yêu cầu xuất hóa đơn điện tử Transit Pickup Surcharge Ids Transit …" at bounding box center [499, 234] width 999 height 469
click at [323, 288] on div at bounding box center [193, 271] width 307 height 41
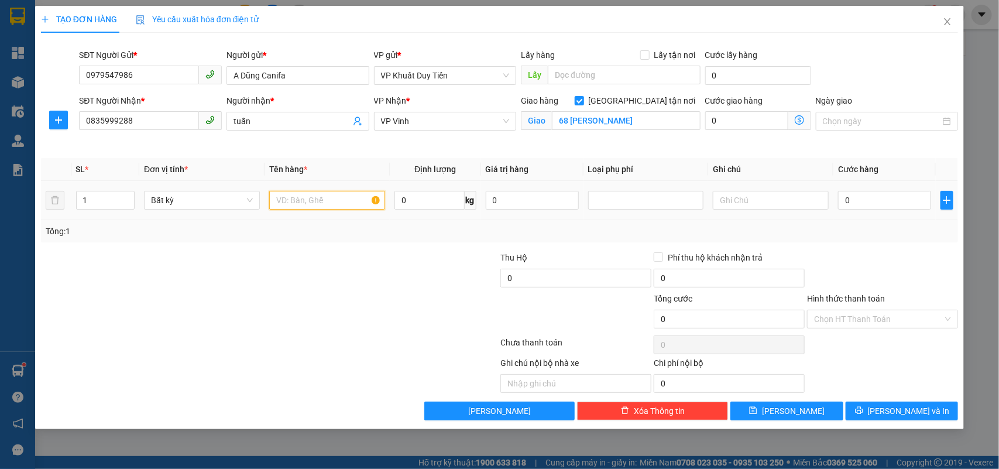
click at [325, 206] on input "text" at bounding box center [327, 200] width 116 height 19
click at [870, 320] on input "Hình thức thanh toán" at bounding box center [878, 319] width 129 height 18
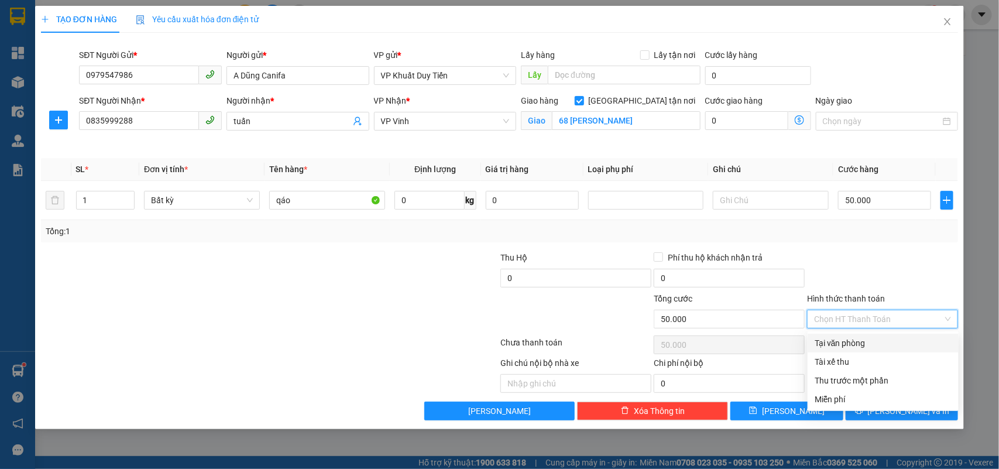
drag, startPoint x: 847, startPoint y: 341, endPoint x: 852, endPoint y: 366, distance: 25.8
click at [847, 343] on div "Tại văn phòng" at bounding box center [882, 342] width 137 height 13
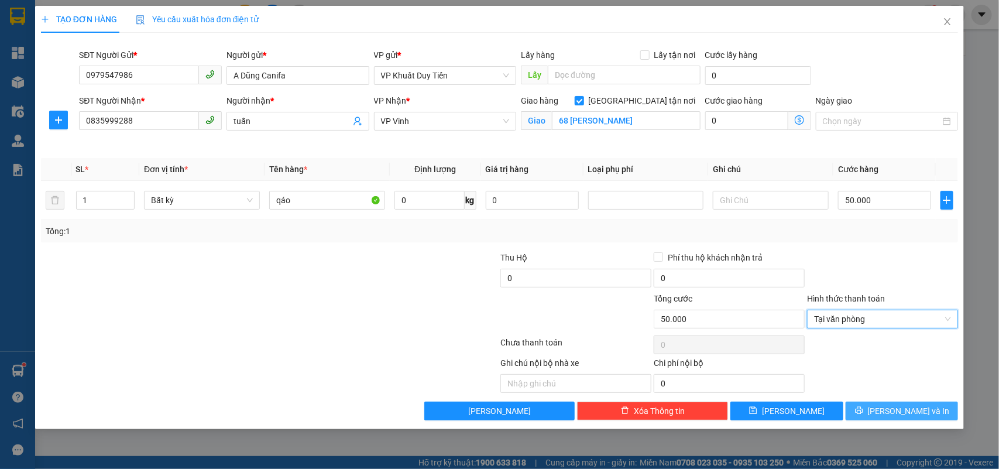
click at [862, 414] on icon "printer" at bounding box center [859, 411] width 8 height 8
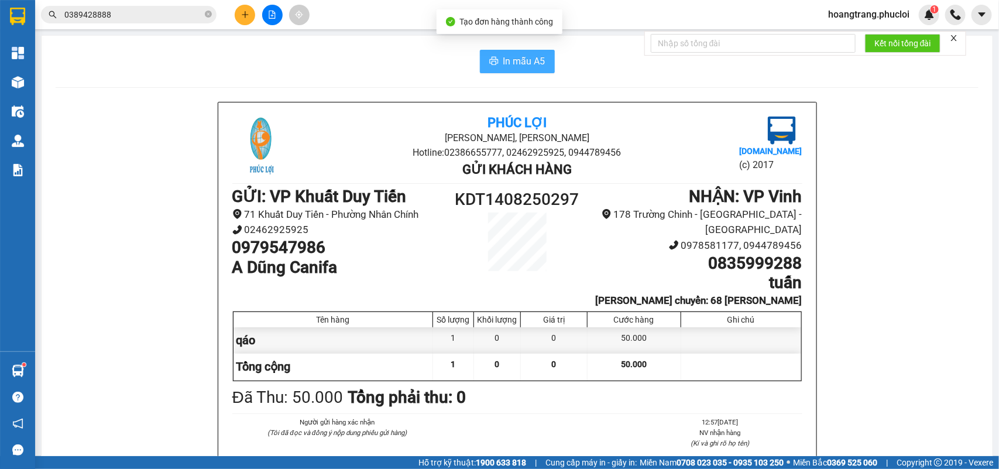
click at [531, 61] on span "In mẫu A5" at bounding box center [524, 61] width 42 height 15
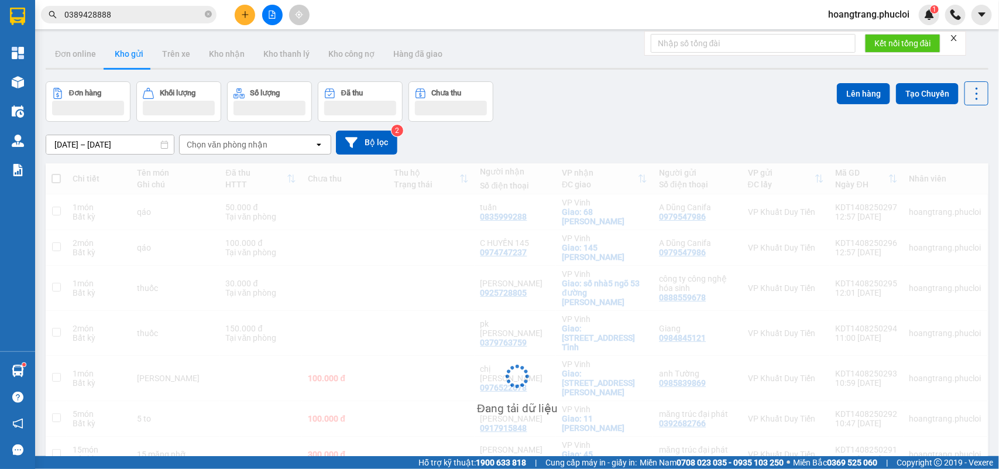
click at [247, 12] on icon "plus" at bounding box center [245, 15] width 8 height 8
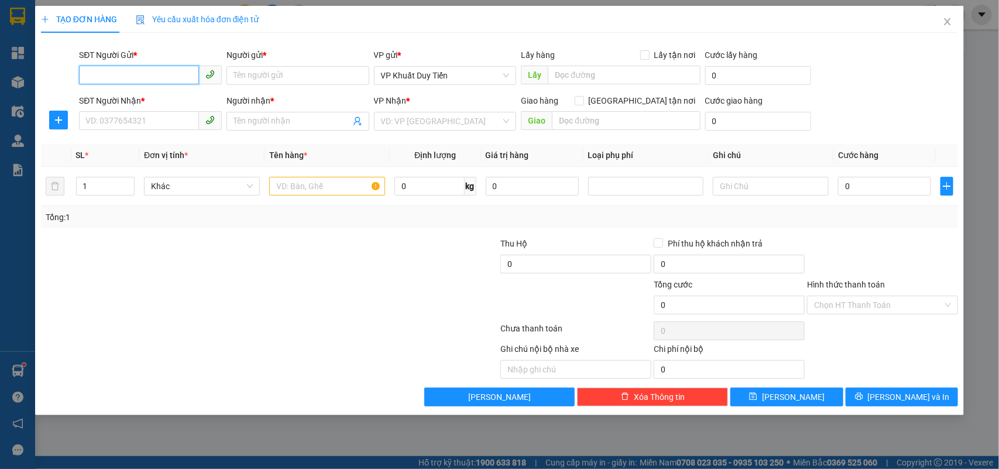
click at [145, 83] on input "SĐT Người Gửi *" at bounding box center [139, 75] width 120 height 19
click at [139, 94] on div "0979547986 - A Dũng Canifa" at bounding box center [150, 98] width 129 height 13
click at [135, 121] on input "SĐT Người Nhận *" at bounding box center [139, 120] width 120 height 19
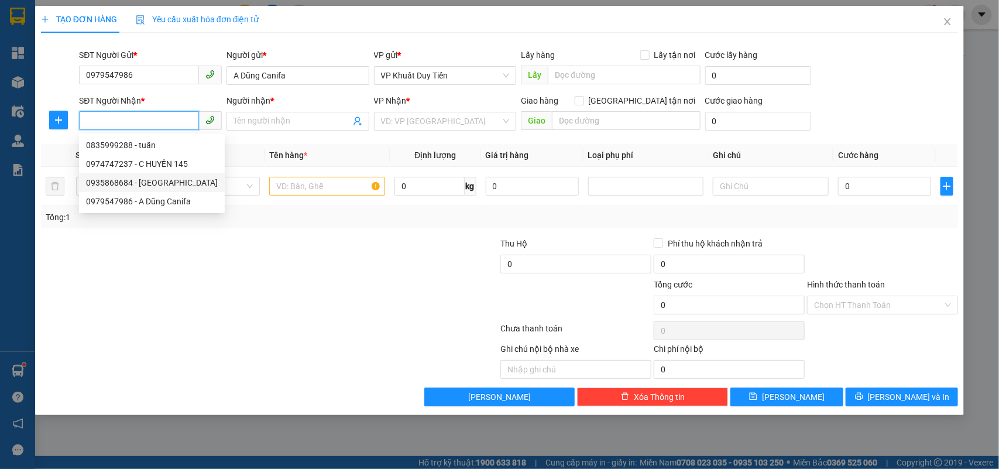
click at [151, 182] on div "0935868684 - [GEOGRAPHIC_DATA]" at bounding box center [152, 182] width 132 height 13
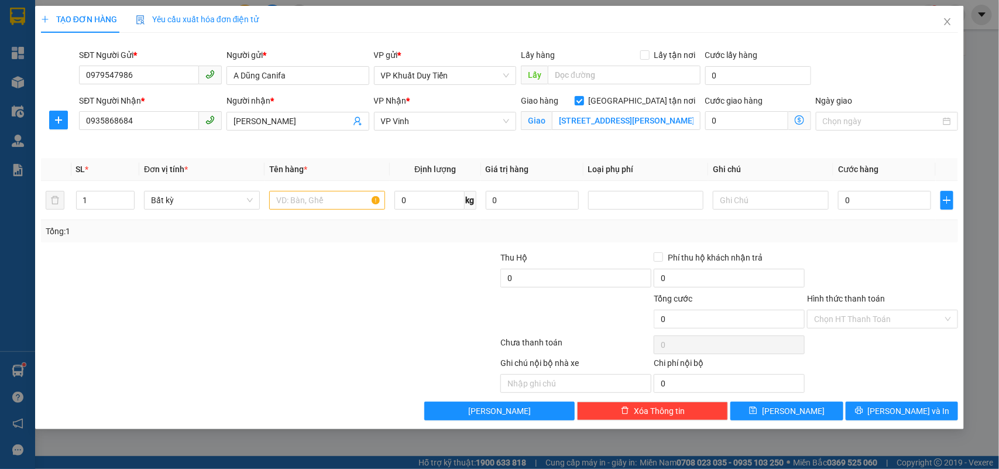
click at [291, 247] on div "Transit Pickup Surcharge Ids Transit Deliver Surcharge Ids Transit Deliver Surc…" at bounding box center [499, 231] width 917 height 378
click at [309, 203] on input "text" at bounding box center [327, 200] width 116 height 19
click at [127, 200] on span "up" at bounding box center [128, 197] width 7 height 7
click at [864, 198] on input "0" at bounding box center [884, 200] width 93 height 19
click at [866, 238] on div "Tổng: 2" at bounding box center [500, 231] width 908 height 13
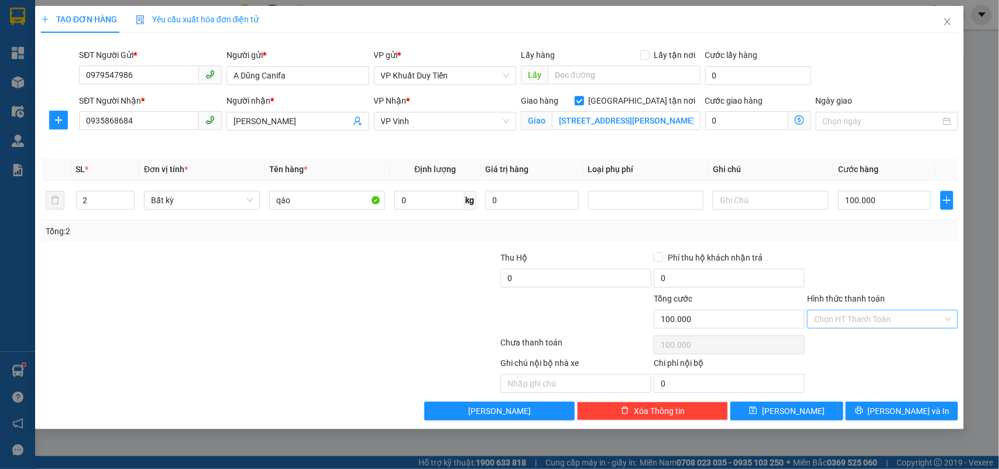
click at [876, 317] on input "Hình thức thanh toán" at bounding box center [878, 319] width 129 height 18
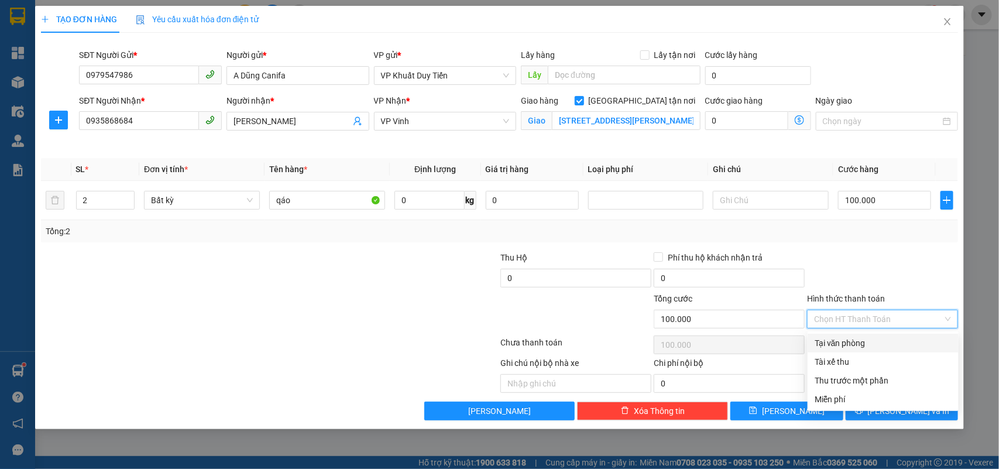
drag, startPoint x: 865, startPoint y: 345, endPoint x: 872, endPoint y: 363, distance: 19.4
click at [865, 346] on div "Tại văn phòng" at bounding box center [882, 342] width 137 height 13
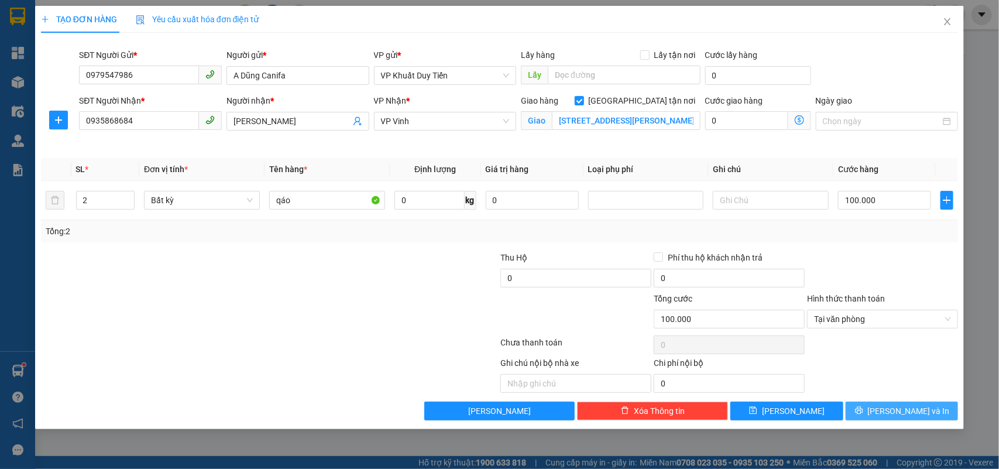
click at [904, 410] on span "[PERSON_NAME] và In" at bounding box center [909, 410] width 82 height 13
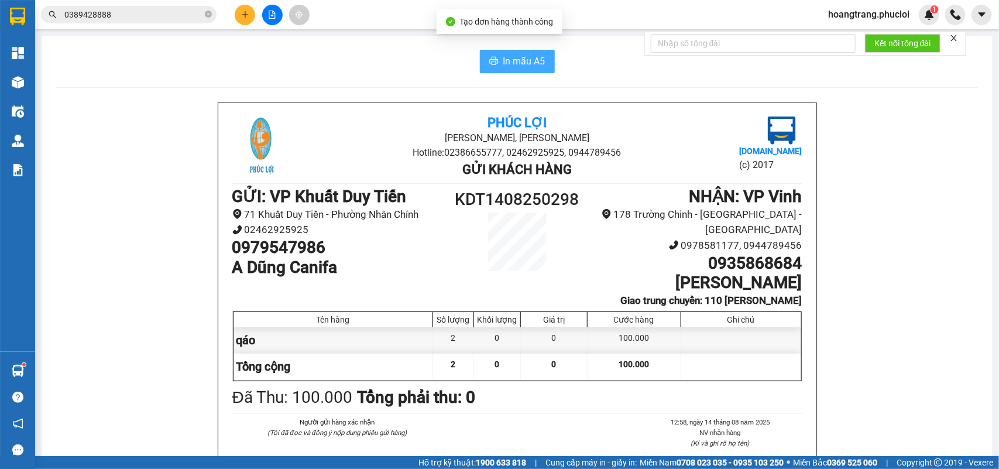
click at [525, 60] on span "In mẫu A5" at bounding box center [524, 61] width 42 height 15
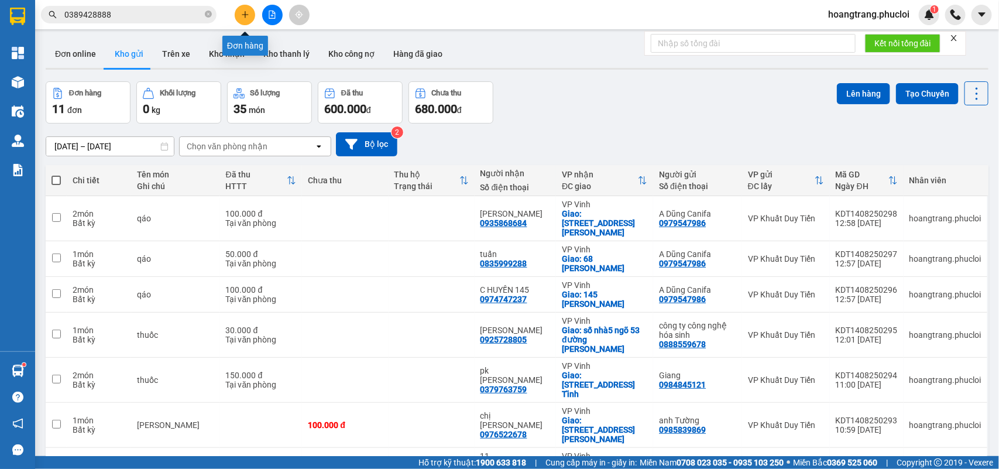
click at [243, 19] on button at bounding box center [245, 15] width 20 height 20
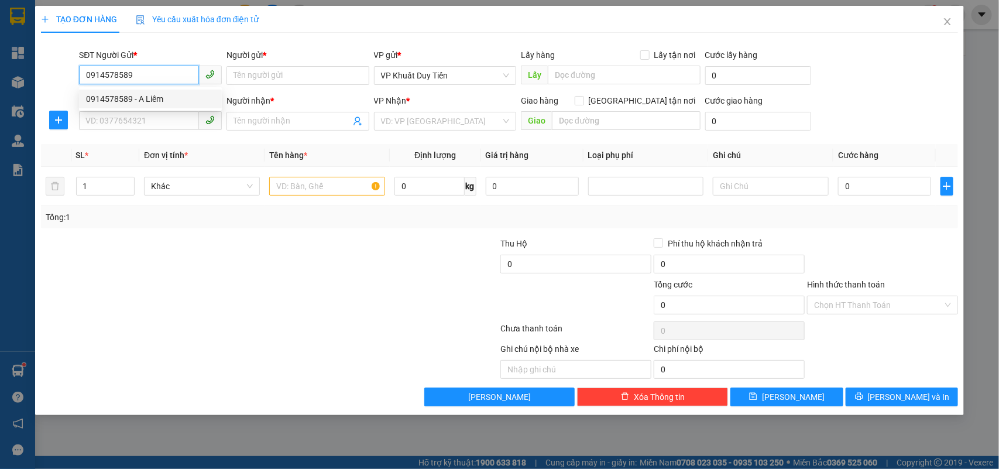
click at [128, 98] on div "0914578589 - A Liêm" at bounding box center [150, 98] width 129 height 13
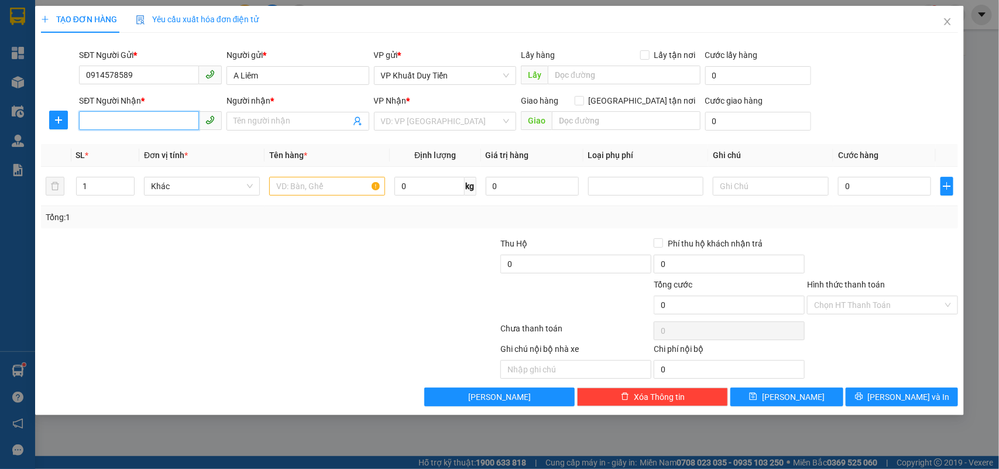
click at [137, 115] on input "SĐT Người Nhận *" at bounding box center [139, 120] width 120 height 19
drag, startPoint x: 146, startPoint y: 76, endPoint x: 0, endPoint y: 85, distance: 146.6
click at [0, 85] on div "TẠO ĐƠN HÀNG Yêu cầu xuất hóa đơn điện tử Transit Pickup Surcharge Ids Transit …" at bounding box center [499, 234] width 999 height 469
click at [157, 109] on div "SĐT Người Nhận *" at bounding box center [150, 103] width 143 height 18
click at [162, 125] on input "SĐT Người Nhận *" at bounding box center [139, 120] width 120 height 19
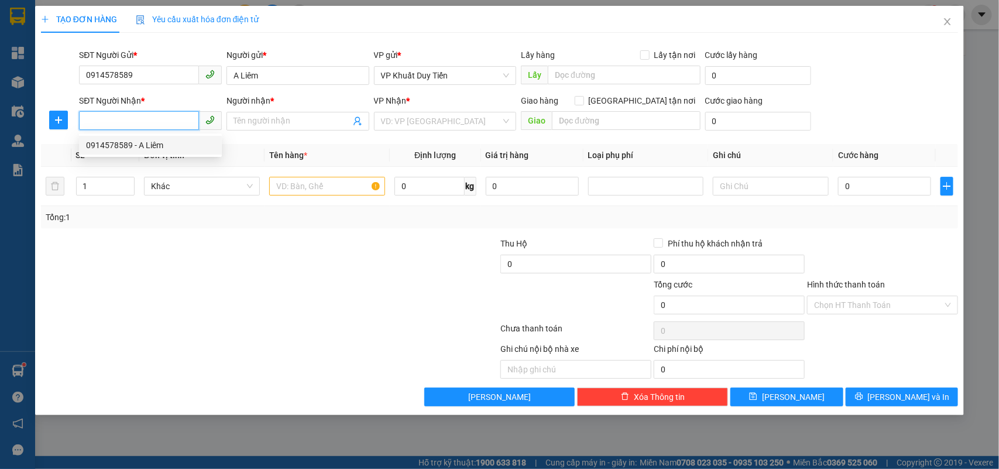
click at [160, 150] on div "0914578589 - A Liêm" at bounding box center [150, 145] width 129 height 13
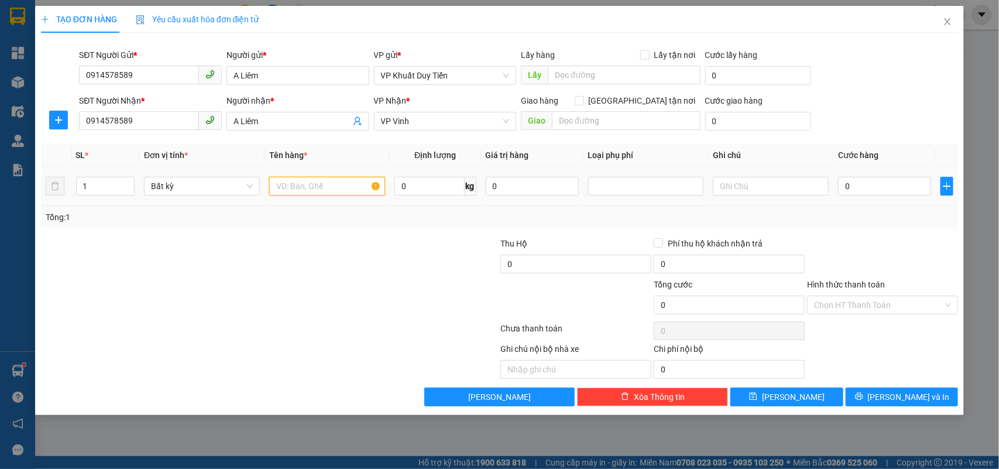
click at [332, 183] on input "text" at bounding box center [327, 186] width 116 height 19
click at [116, 181] on input "1" at bounding box center [106, 186] width 58 height 18
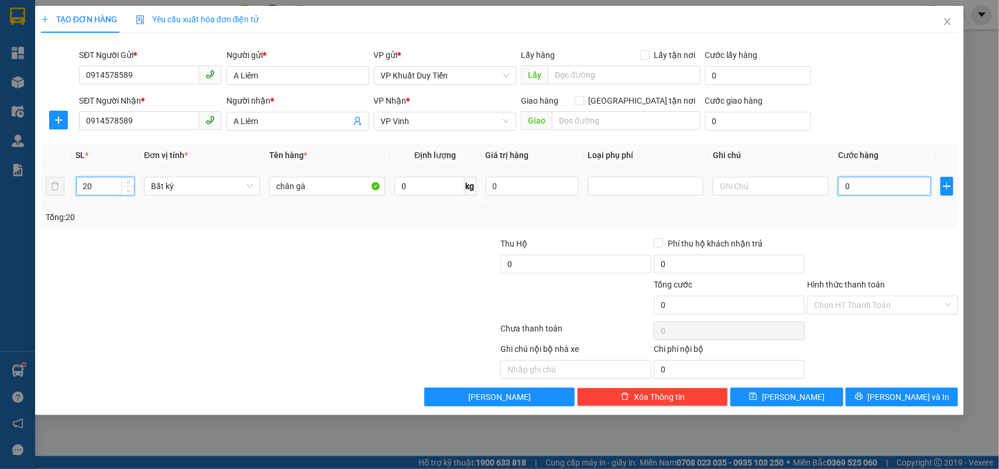
click at [896, 185] on input "0" at bounding box center [884, 186] width 93 height 19
click at [841, 245] on div at bounding box center [882, 257] width 153 height 41
click at [905, 399] on span "[PERSON_NAME] và In" at bounding box center [909, 396] width 82 height 13
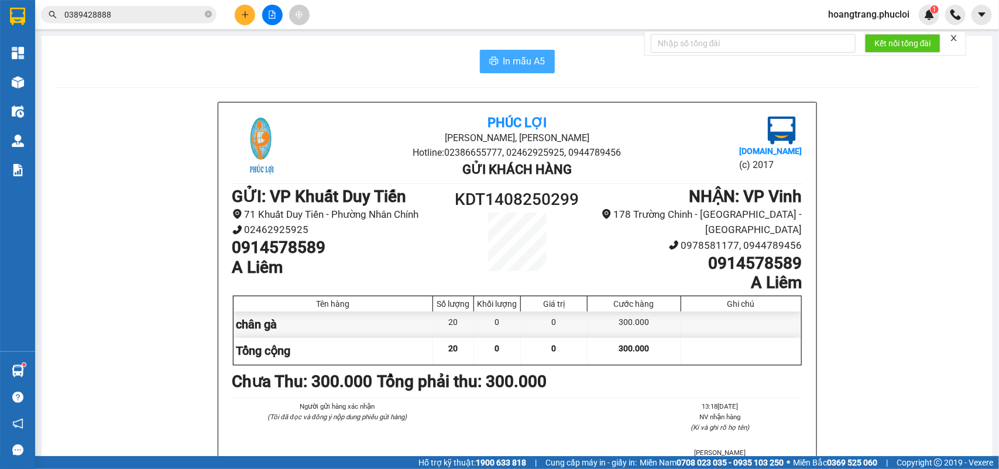
click at [503, 60] on span "In mẫu A5" at bounding box center [524, 61] width 42 height 15
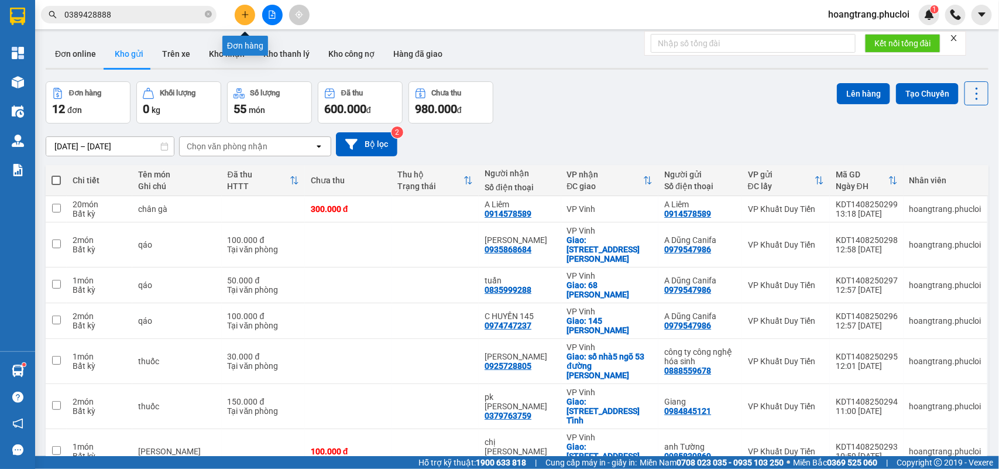
click at [240, 13] on button at bounding box center [245, 15] width 20 height 20
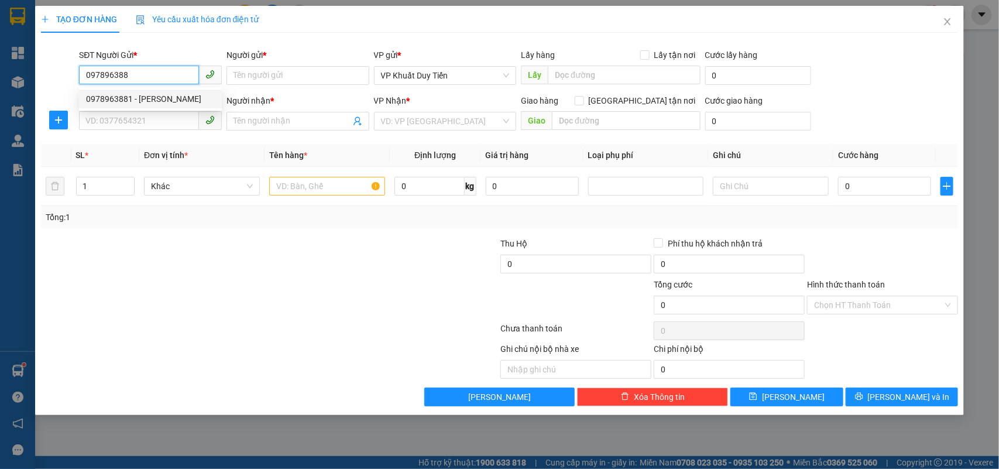
click at [201, 97] on div "0978963881 - [PERSON_NAME]" at bounding box center [150, 98] width 129 height 13
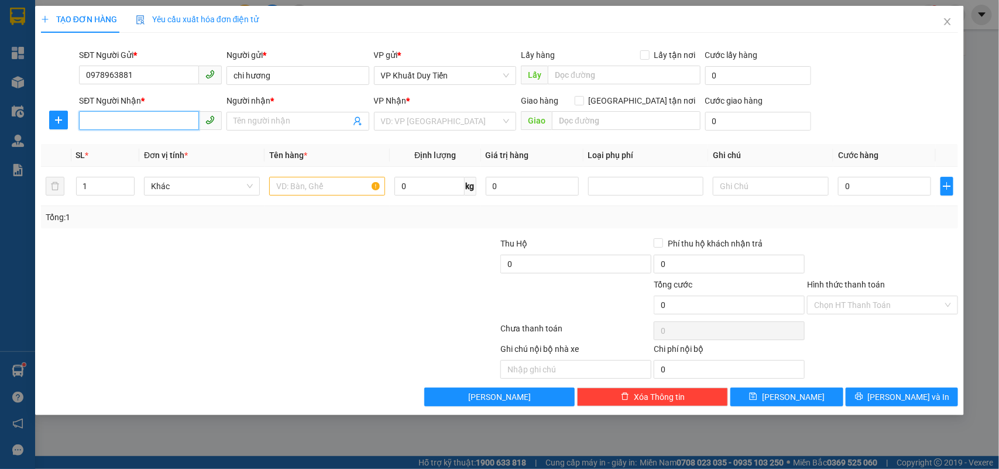
click at [164, 129] on input "SĐT Người Nhận *" at bounding box center [139, 120] width 120 height 19
click at [150, 139] on div "0904545451 - CHỊ [PERSON_NAME]" at bounding box center [151, 145] width 130 height 13
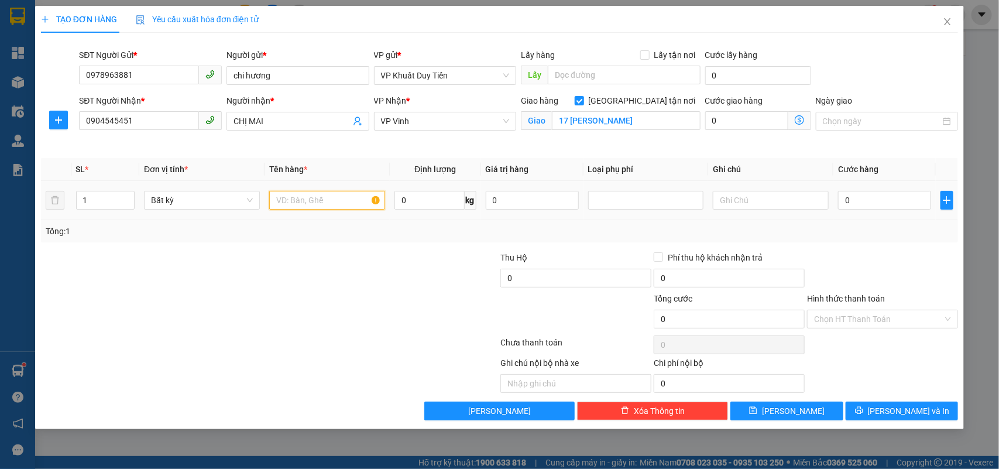
click at [278, 192] on input "text" at bounding box center [327, 200] width 116 height 19
click at [862, 205] on input "0" at bounding box center [884, 200] width 93 height 19
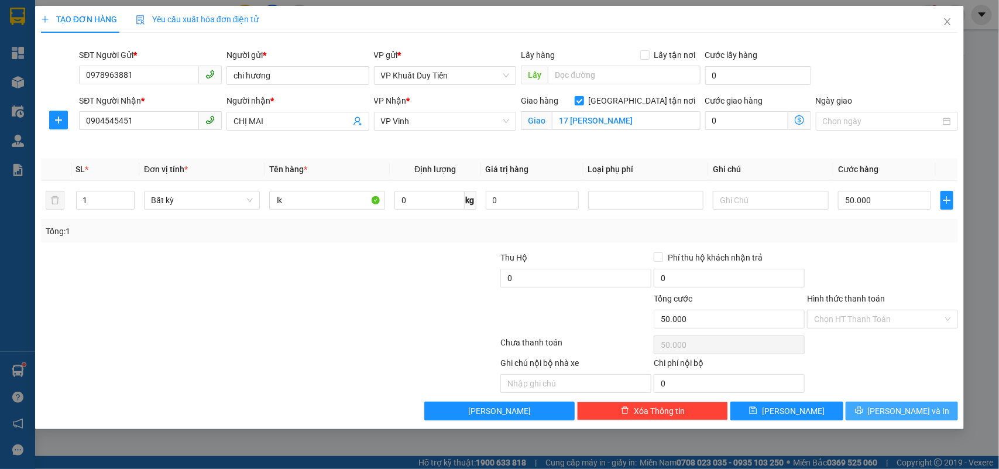
click at [850, 410] on button "[PERSON_NAME] và In" at bounding box center [901, 410] width 112 height 19
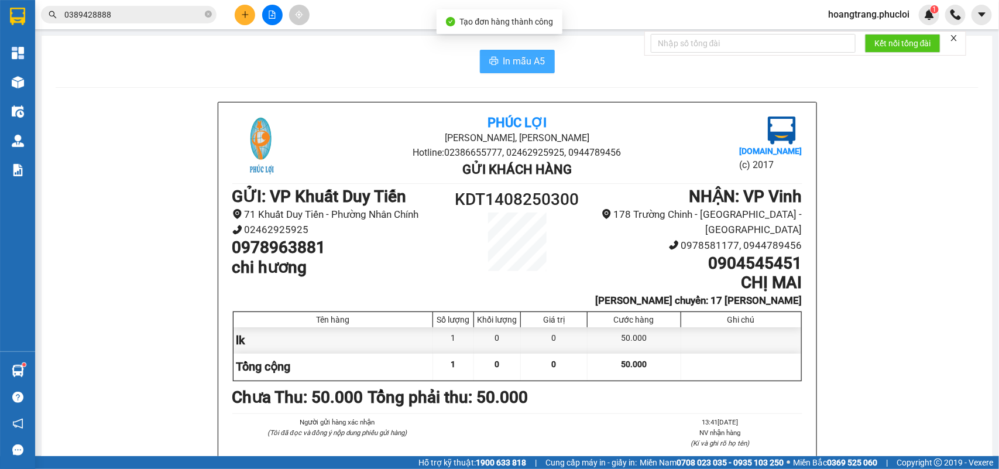
click at [539, 68] on button "In mẫu A5" at bounding box center [517, 61] width 75 height 23
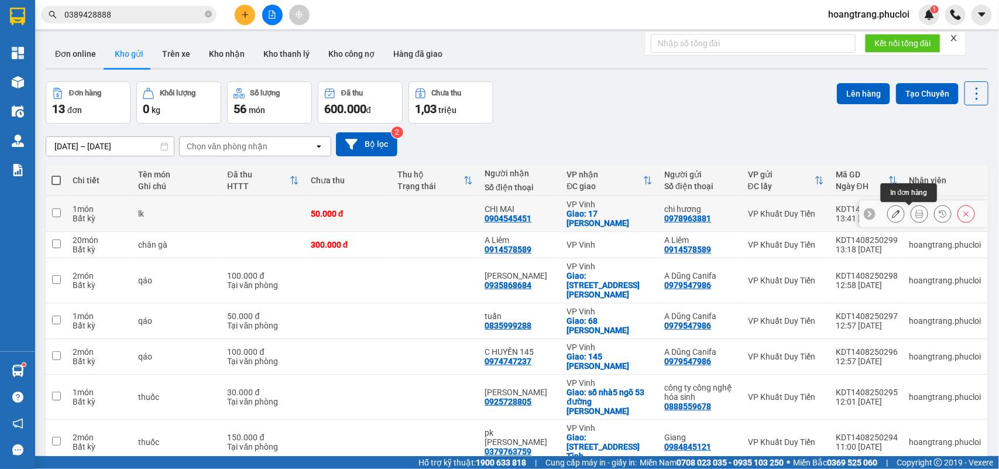
click at [915, 214] on icon at bounding box center [919, 213] width 8 height 8
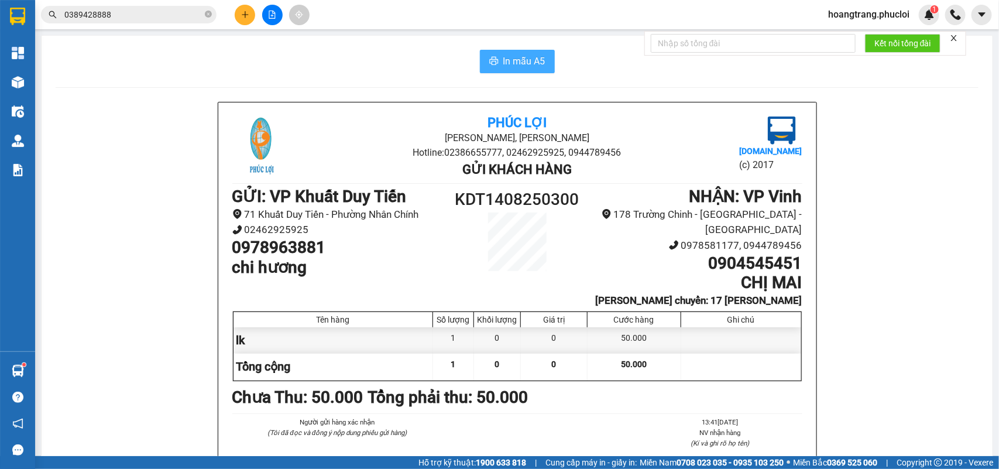
click at [520, 59] on span "In mẫu A5" at bounding box center [524, 61] width 42 height 15
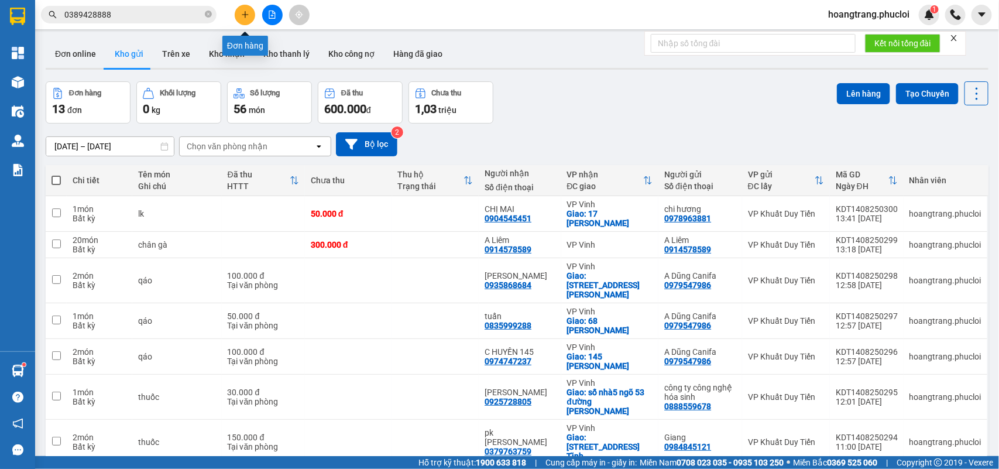
click at [246, 18] on icon "plus" at bounding box center [245, 15] width 8 height 8
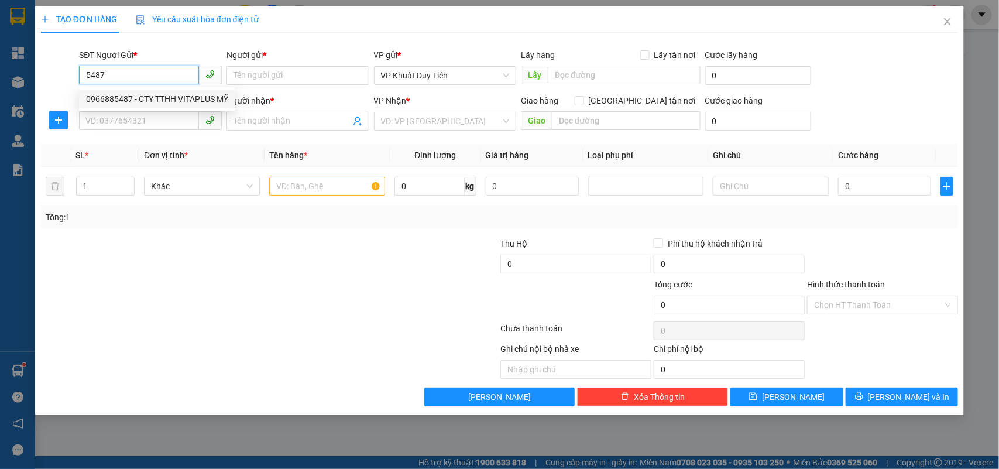
click at [159, 94] on div "0966885487 - CTY TTHH VITAPLUS MỸ" at bounding box center [157, 98] width 142 height 13
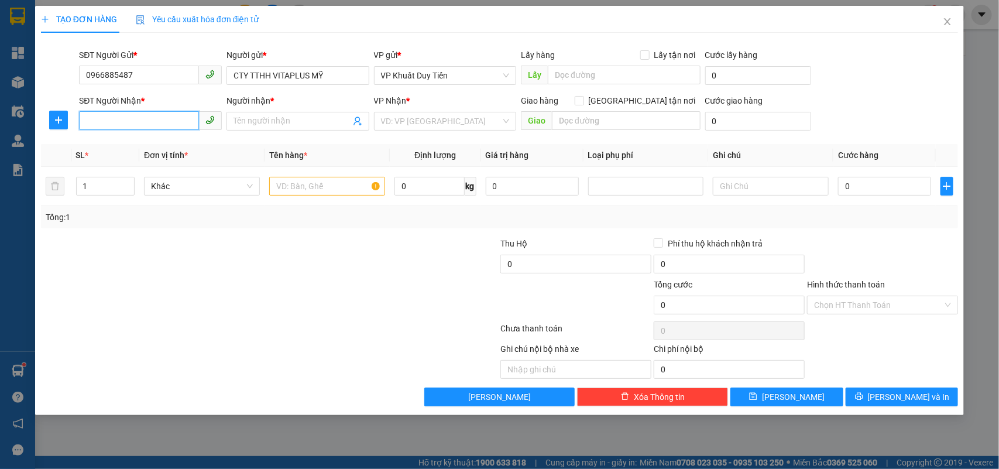
click at [158, 121] on input "SĐT Người Nhận *" at bounding box center [139, 120] width 120 height 19
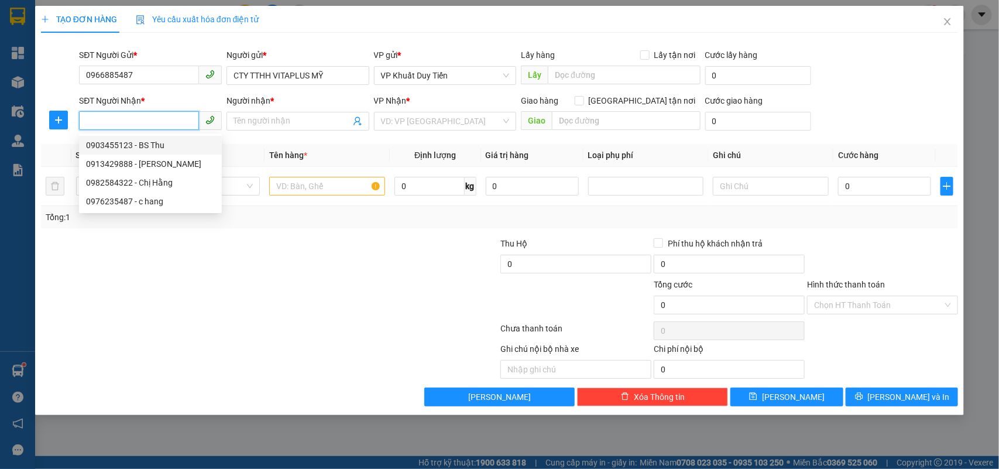
click at [163, 141] on div "0903455123 - BS Thu" at bounding box center [150, 145] width 129 height 13
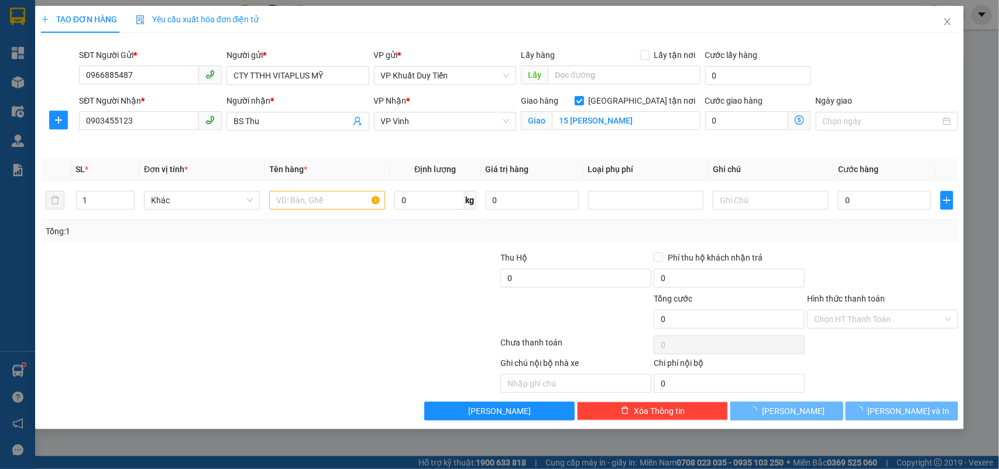
click at [311, 242] on div "Tổng: 1" at bounding box center [499, 231] width 917 height 22
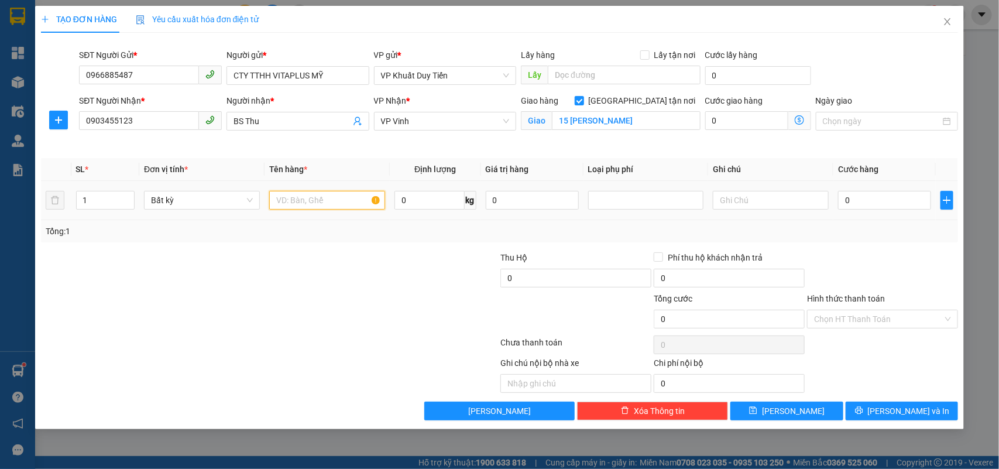
click at [314, 195] on input "text" at bounding box center [327, 200] width 116 height 19
click at [879, 206] on input "0" at bounding box center [884, 200] width 93 height 19
drag, startPoint x: 878, startPoint y: 245, endPoint x: 876, endPoint y: 313, distance: 68.5
click at [878, 252] on div "Transit Pickup Surcharge Ids Transit Deliver Surcharge Ids Transit Deliver Surc…" at bounding box center [499, 231] width 917 height 378
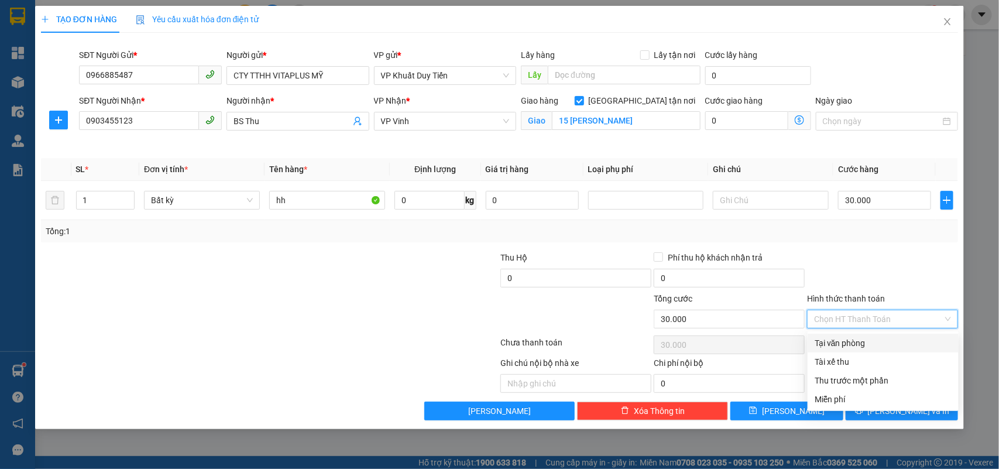
click at [873, 328] on input "Hình thức thanh toán" at bounding box center [878, 319] width 129 height 18
click at [847, 346] on div "Tại văn phòng" at bounding box center [882, 342] width 137 height 13
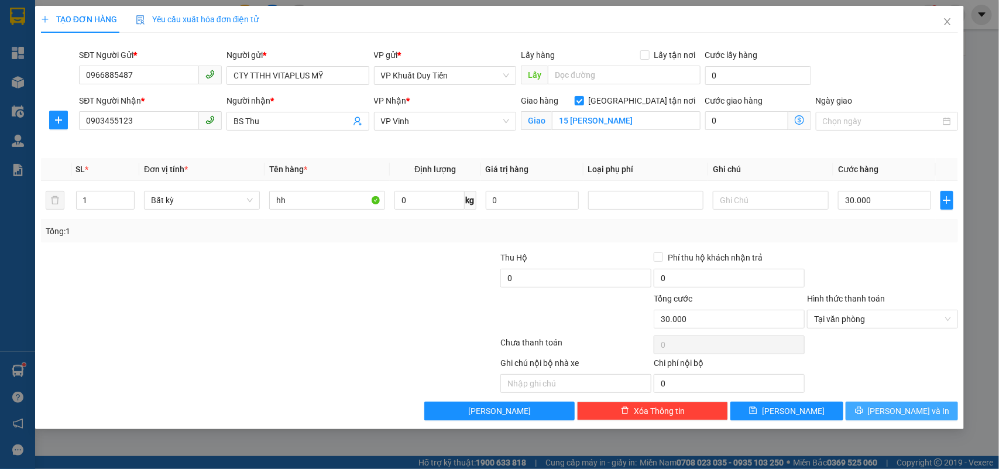
click at [882, 420] on button "[PERSON_NAME] và In" at bounding box center [901, 410] width 112 height 19
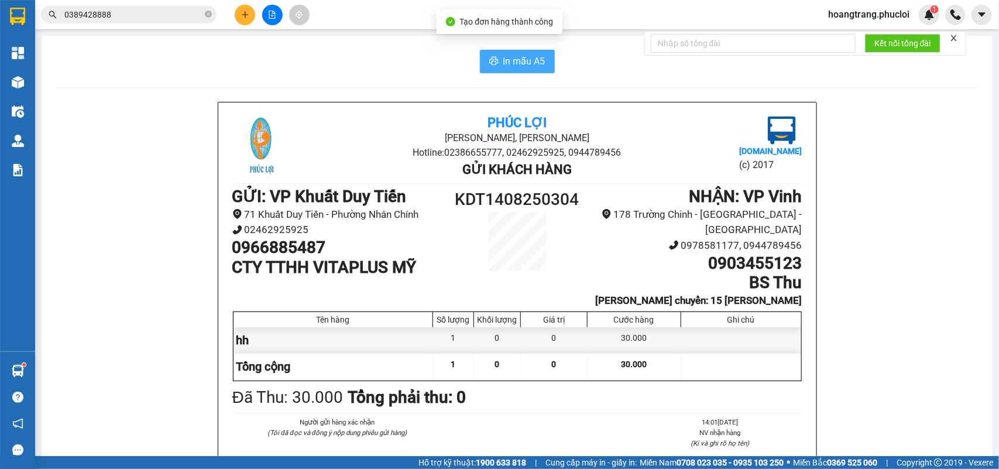
click at [533, 63] on span "In mẫu A5" at bounding box center [524, 61] width 42 height 15
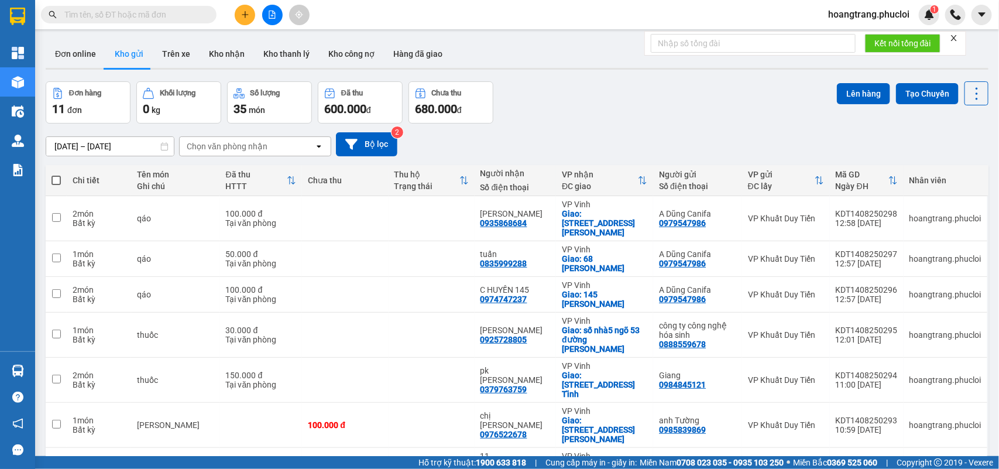
click at [171, 13] on input "text" at bounding box center [133, 14] width 138 height 13
paste input "0914578589"
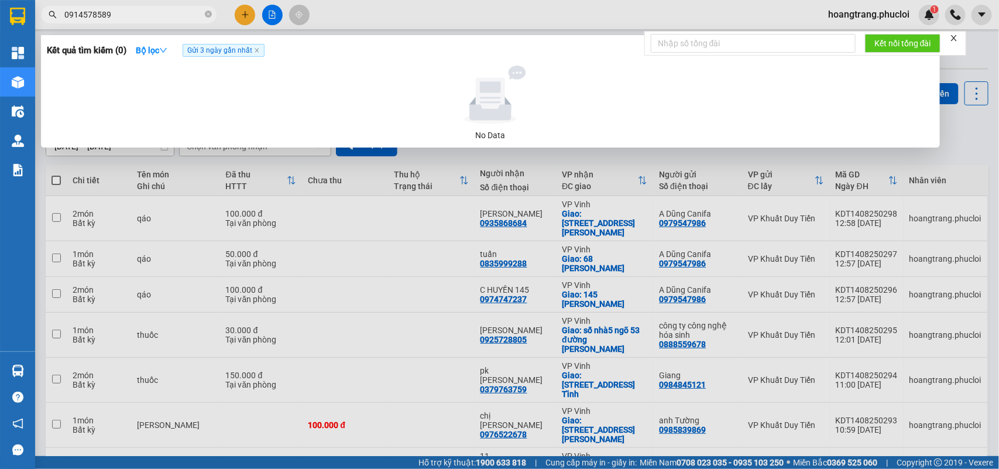
type input "0914578589"
click at [262, 50] on span "Gửi 3 ngày gần nhất" at bounding box center [224, 50] width 82 height 13
click at [260, 50] on icon "close" at bounding box center [257, 50] width 6 height 6
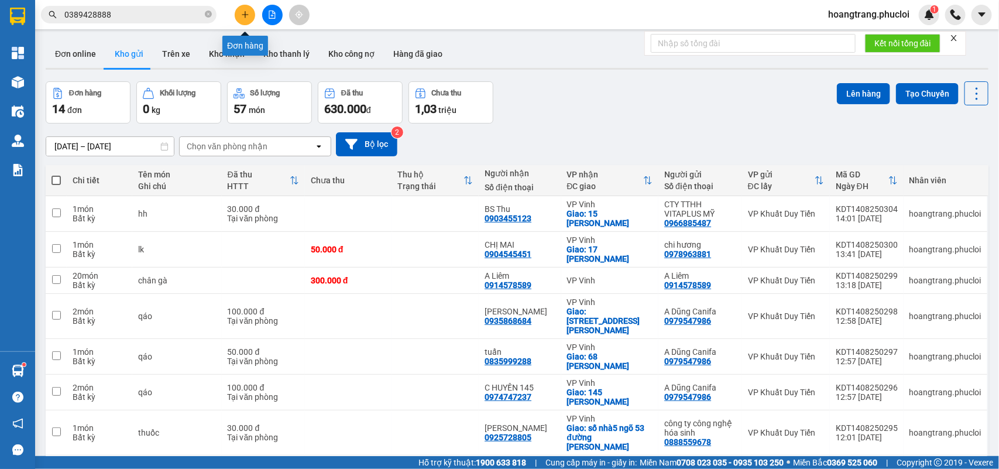
click at [242, 6] on button at bounding box center [245, 15] width 20 height 20
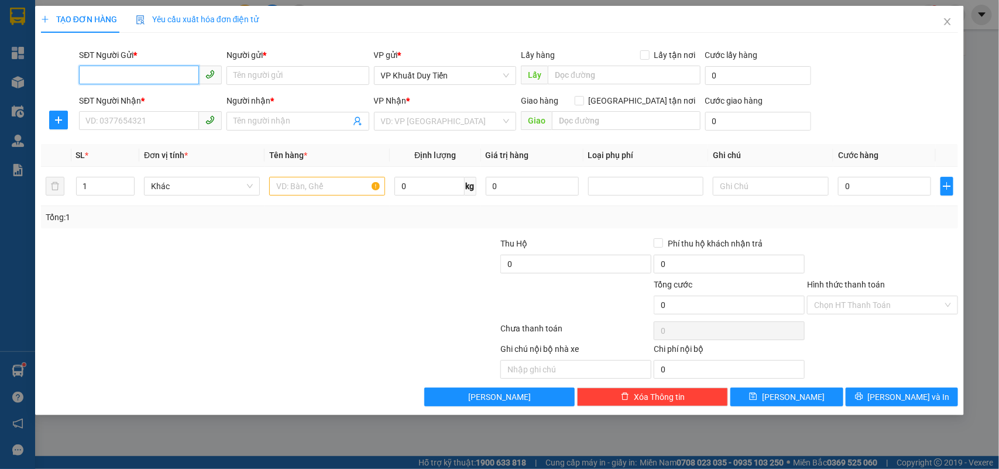
click at [130, 82] on input "SĐT Người Gửi *" at bounding box center [139, 75] width 120 height 19
click at [142, 77] on input "0997269999" at bounding box center [139, 75] width 120 height 19
type input "0997269999"
click at [264, 68] on input "Người gửi *" at bounding box center [297, 75] width 143 height 19
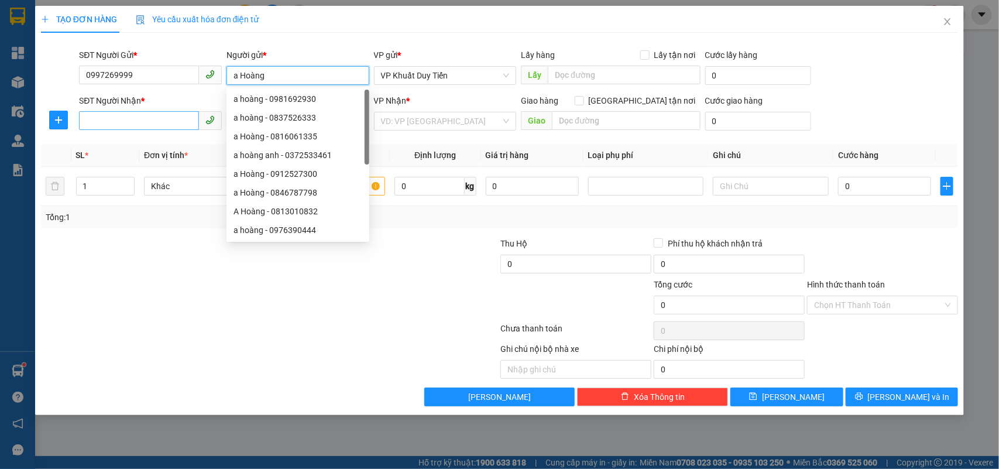
type input "a Hoàng"
click at [160, 112] on input "SĐT Người Nhận *" at bounding box center [139, 120] width 120 height 19
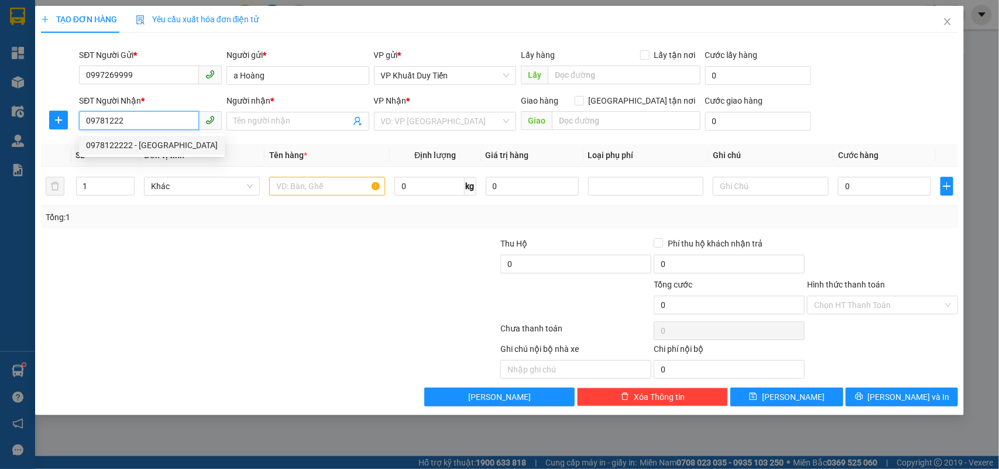
click at [171, 143] on div "0978122222 - Anh Hải" at bounding box center [152, 145] width 132 height 13
type input "0978122222"
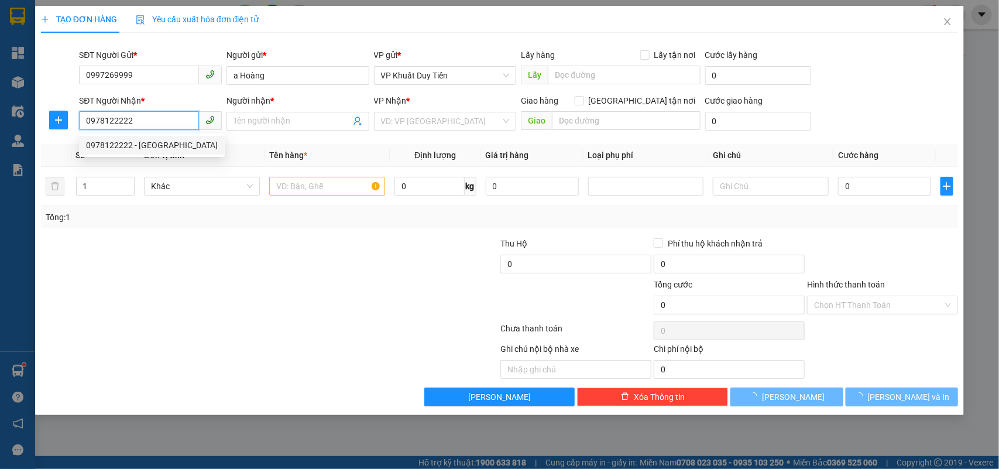
type input "Anh Hải"
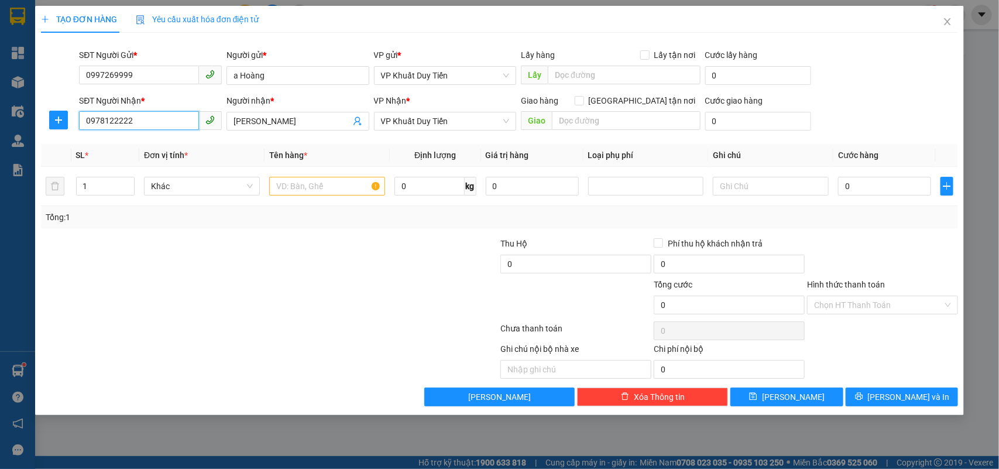
type input "0978122222"
click at [408, 290] on div at bounding box center [422, 298] width 153 height 41
click at [445, 124] on span "VP Khuất Duy Tiến" at bounding box center [445, 121] width 129 height 18
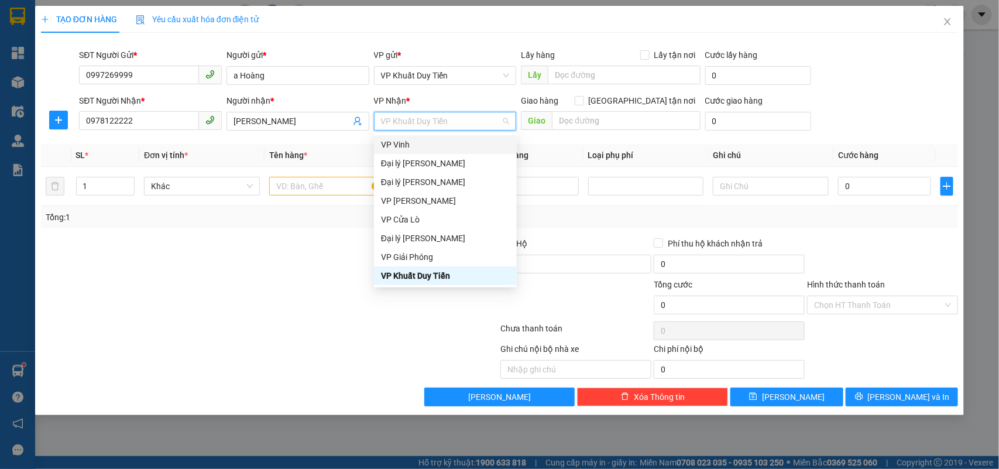
click at [449, 143] on div "VP Vinh" at bounding box center [445, 144] width 129 height 13
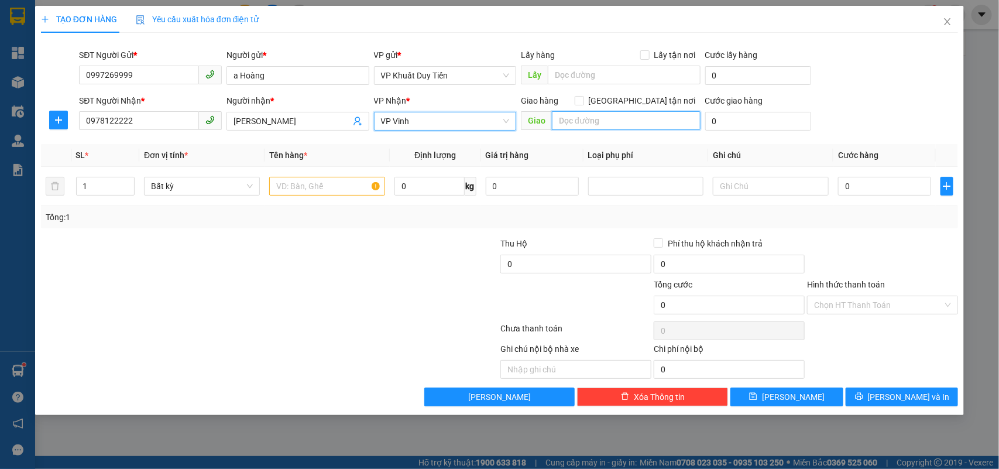
click at [582, 123] on input "text" at bounding box center [626, 120] width 149 height 19
click at [331, 246] on div at bounding box center [193, 257] width 307 height 41
click at [325, 185] on input "text" at bounding box center [327, 186] width 116 height 19
click at [359, 190] on input "text" at bounding box center [327, 186] width 116 height 19
click at [570, 123] on input "text" at bounding box center [626, 120] width 149 height 19
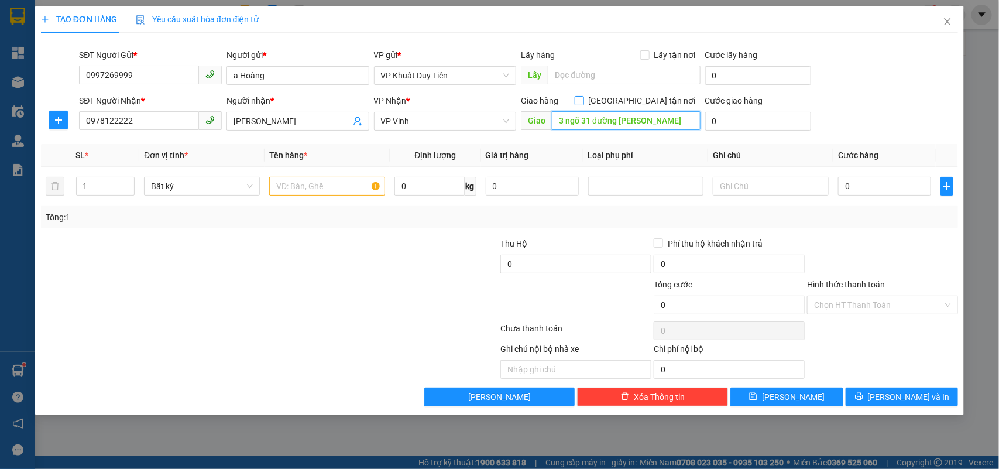
type input "3 ngõ 31 đường phạm huy"
click at [583, 103] on input "[GEOGRAPHIC_DATA] tận nơi" at bounding box center [579, 100] width 8 height 8
checkbox input "true"
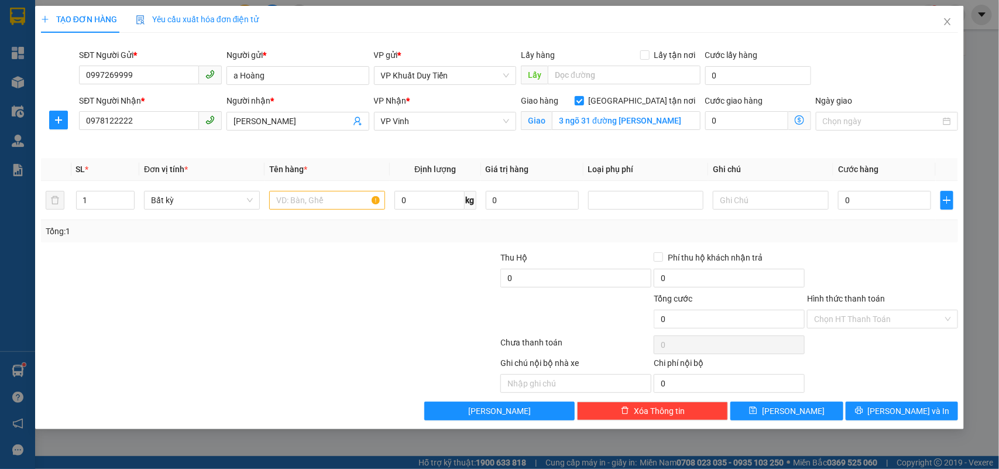
click at [355, 300] on div at bounding box center [422, 312] width 153 height 41
click at [309, 200] on input "text" at bounding box center [327, 200] width 116 height 19
type input "xe máy 37B3 19860"
click at [372, 308] on div at bounding box center [422, 312] width 153 height 41
click at [882, 194] on input "0" at bounding box center [884, 200] width 93 height 19
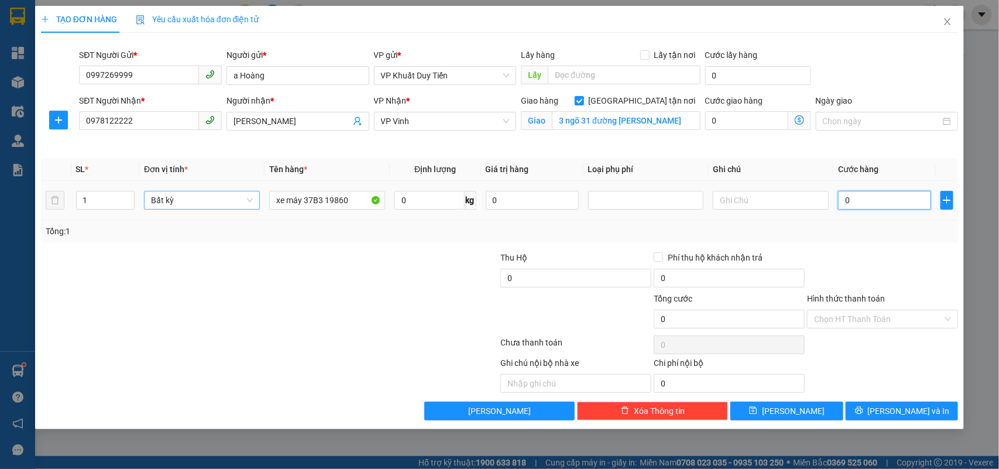
click at [240, 202] on span "Bất kỳ" at bounding box center [202, 200] width 102 height 18
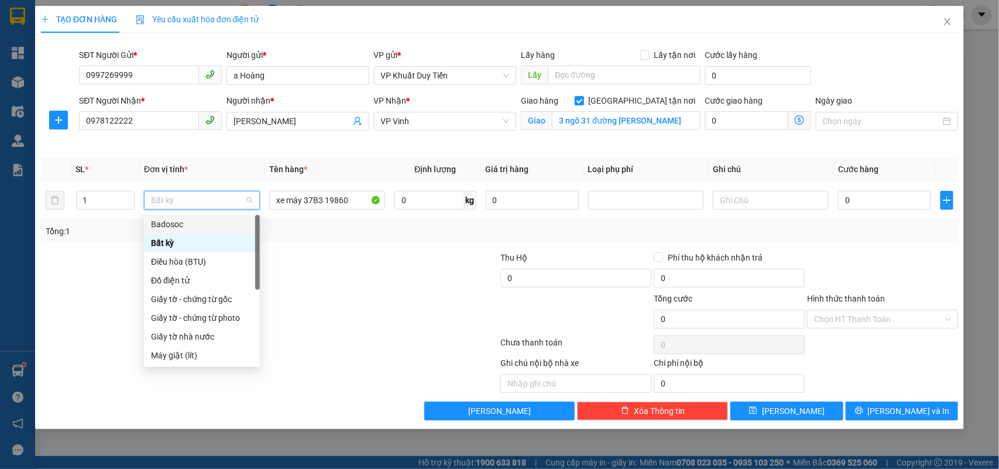
drag, startPoint x: 436, startPoint y: 339, endPoint x: 265, endPoint y: 225, distance: 205.9
click at [436, 342] on div at bounding box center [270, 344] width 460 height 23
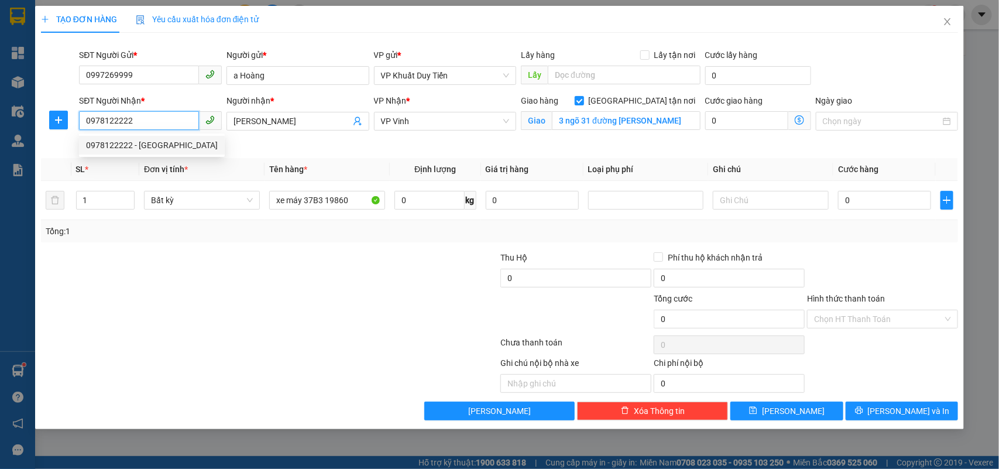
drag, startPoint x: 141, startPoint y: 126, endPoint x: 0, endPoint y: 133, distance: 141.2
click at [0, 133] on div "TẠO ĐƠN HÀNG Yêu cầu xuất hóa đơn điện tử Transit Pickup Surcharge Ids Transit …" at bounding box center [499, 234] width 999 height 469
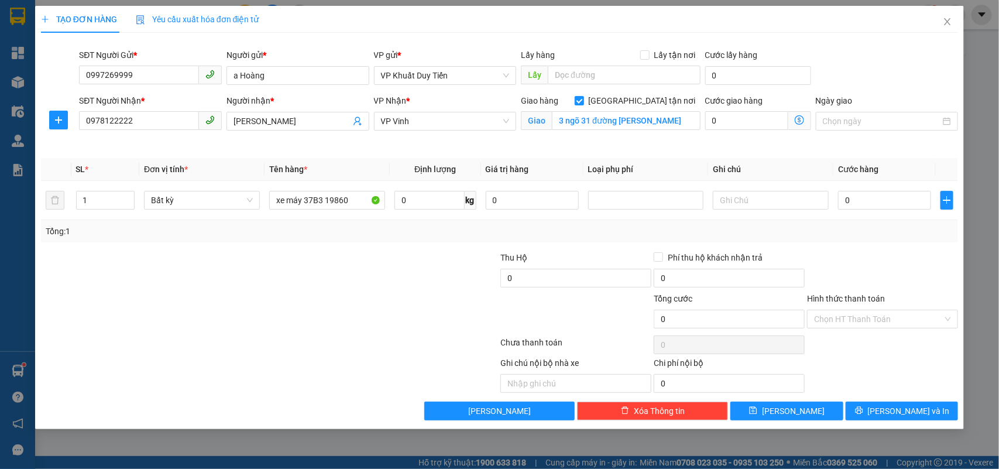
click at [360, 281] on div at bounding box center [422, 271] width 153 height 41
click at [844, 200] on input "0" at bounding box center [884, 200] width 93 height 19
type input "4"
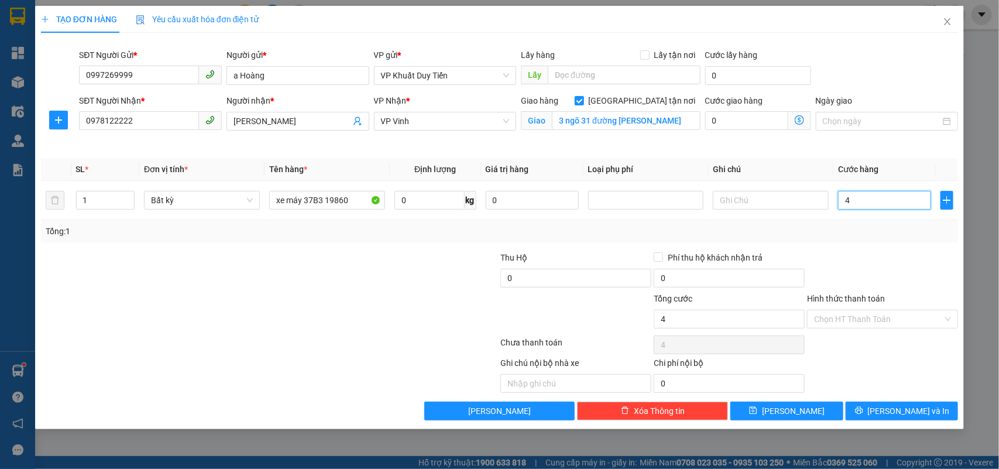
type input "45"
type input "450"
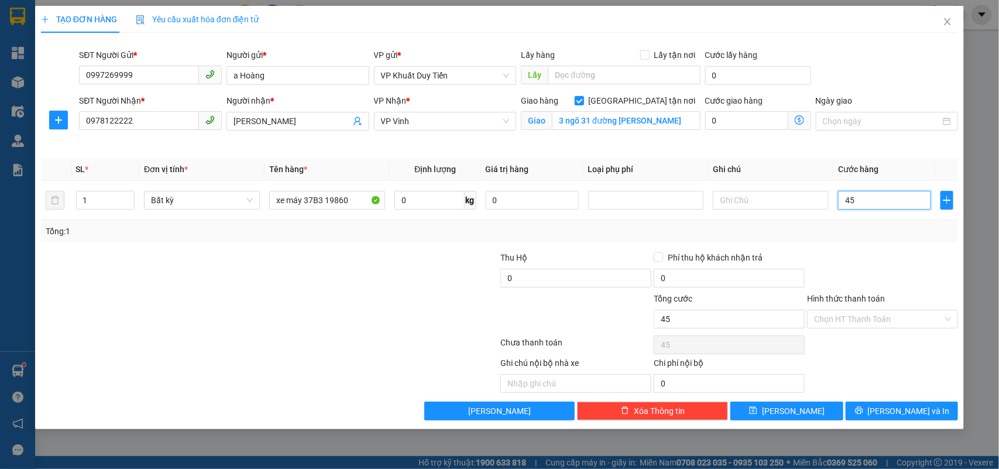
type input "450"
type input "450.000"
click at [868, 240] on div "Tổng: 1" at bounding box center [499, 231] width 917 height 22
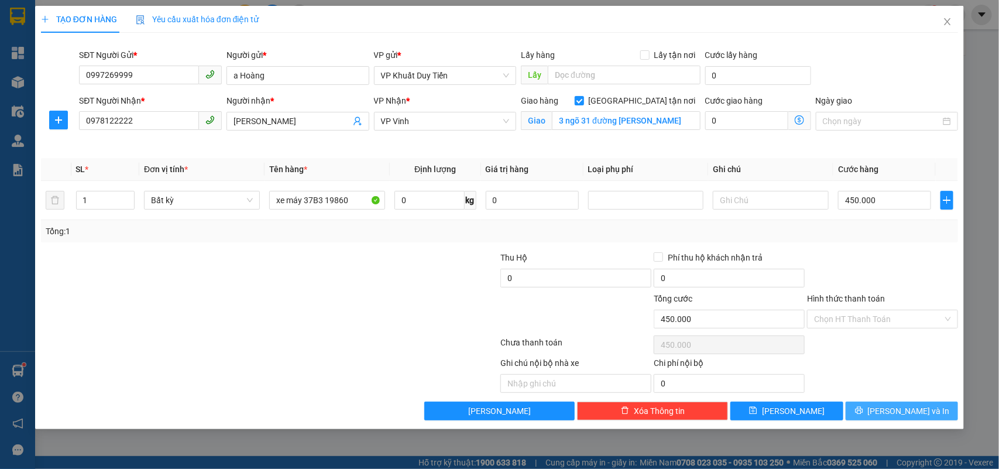
click at [896, 413] on span "[PERSON_NAME] và In" at bounding box center [909, 410] width 82 height 13
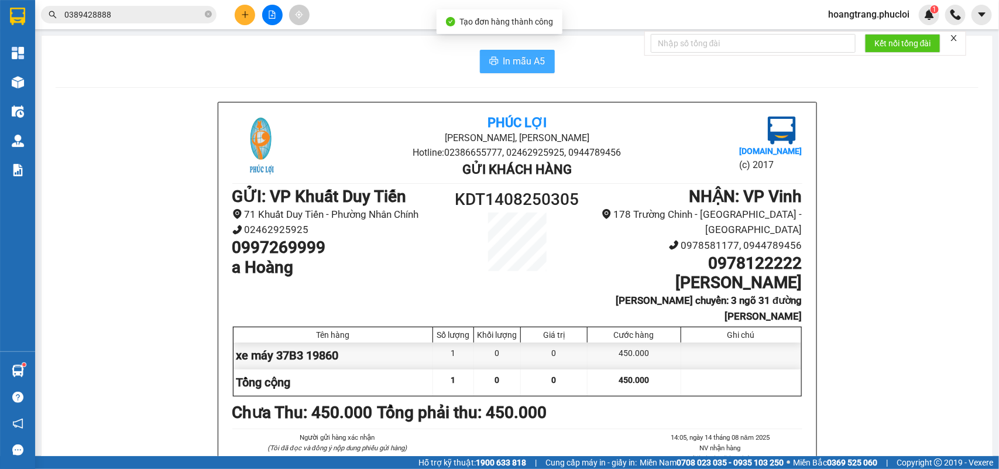
click at [534, 63] on span "In mẫu A5" at bounding box center [524, 61] width 42 height 15
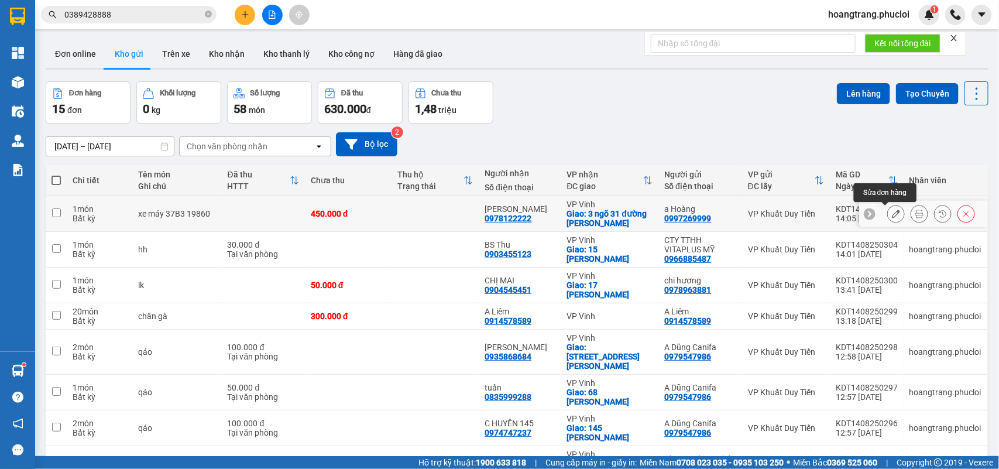
click at [892, 214] on icon at bounding box center [896, 213] width 8 height 8
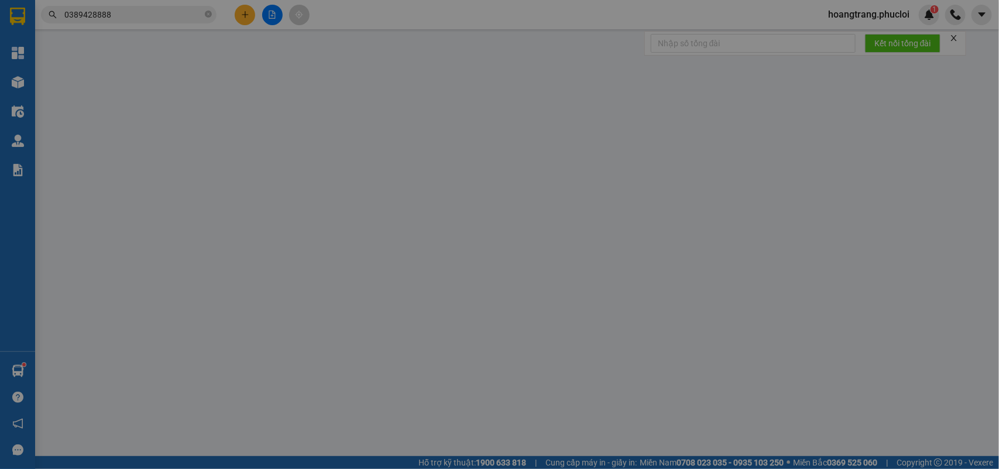
type input "0997269999"
type input "a Hoàng"
type input "0978122222"
type input "Anh Hải"
checkbox input "true"
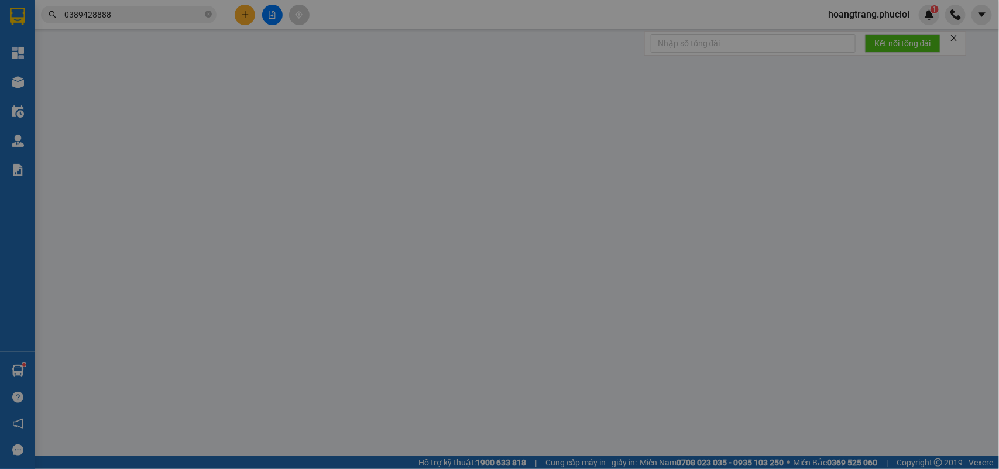
type input "3 ngõ 31 đường phạm huy"
type input "450.000"
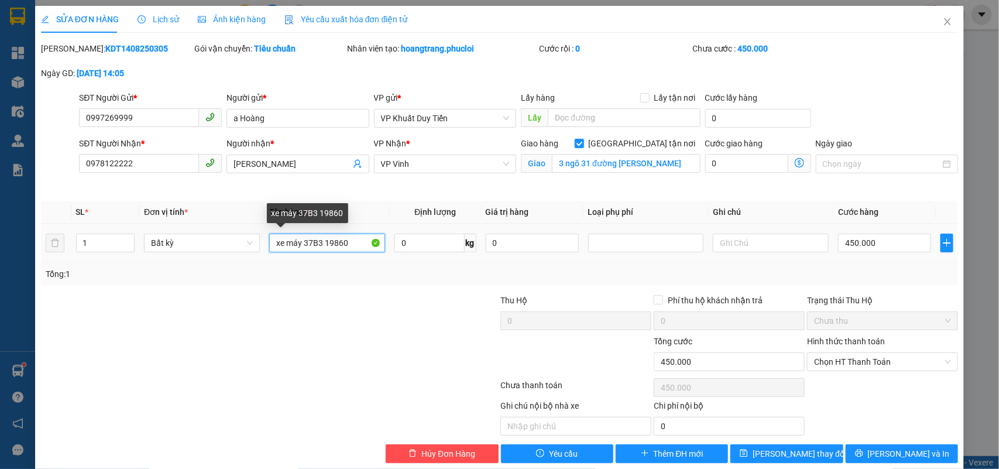
click at [345, 249] on input "xe máy 37B3 19860" at bounding box center [327, 242] width 116 height 19
drag, startPoint x: 281, startPoint y: 217, endPoint x: 300, endPoint y: 219, distance: 19.4
click at [299, 219] on div "xe máy 37B3 19860" at bounding box center [307, 213] width 81 height 20
click at [301, 245] on input "xe máy 37B3 19860" at bounding box center [327, 242] width 116 height 19
click at [344, 240] on input "xe máy 37B3 19860" at bounding box center [327, 242] width 116 height 19
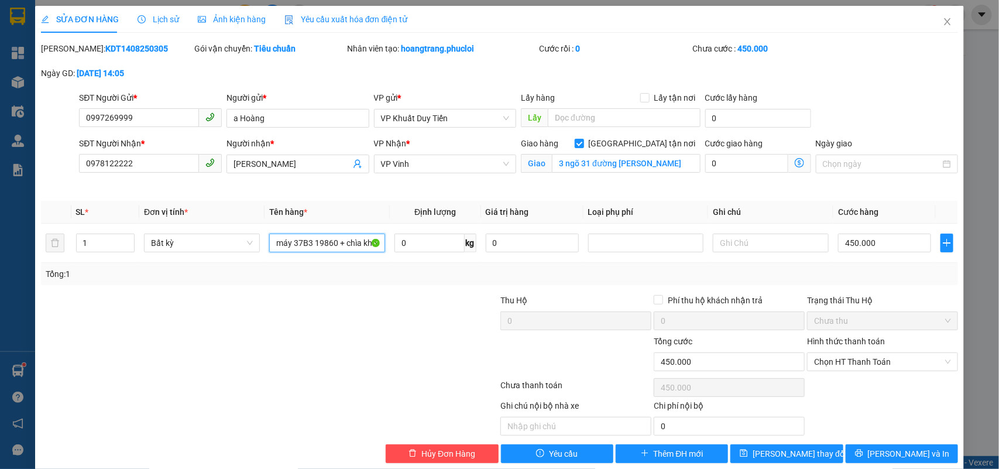
scroll to position [0, 15]
type input "xe máy 37B3 19860 + chìa khoá"
click at [761, 449] on button "[PERSON_NAME] thay đổi" at bounding box center [786, 453] width 112 height 19
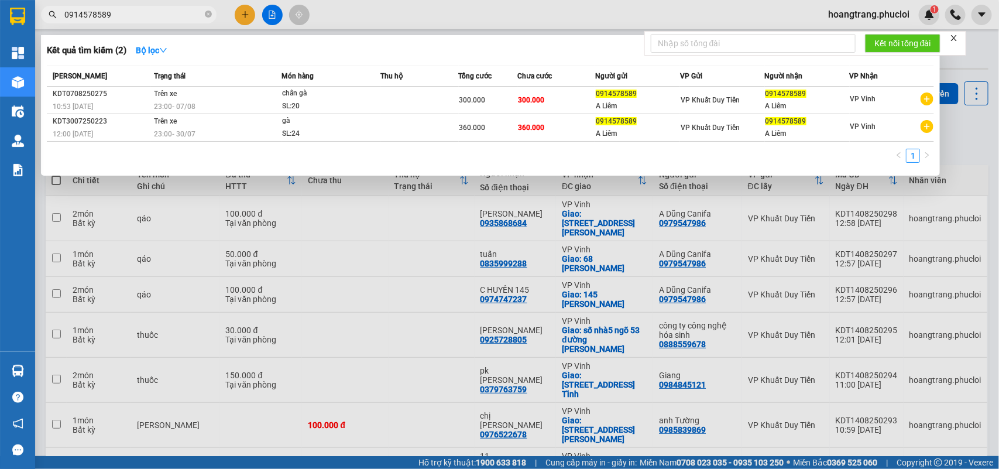
drag, startPoint x: 0, startPoint y: 0, endPoint x: 0, endPoint y: 16, distance: 16.4
click at [0, 16] on section "Kết quả tìm kiếm ( 2 ) Bộ lọc Mã ĐH Trạng thái Món hàng Thu hộ Tổng cước Chưa c…" at bounding box center [499, 234] width 999 height 469
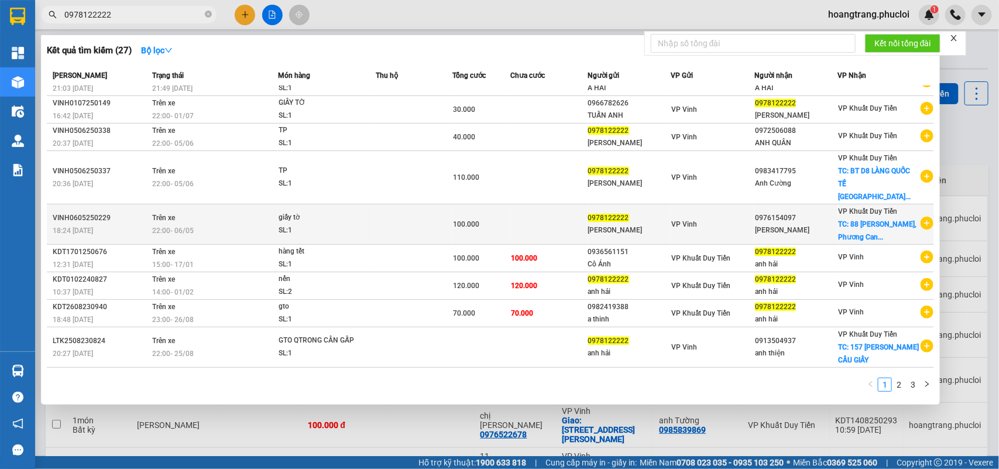
scroll to position [22, 0]
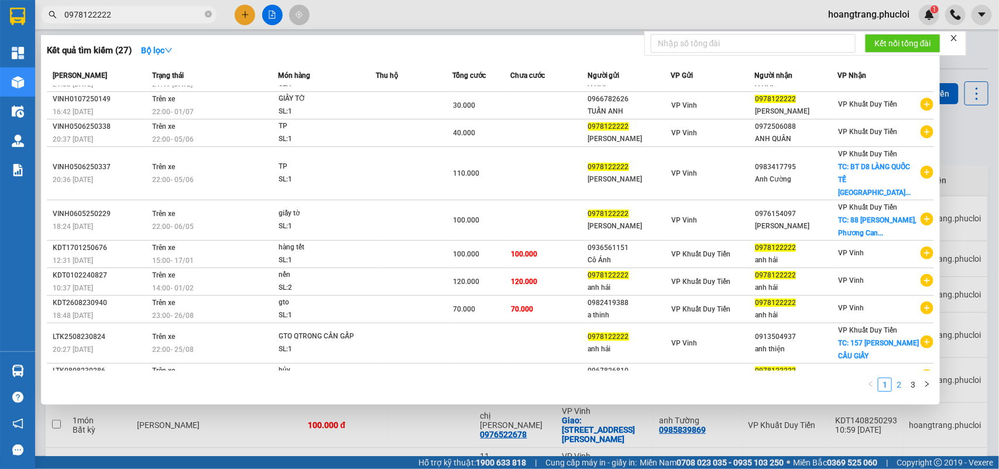
type input "0978122222"
click at [902, 378] on link "2" at bounding box center [898, 384] width 13 height 13
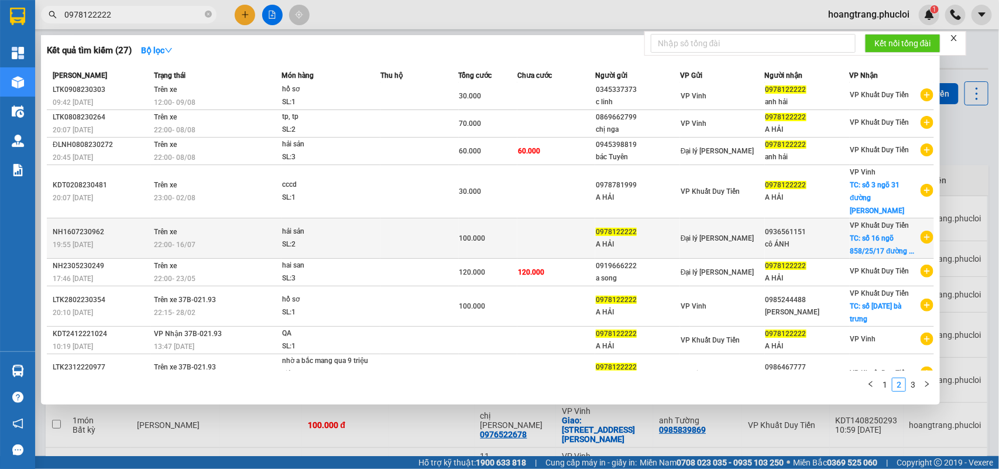
scroll to position [0, 0]
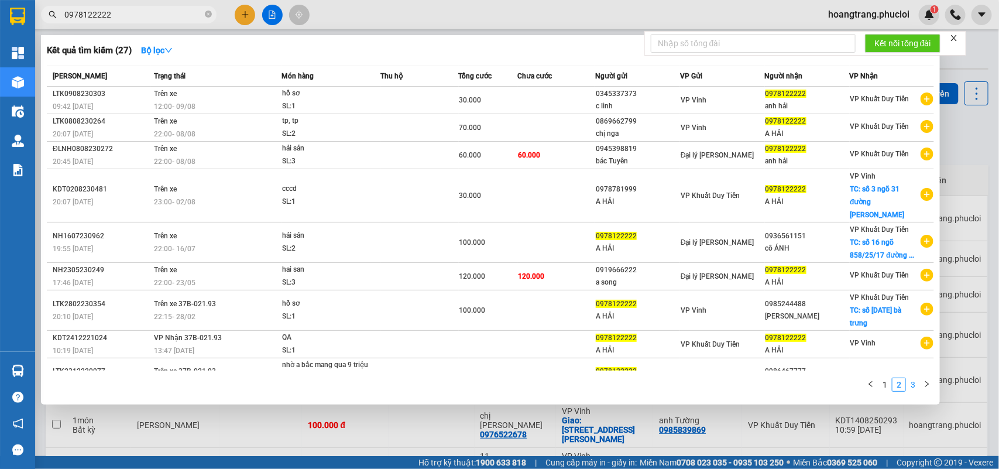
click at [913, 383] on link "3" at bounding box center [912, 384] width 13 height 13
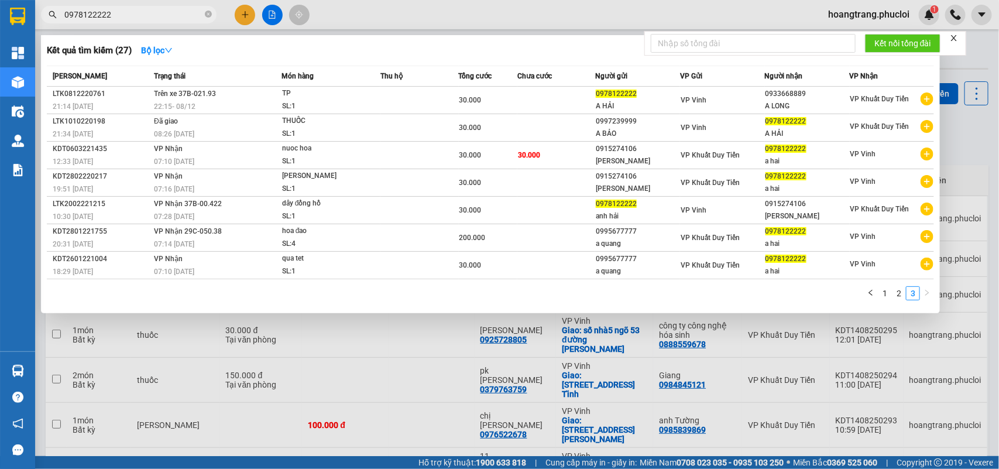
click at [434, 380] on div at bounding box center [499, 234] width 999 height 469
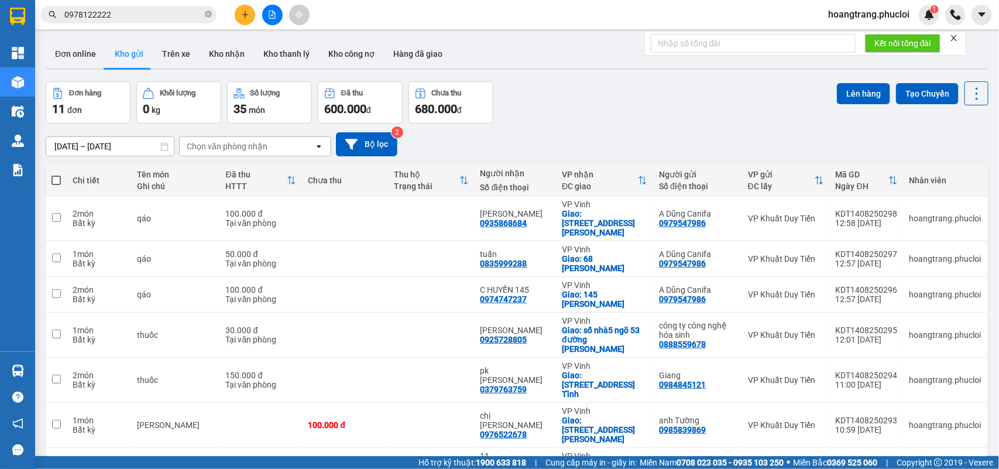
click at [742, 105] on div "Đơn hàng 11 đơn Khối lượng 0 kg Số lượng 35 món Đã thu 600.000 đ Chưa thu 680.0…" at bounding box center [517, 102] width 943 height 42
click at [571, 123] on div "[DATE] – [DATE] Press the down arrow key to interact with the calendar and sele…" at bounding box center [517, 144] width 943 height 42
